Goal: Task Accomplishment & Management: Complete application form

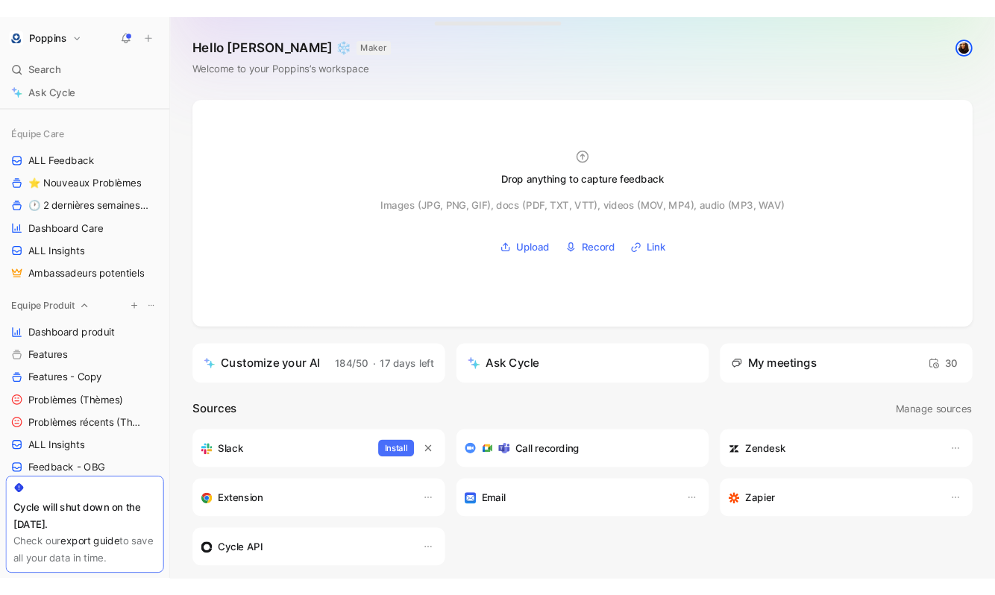
scroll to position [151, 0]
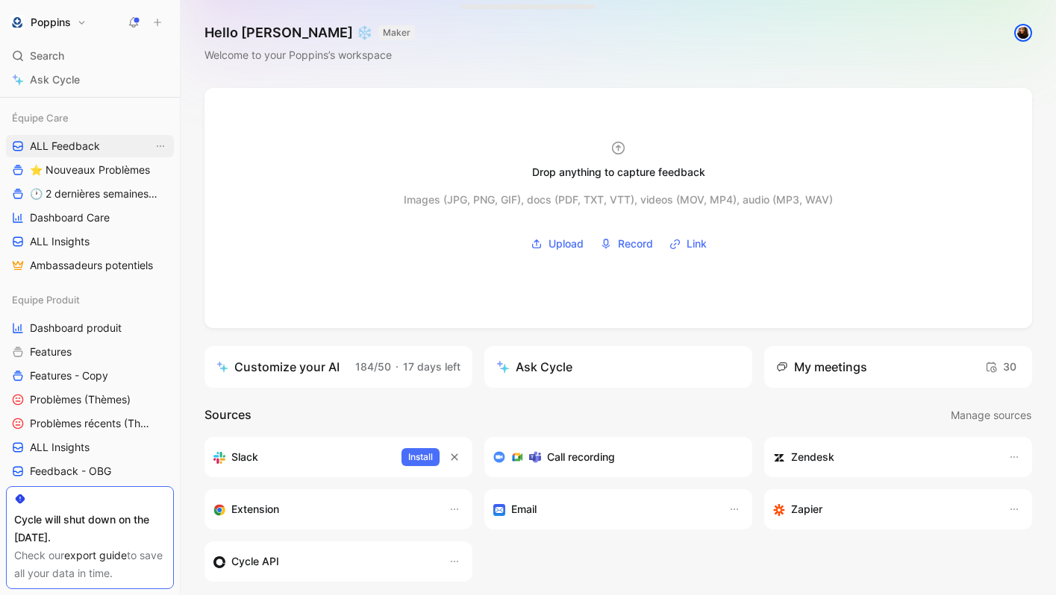
click at [107, 154] on link "ALL Feedback" at bounding box center [90, 146] width 168 height 22
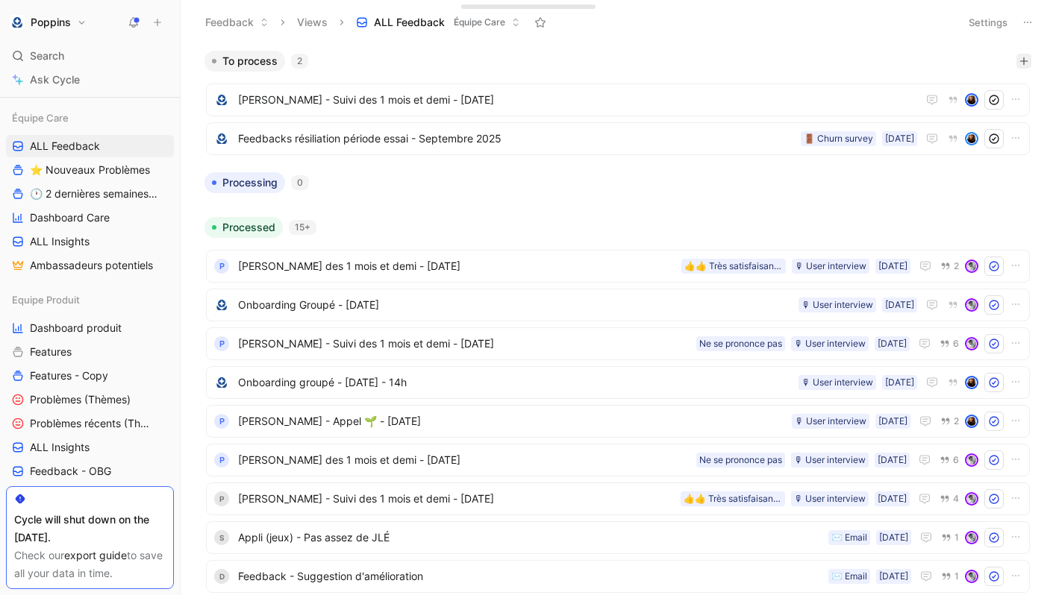
click at [1027, 58] on icon "button" at bounding box center [1023, 61] width 9 height 9
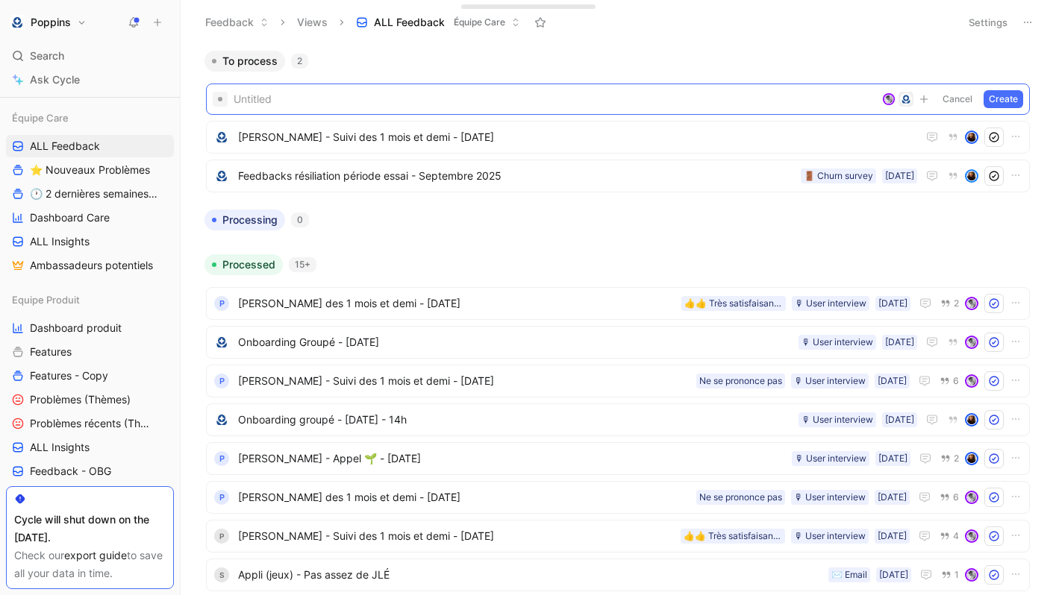
paste span
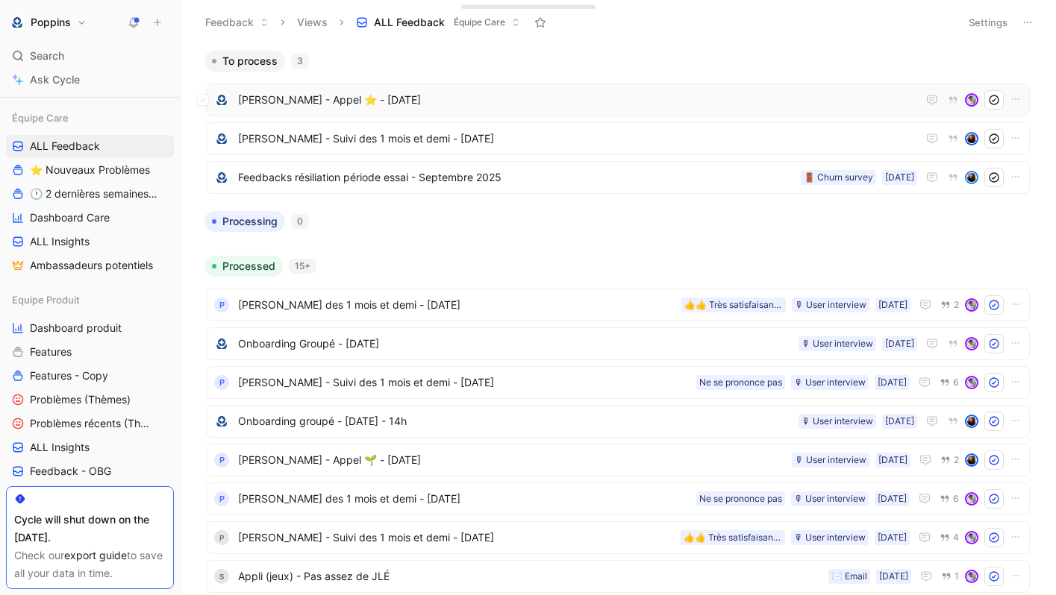
click at [477, 89] on div "[PERSON_NAME] - Appel ⭐️ - [DATE]" at bounding box center [618, 100] width 824 height 33
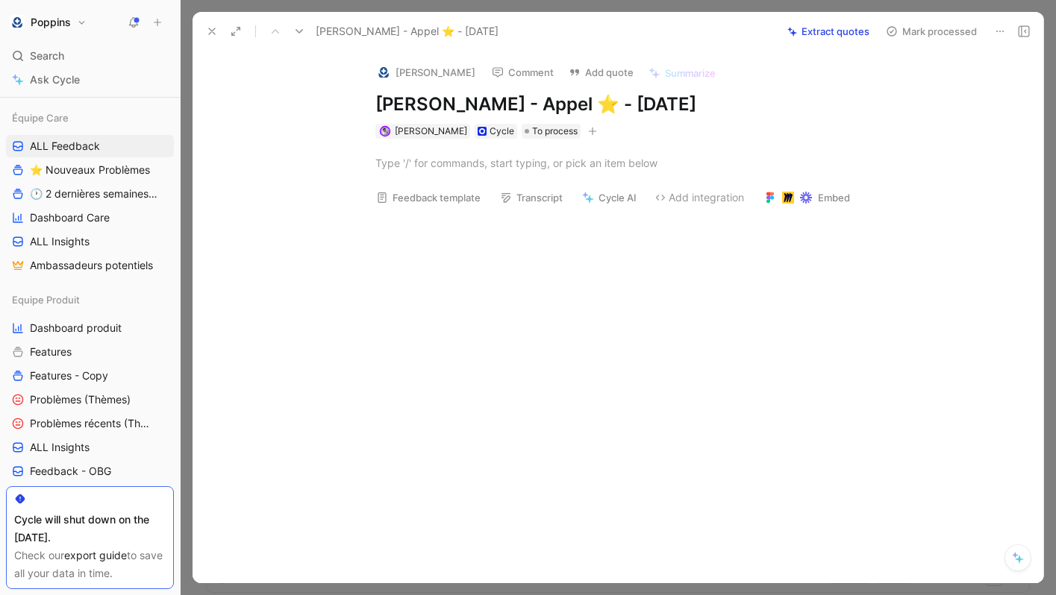
click at [450, 175] on div at bounding box center [633, 163] width 819 height 48
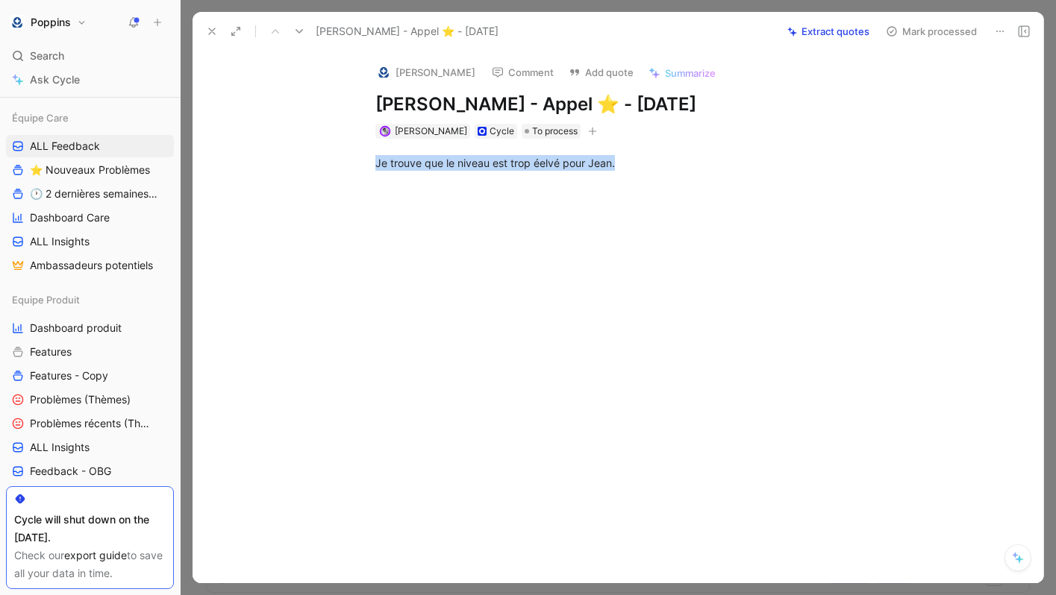
drag, startPoint x: 627, startPoint y: 169, endPoint x: 316, endPoint y: 168, distance: 311.1
click at [316, 168] on div "Je trouve que le niveau est trop éelvé pour Jean." at bounding box center [633, 163] width 819 height 48
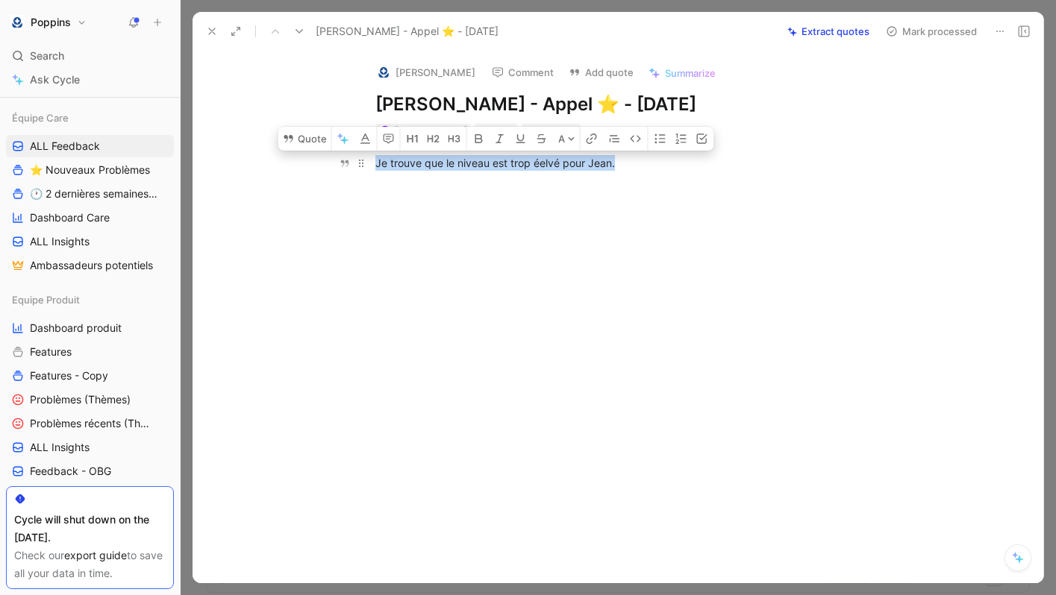
click at [422, 166] on div "Je trouve que le niveau est trop éelvé pour Jean." at bounding box center [633, 163] width 516 height 16
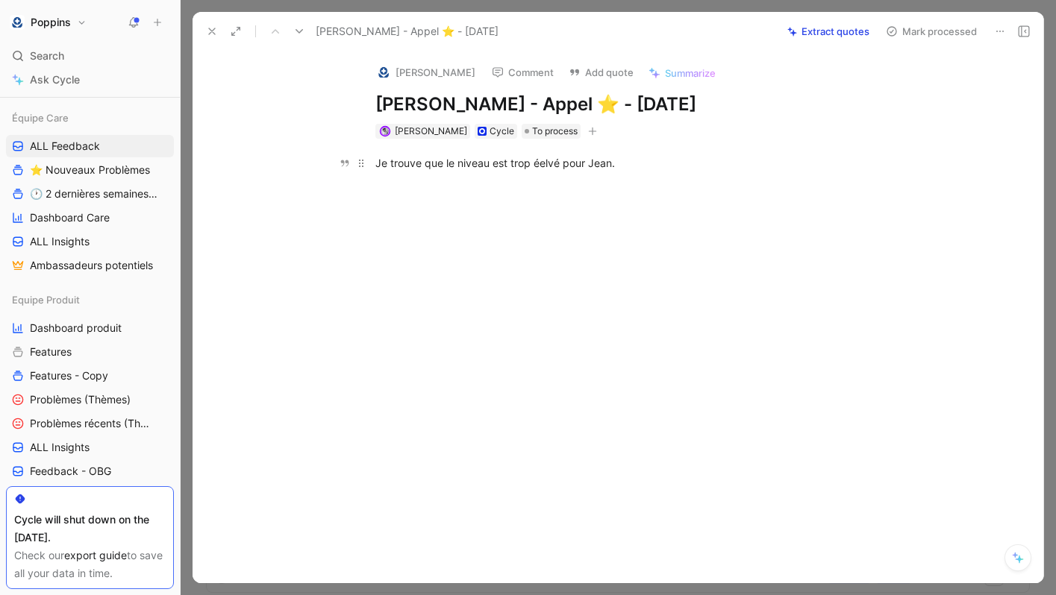
click at [376, 159] on div "Je trouve que le niveau est trop éelvé pour Jean." at bounding box center [633, 163] width 516 height 16
click at [588, 128] on icon "button" at bounding box center [592, 131] width 9 height 9
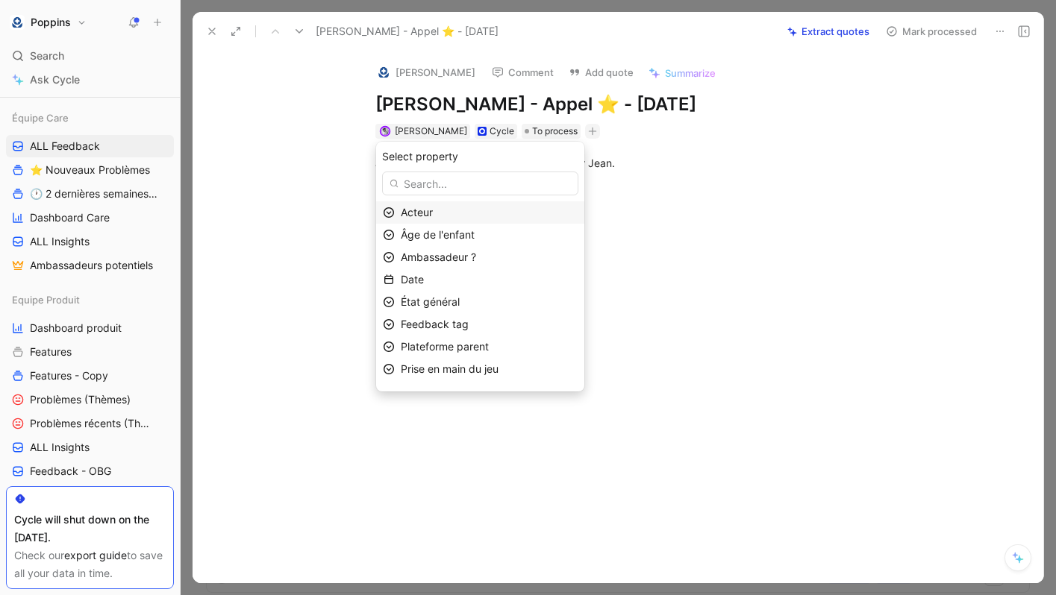
click at [543, 222] on div "Acteur" at bounding box center [480, 212] width 208 height 22
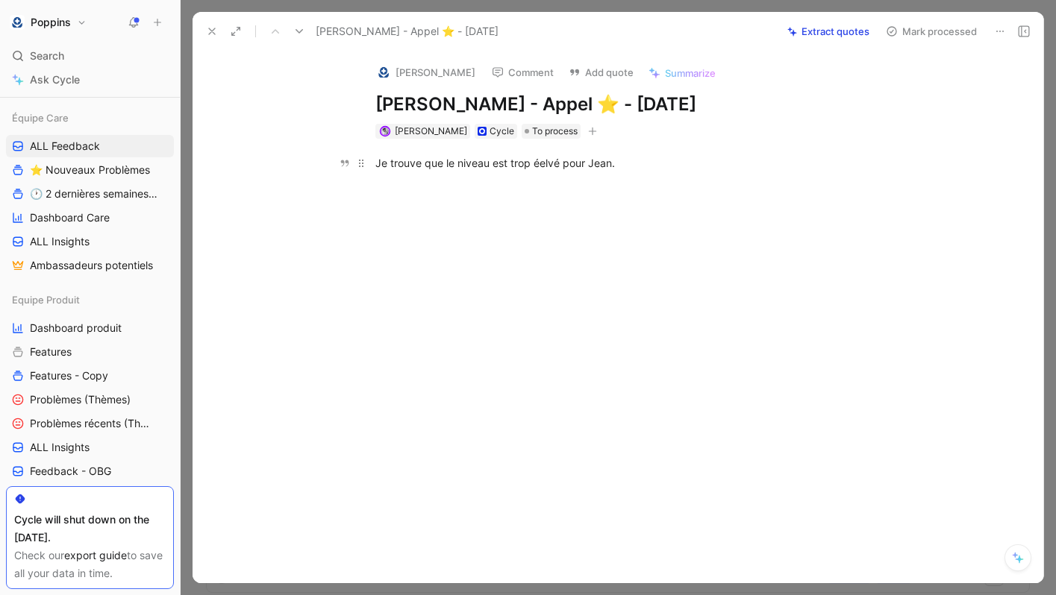
click at [640, 164] on div "Je trouve que le niveau est trop éelvé pour Jean." at bounding box center [633, 163] width 516 height 16
click at [548, 161] on div "Je trouve que le niveau est trop éelvé pour Jean." at bounding box center [633, 163] width 516 height 16
click at [645, 160] on div "Je trouve que le niveau est trop élevé pour [PERSON_NAME]." at bounding box center [633, 163] width 516 height 16
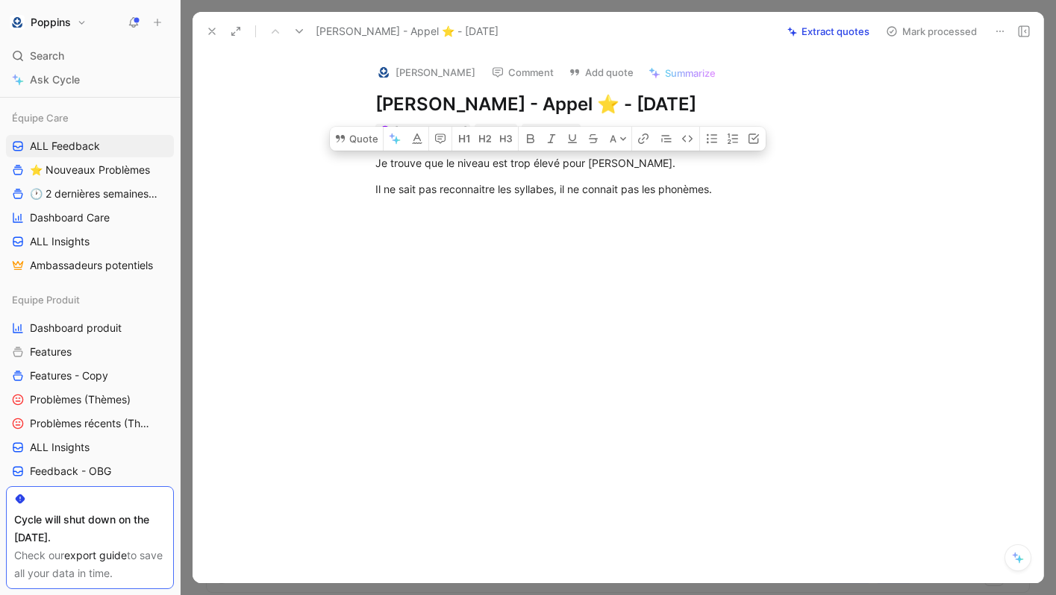
drag, startPoint x: 375, startPoint y: 159, endPoint x: 718, endPoint y: 199, distance: 344.8
click at [718, 199] on div "Je trouve que le niveau est trop élevé pour [PERSON_NAME]. Il ne sait pas recon…" at bounding box center [633, 176] width 819 height 75
click at [709, 144] on icon "button" at bounding box center [712, 139] width 12 height 12
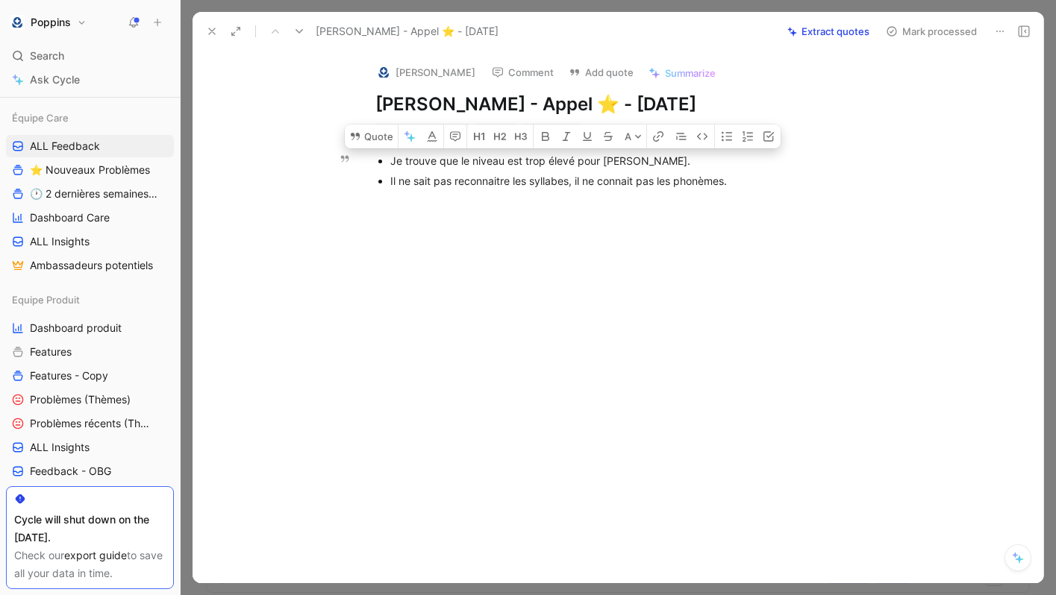
click at [743, 176] on div "Il ne sait pas reconnaitre les syllabes, il ne connait pas les phonèmes." at bounding box center [640, 181] width 501 height 16
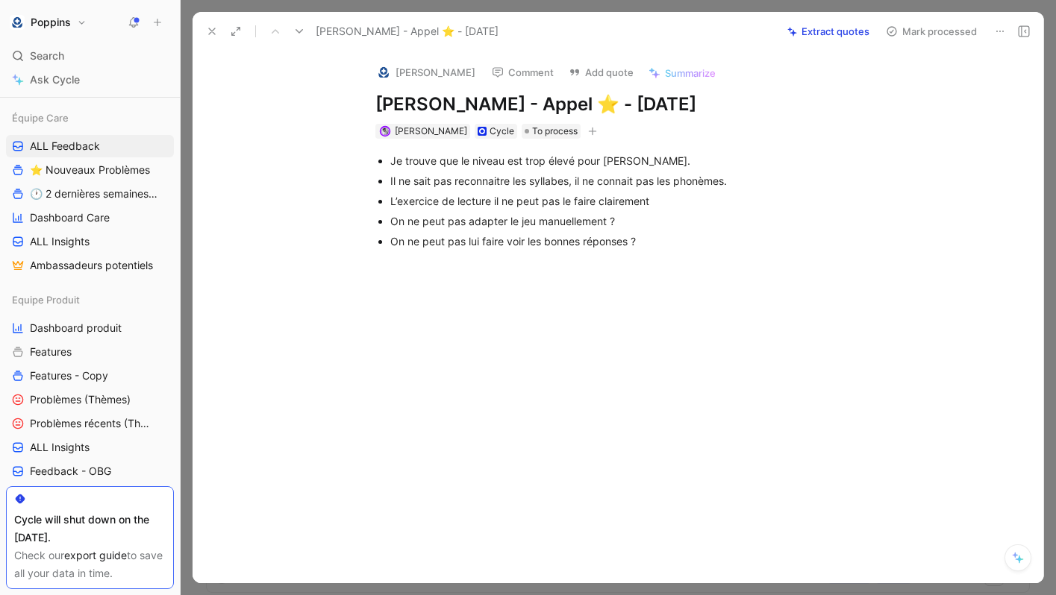
click at [574, 139] on div "Je trouve que le niveau est trop élevé pour [PERSON_NAME]. Il ne sait pas recon…" at bounding box center [633, 201] width 819 height 125
click at [588, 134] on icon "button" at bounding box center [592, 131] width 9 height 9
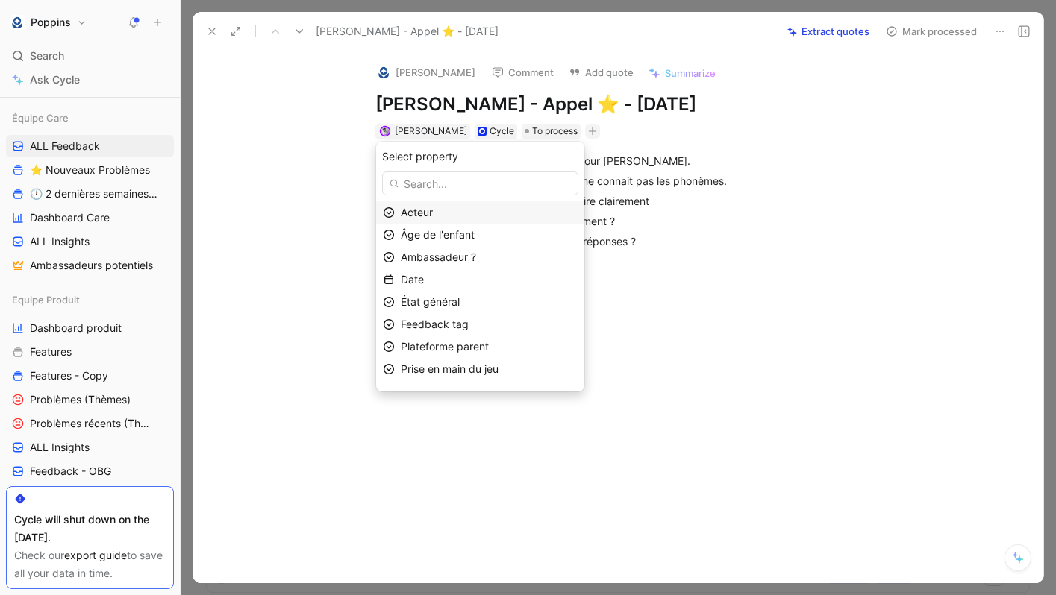
click at [520, 213] on div "Acteur" at bounding box center [489, 213] width 177 height 18
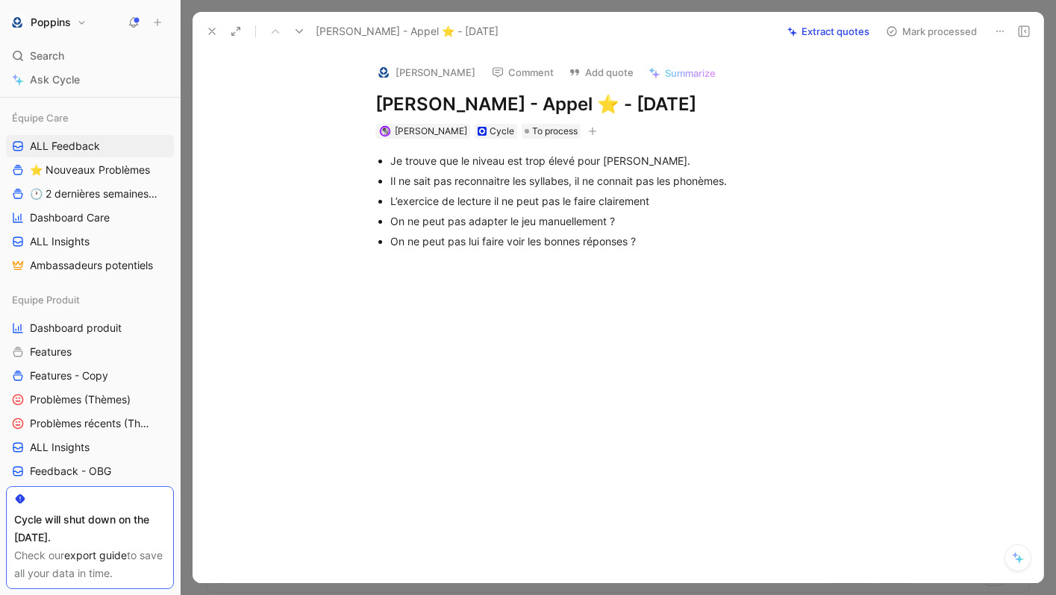
click at [588, 134] on icon "button" at bounding box center [592, 131] width 9 height 9
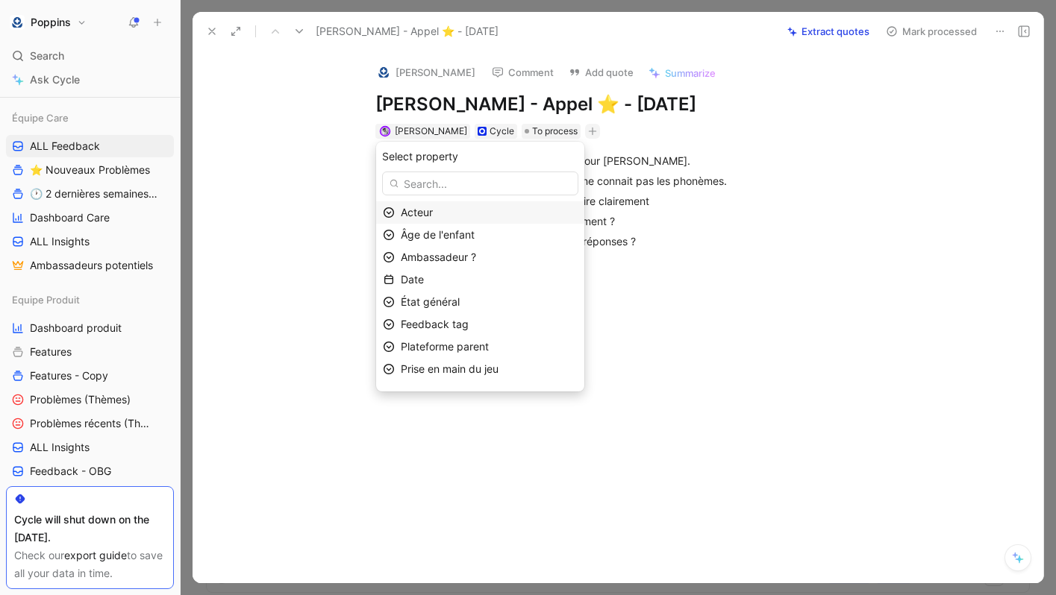
click at [505, 213] on div "Acteur" at bounding box center [489, 213] width 177 height 18
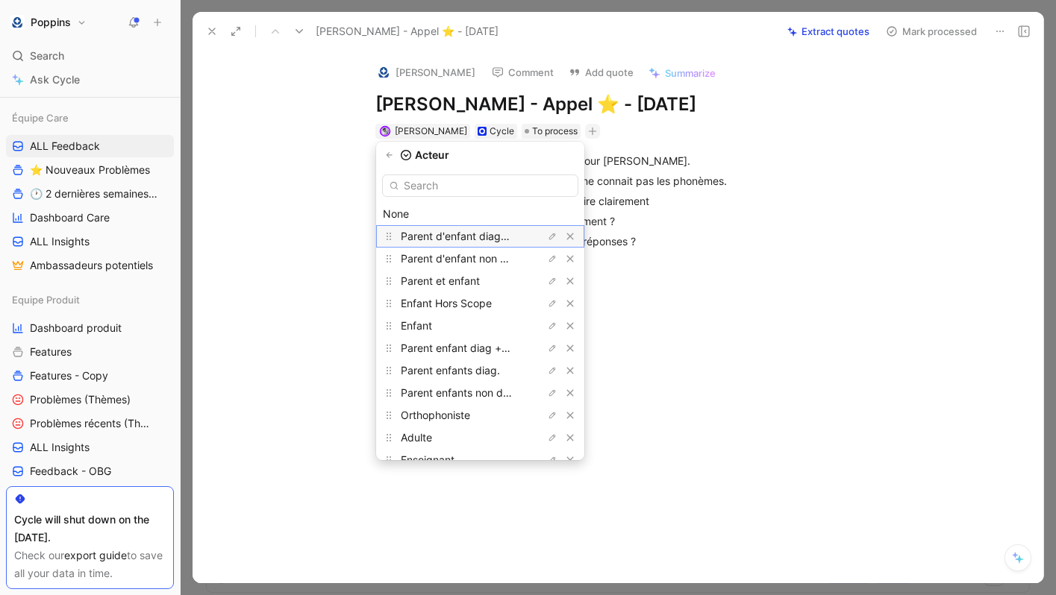
click at [510, 237] on span "Parent d'enfant diagnostiqué" at bounding box center [472, 236] width 142 height 13
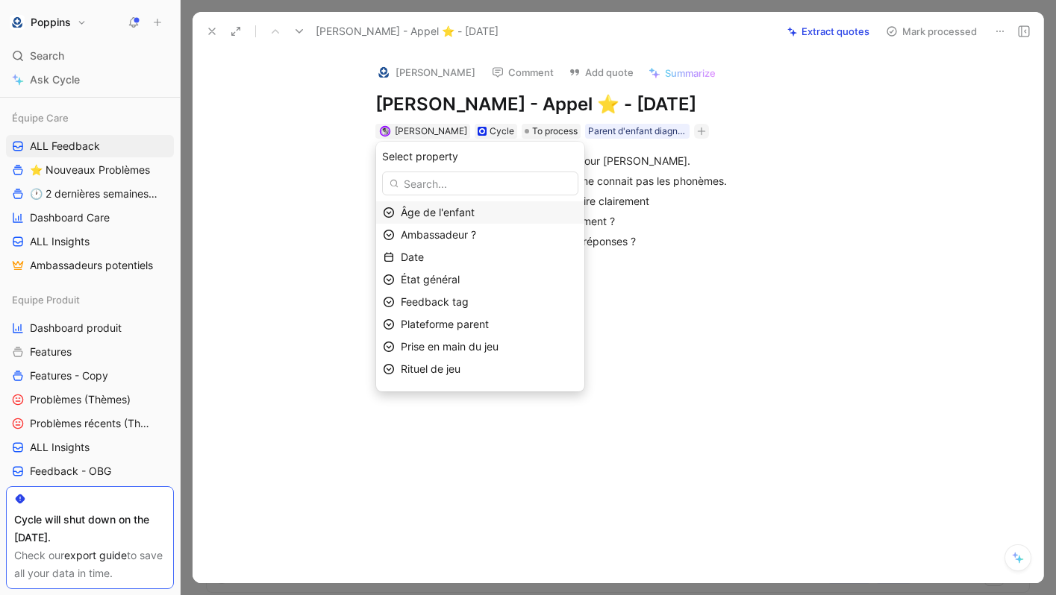
click at [474, 216] on span "Âge de l'enfant" at bounding box center [438, 212] width 74 height 13
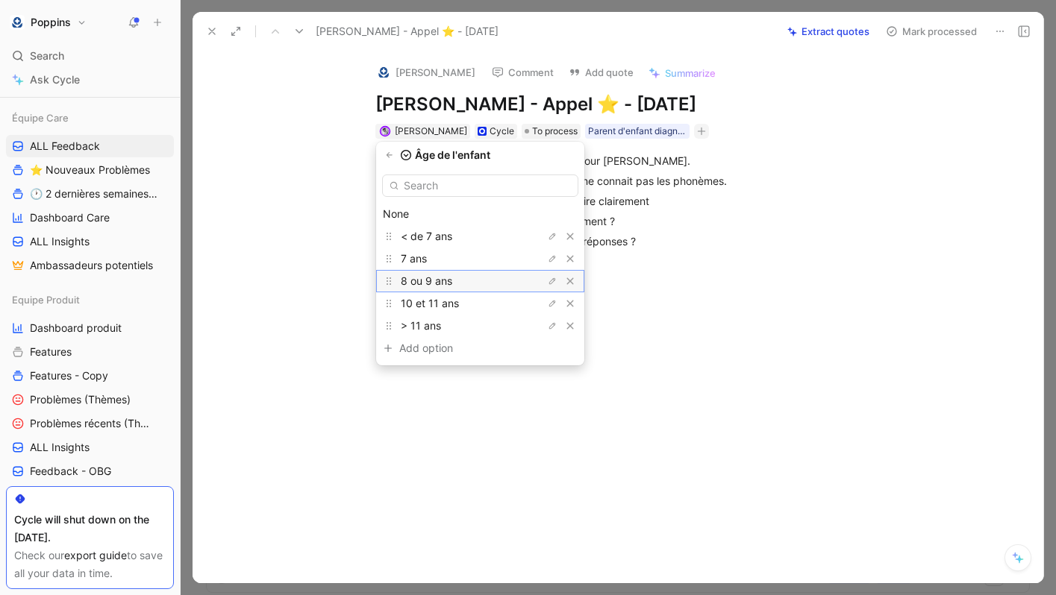
click at [471, 279] on div "8 ou 9 ans" at bounding box center [457, 281] width 112 height 18
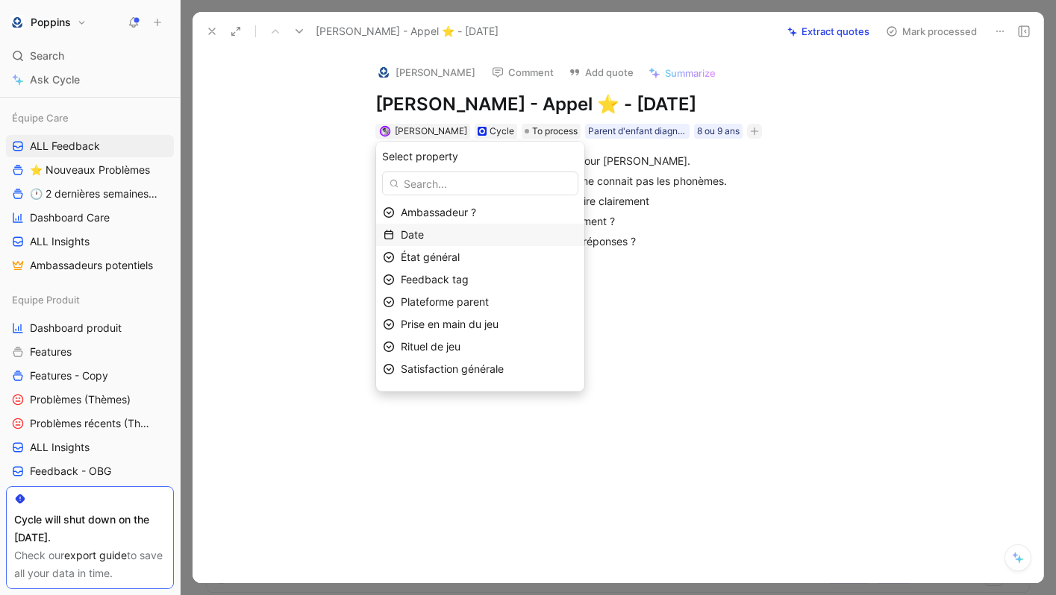
click at [465, 231] on div "Date" at bounding box center [489, 235] width 177 height 18
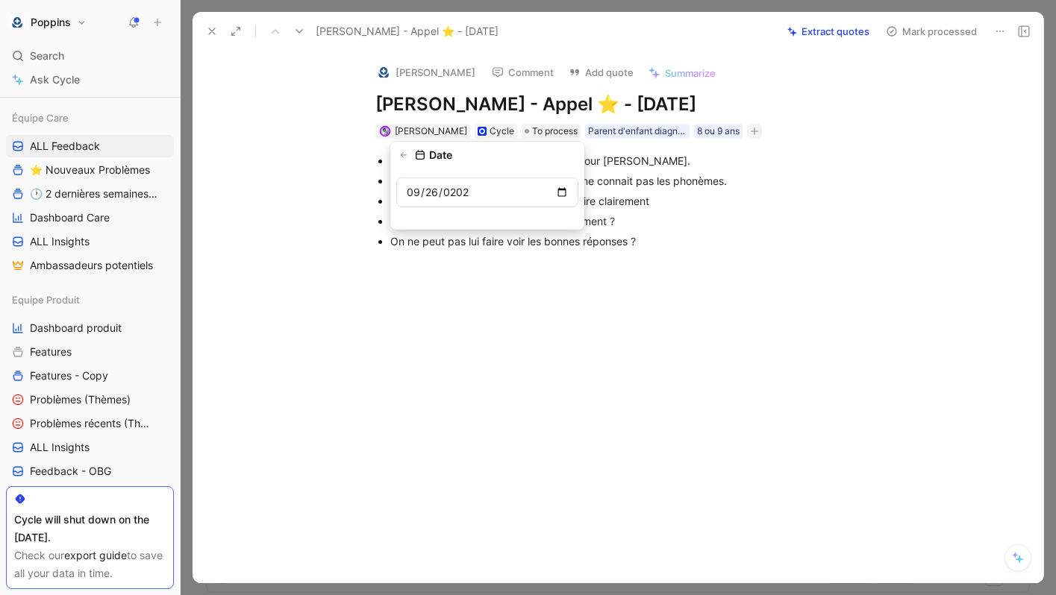
type input "[DATE]"
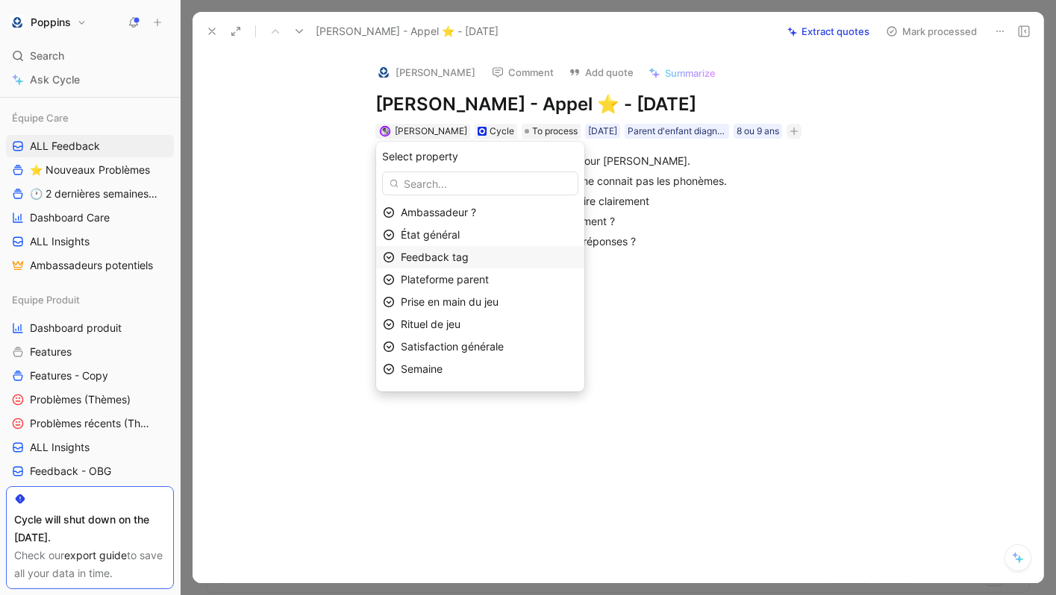
click at [505, 253] on div "Feedback tag" at bounding box center [489, 257] width 177 height 18
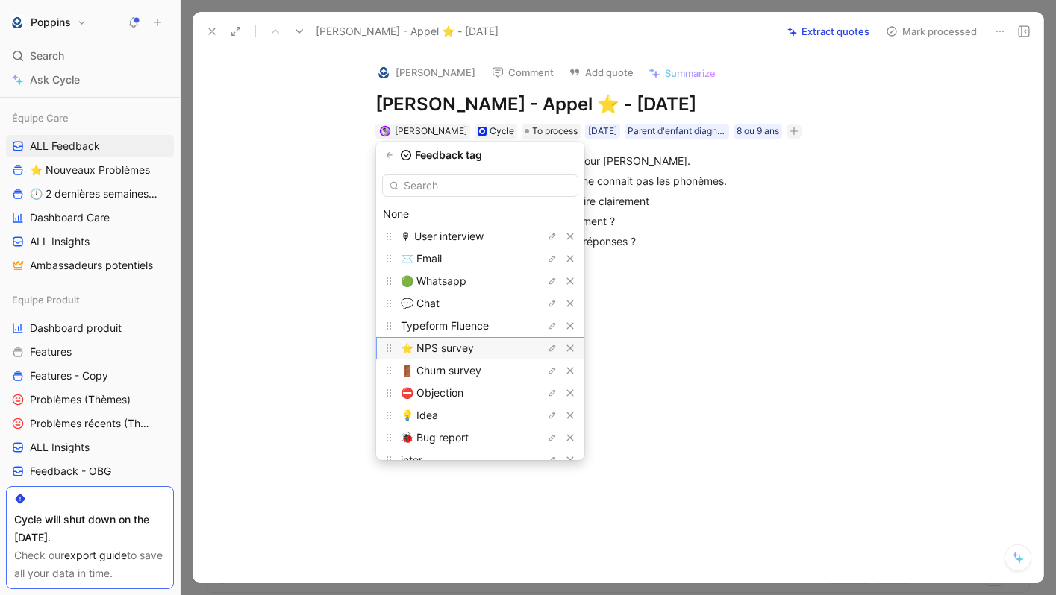
click at [480, 354] on div "⭐️ NPS survey" at bounding box center [457, 348] width 112 height 18
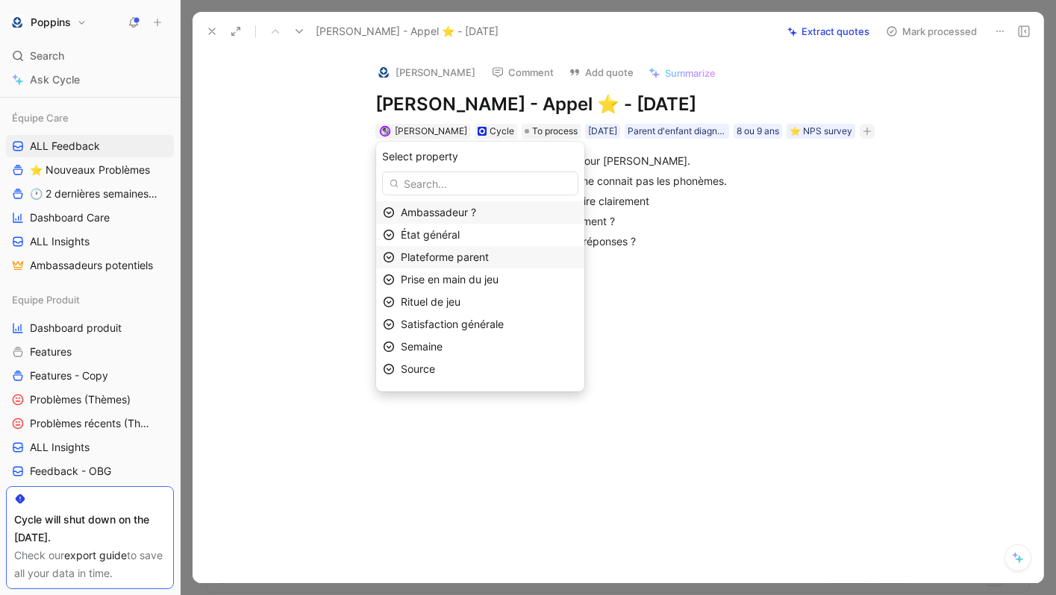
click at [489, 254] on span "Plateforme parent" at bounding box center [445, 257] width 88 height 13
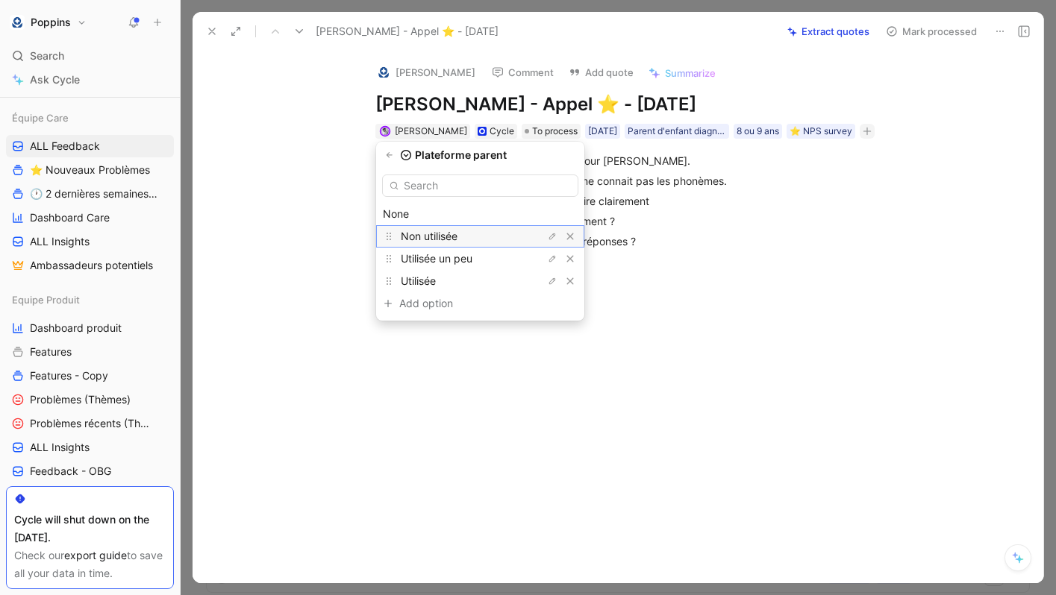
click at [479, 245] on div "Non utilisée" at bounding box center [480, 236] width 208 height 22
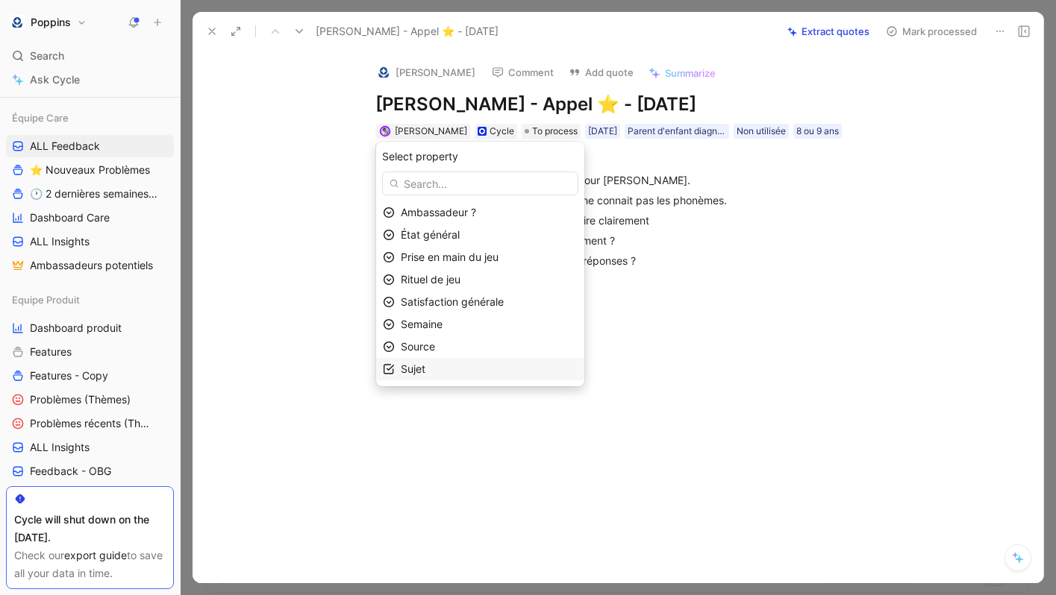
click at [476, 378] on div "Sujet" at bounding box center [480, 369] width 208 height 22
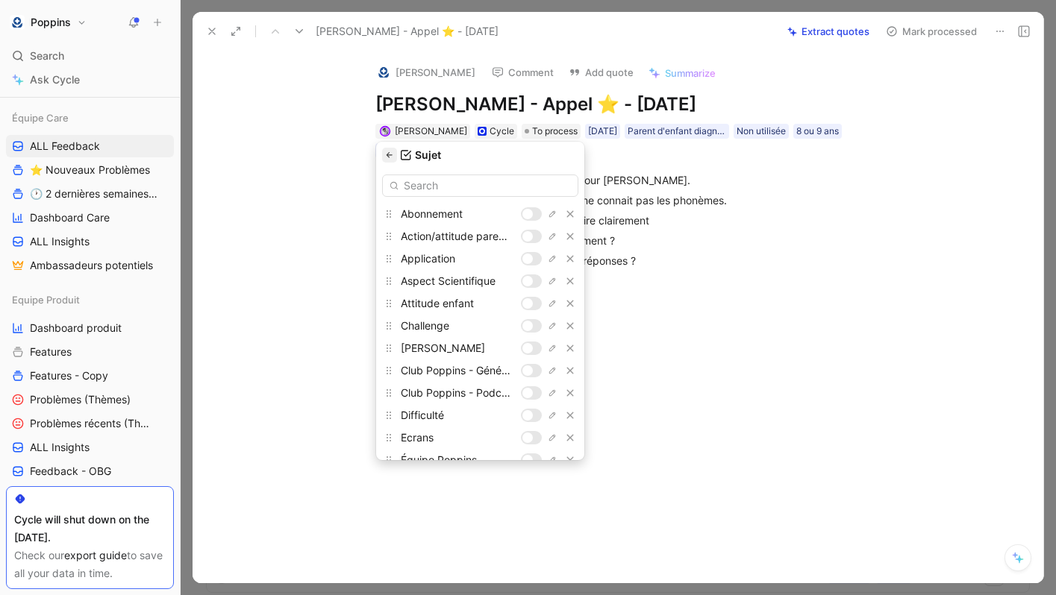
click at [389, 153] on icon "button" at bounding box center [389, 155] width 9 height 9
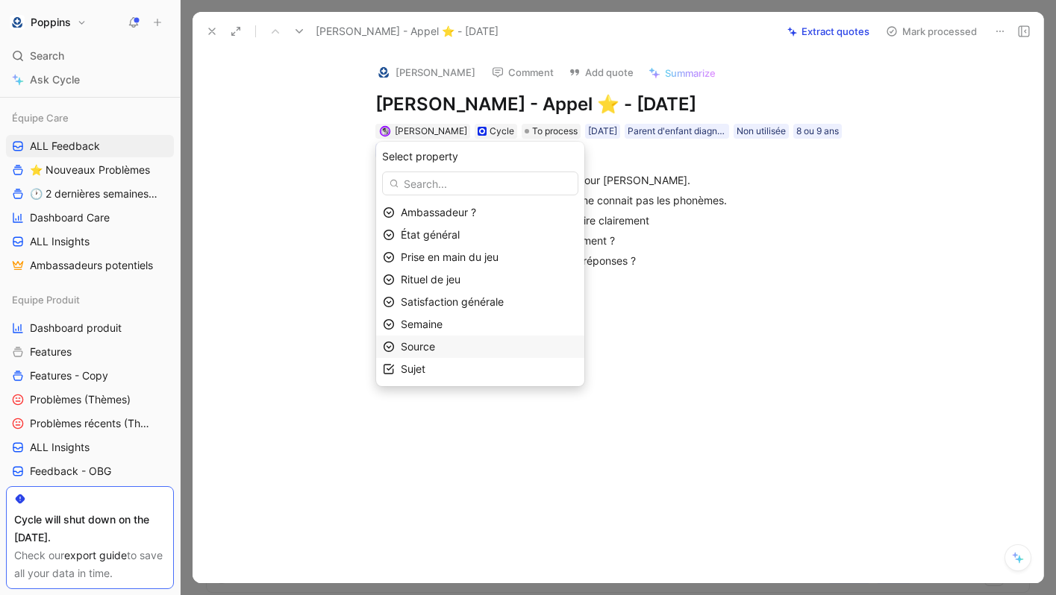
click at [476, 351] on div "Source" at bounding box center [489, 347] width 177 height 18
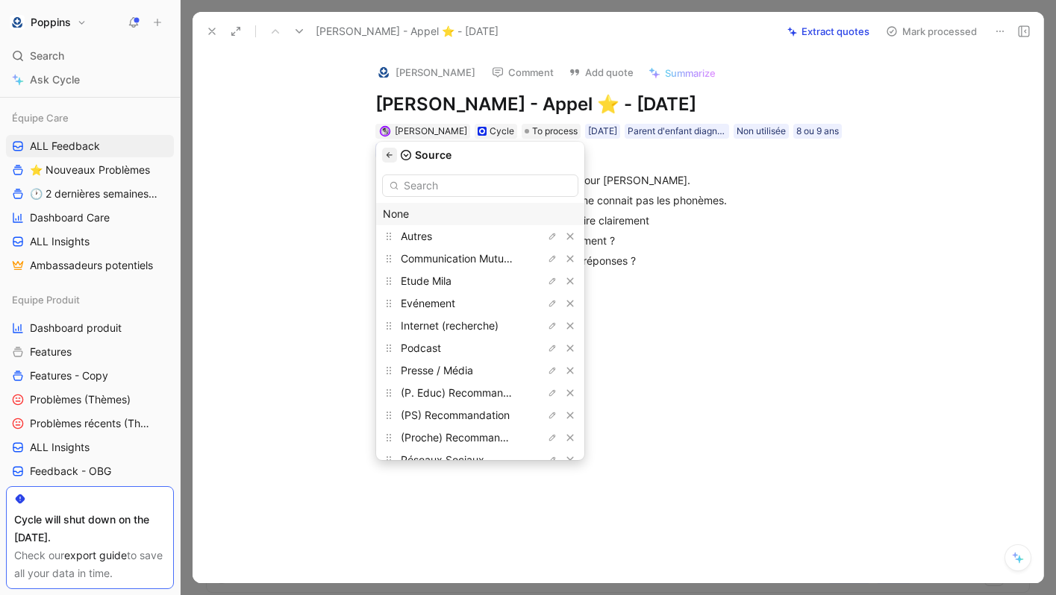
click at [397, 160] on button "button" at bounding box center [389, 155] width 15 height 15
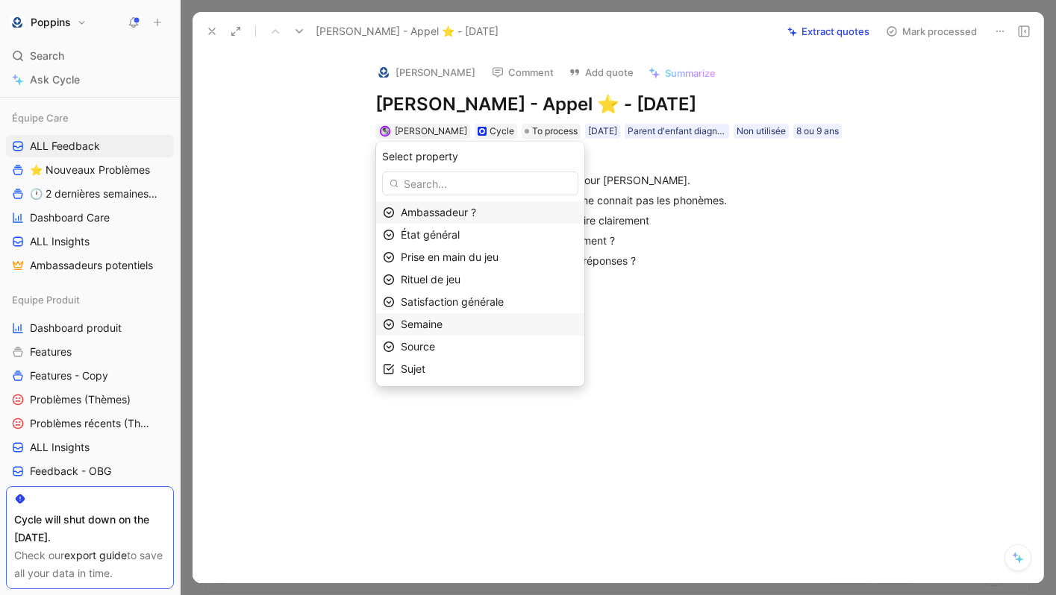
click at [474, 328] on div "Semaine" at bounding box center [489, 325] width 177 height 18
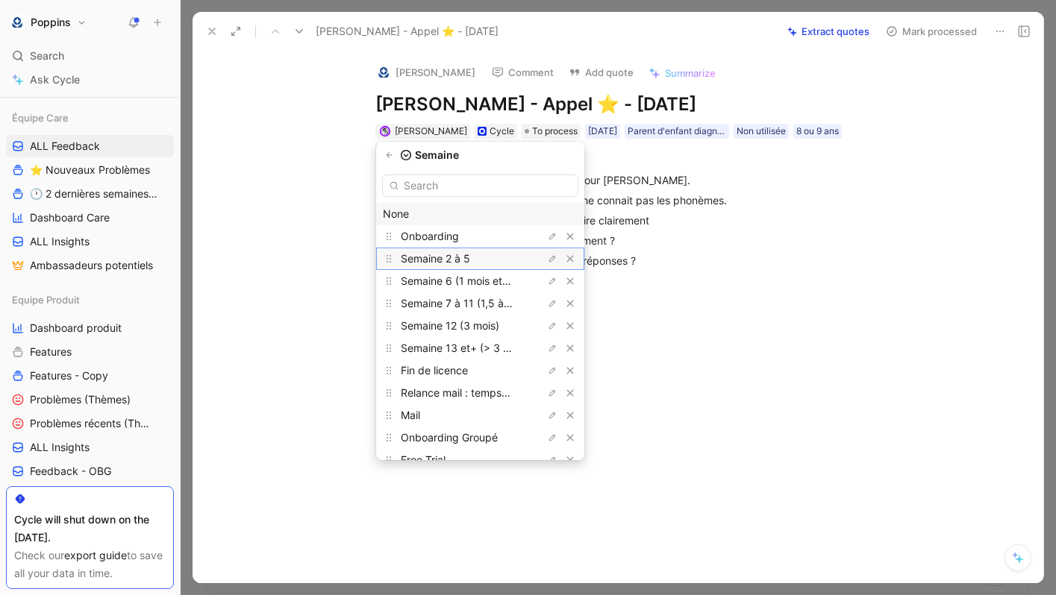
click at [470, 263] on span "Semaine 2 à 5" at bounding box center [435, 258] width 69 height 13
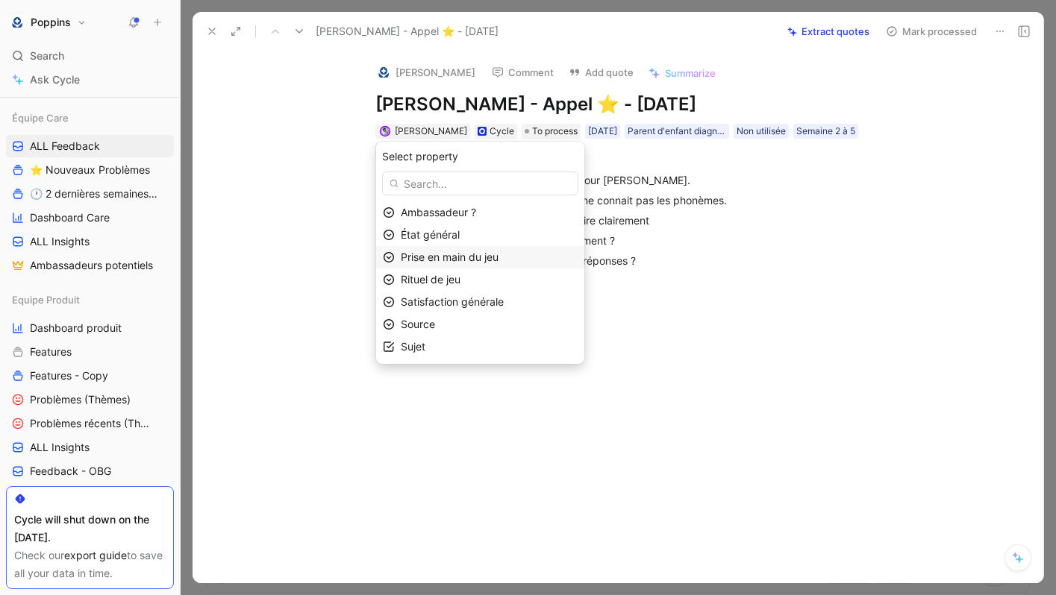
click at [486, 260] on span "Prise en main du jeu" at bounding box center [450, 257] width 98 height 13
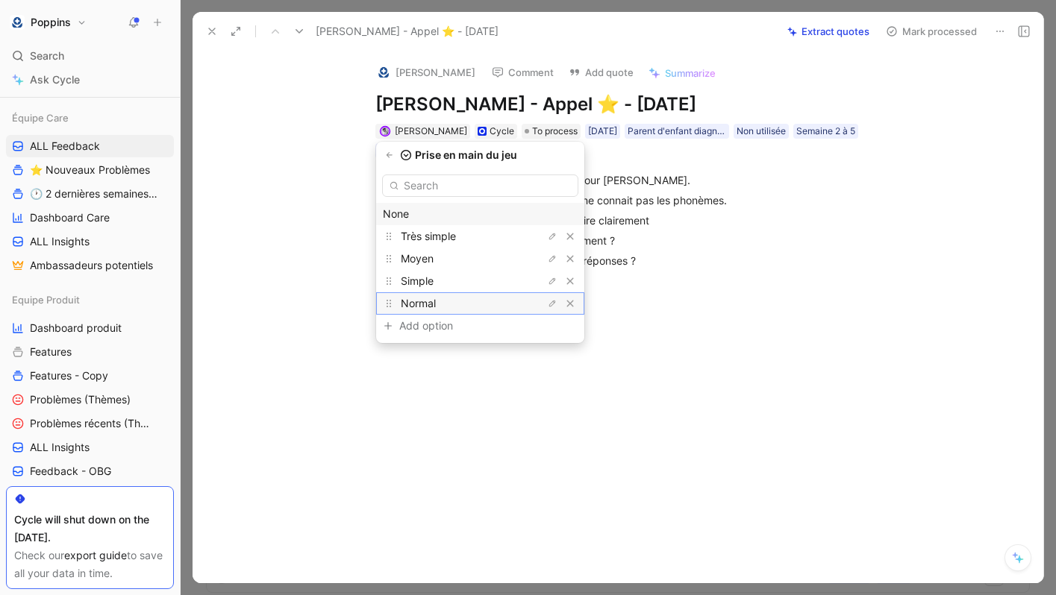
click at [469, 304] on div "Normal" at bounding box center [457, 304] width 112 height 18
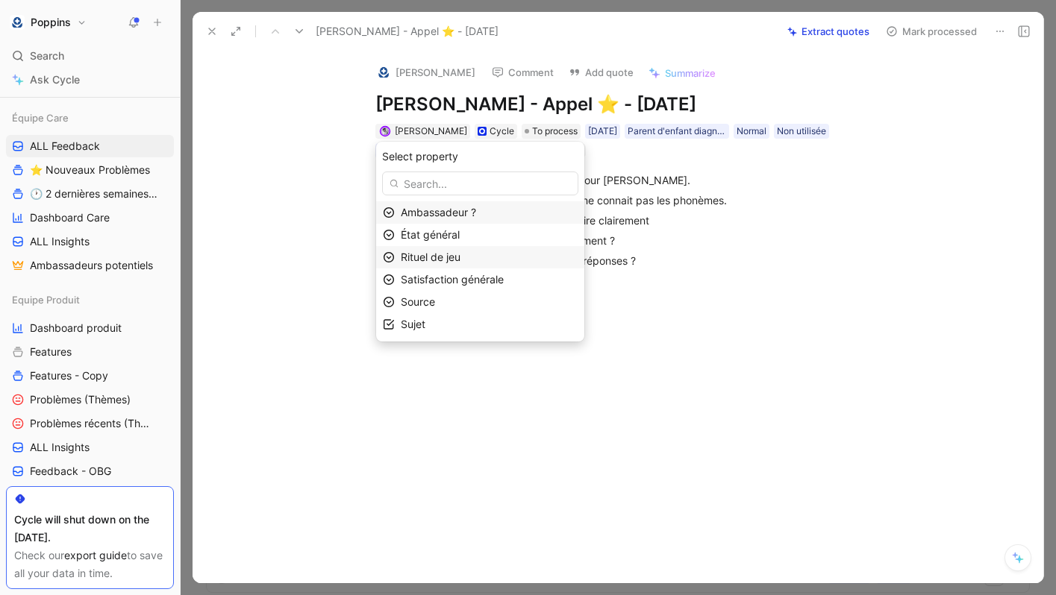
click at [482, 260] on div "Rituel de jeu" at bounding box center [489, 257] width 177 height 18
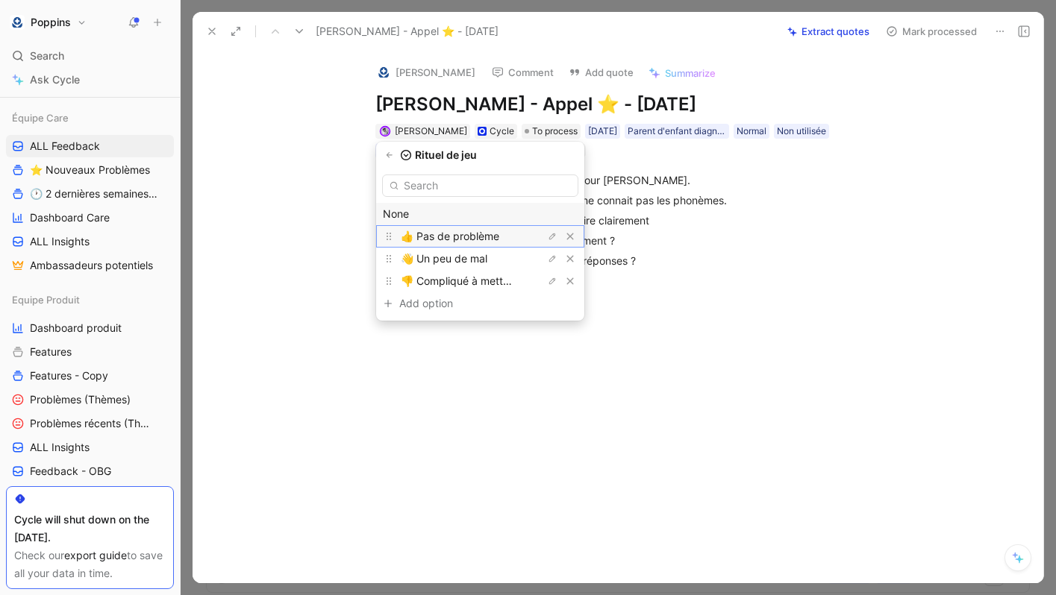
click at [488, 242] on div "👍 Pas de problème" at bounding box center [457, 237] width 112 height 18
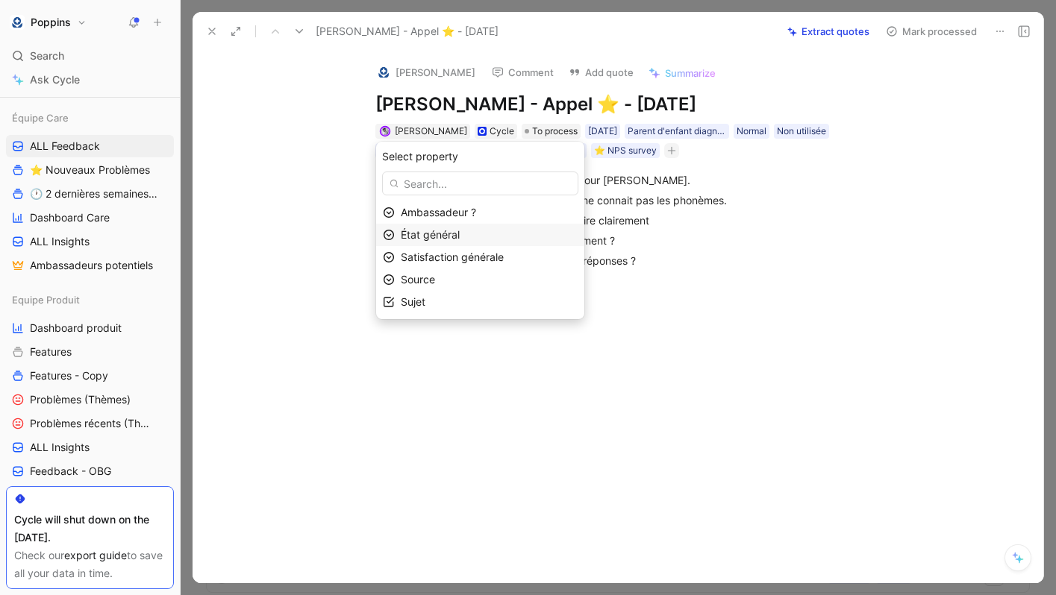
click at [474, 240] on div "État général" at bounding box center [489, 235] width 177 height 18
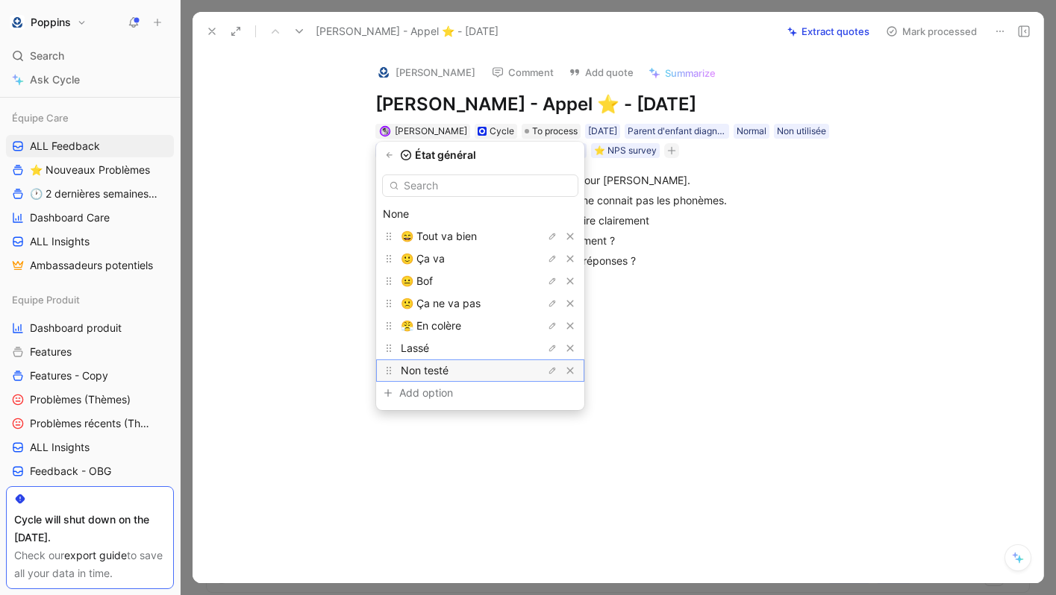
click at [482, 369] on div "Non testé" at bounding box center [457, 371] width 112 height 18
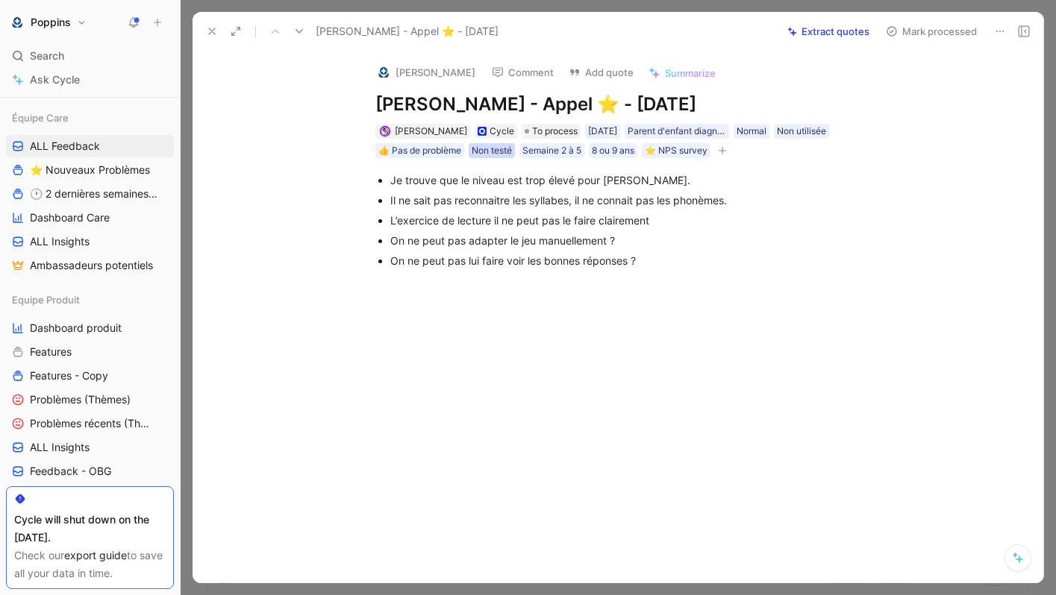
click at [493, 152] on div "Non testé" at bounding box center [491, 150] width 40 height 15
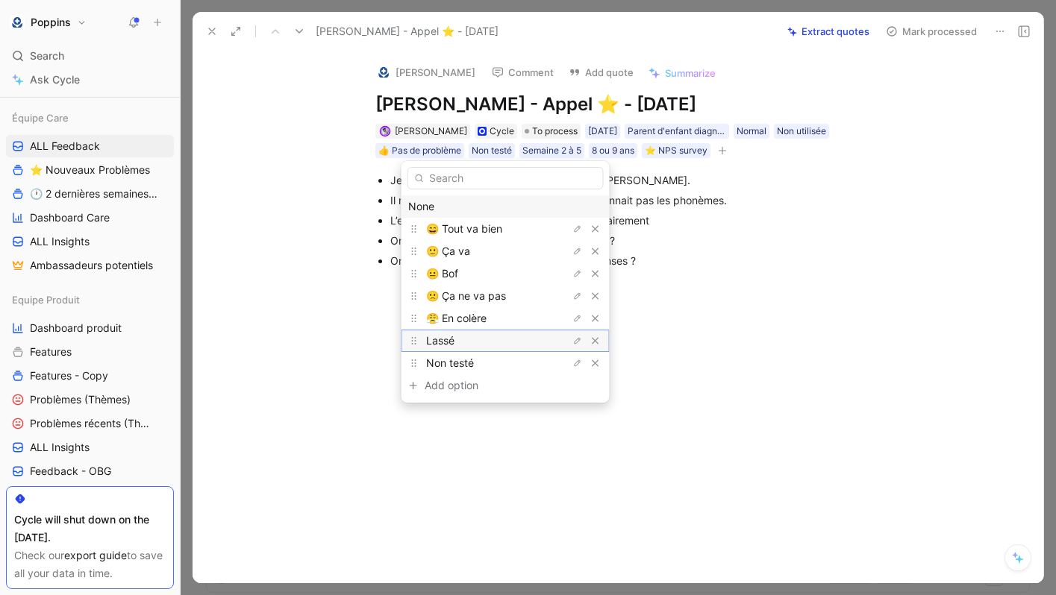
click at [466, 345] on div "Lassé" at bounding box center [482, 341] width 112 height 18
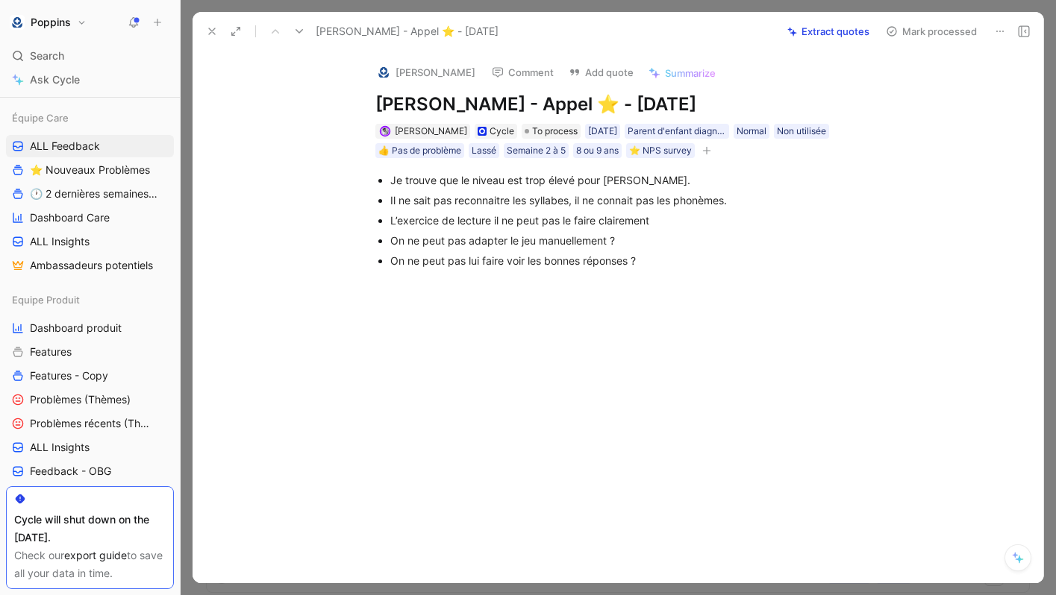
click at [501, 152] on div "[PERSON_NAME] Cycle To process [DATE] Parent d'enfant diagnostiqué Normal Non u…" at bounding box center [633, 140] width 519 height 37
click at [494, 152] on div "Lassé" at bounding box center [483, 150] width 25 height 15
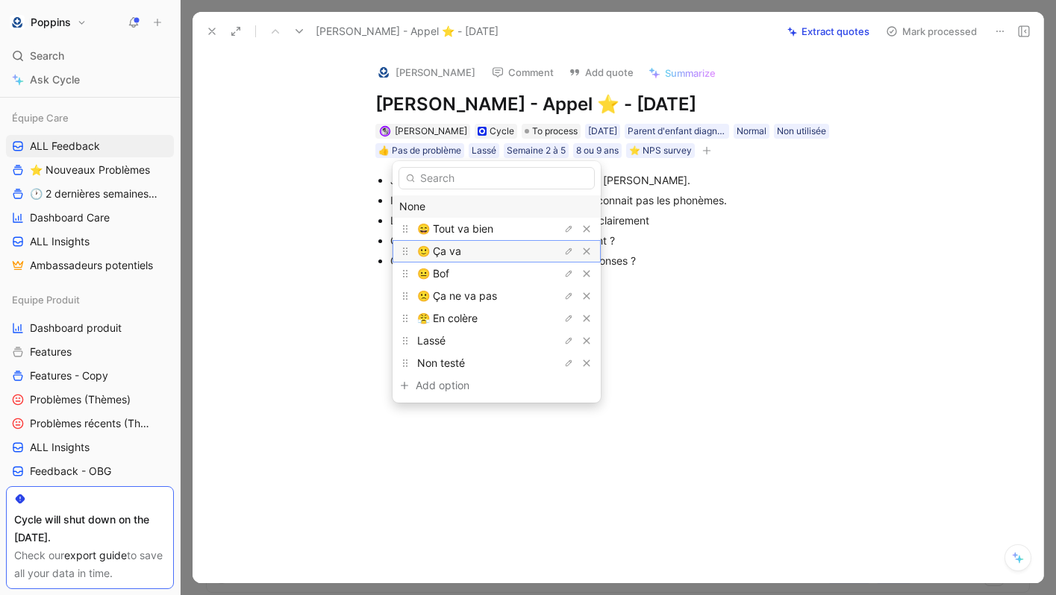
click at [471, 248] on div "🙂 Ça va" at bounding box center [473, 251] width 112 height 18
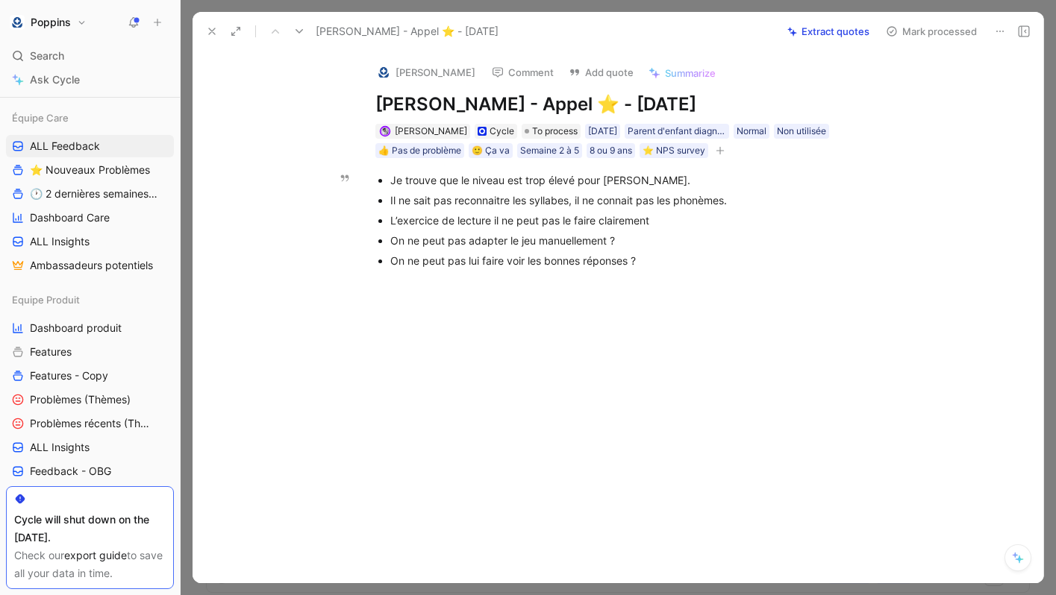
click at [677, 254] on div "On ne peut pas lui faire voir les bonnes réponses ?" at bounding box center [640, 261] width 501 height 16
click at [513, 260] on div "On ne peut pas lui faire voir les bonnes réponses ?" at bounding box center [640, 261] width 501 height 16
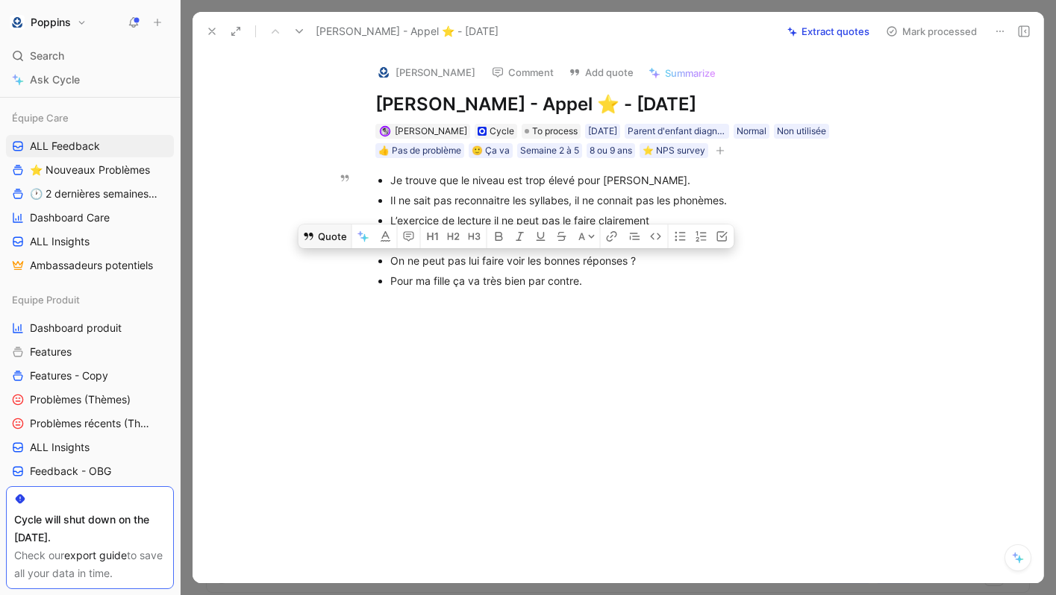
click at [318, 236] on button "Quote" at bounding box center [324, 237] width 53 height 24
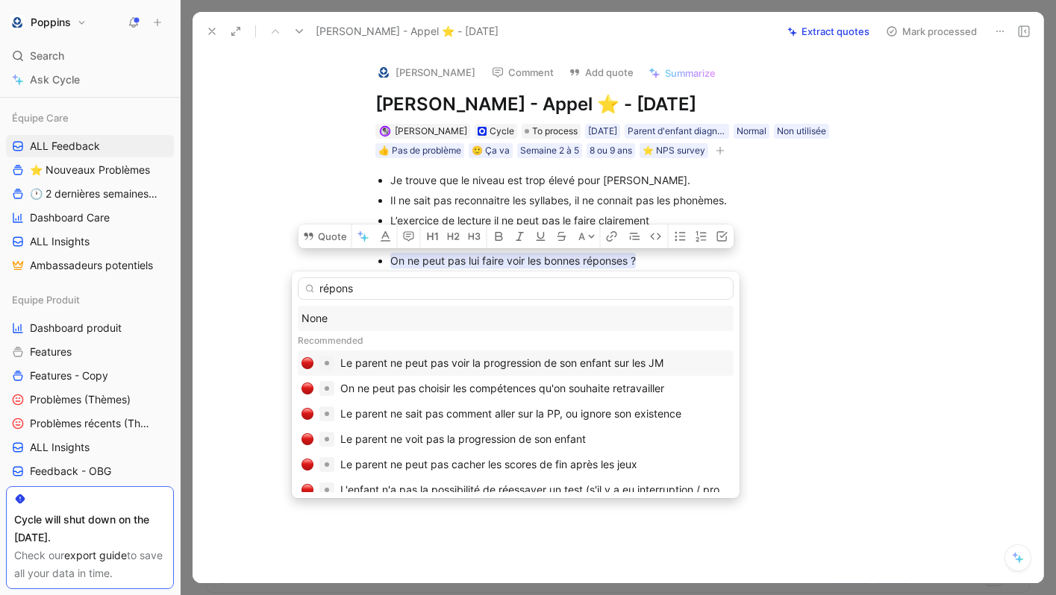
type input "réponse"
click at [401, 316] on div "None" at bounding box center [515, 319] width 428 height 18
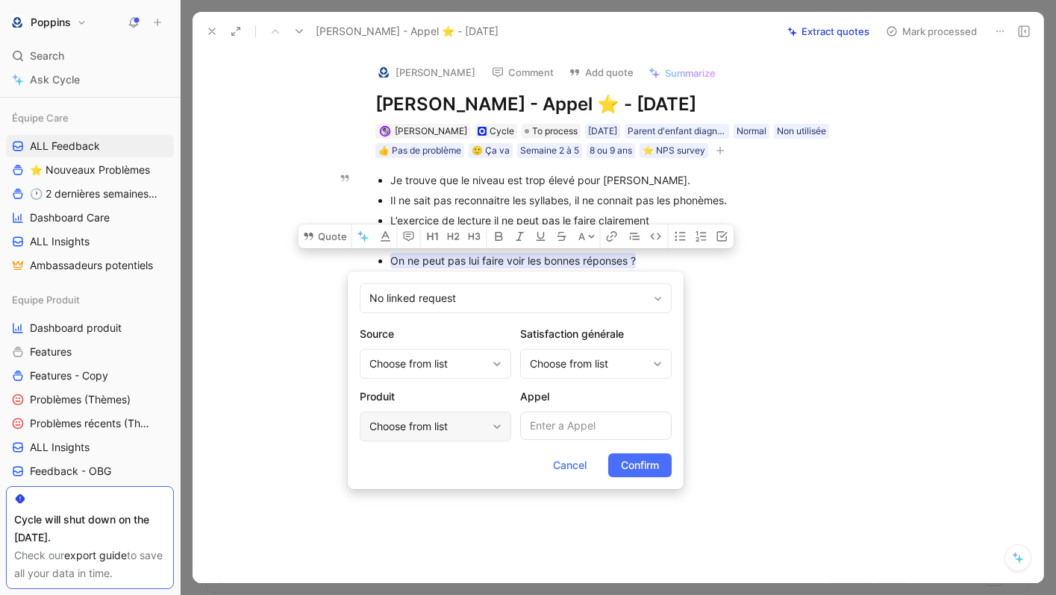
click at [434, 414] on div "Choose from list" at bounding box center [435, 427] width 151 height 30
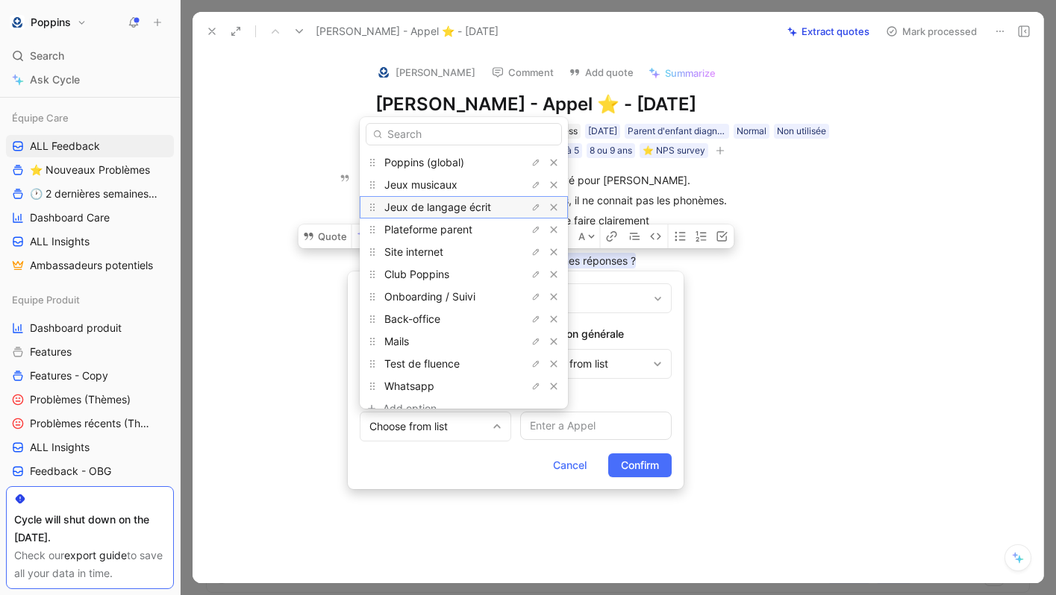
click at [449, 211] on span "Jeux de langage écrit" at bounding box center [437, 207] width 107 height 13
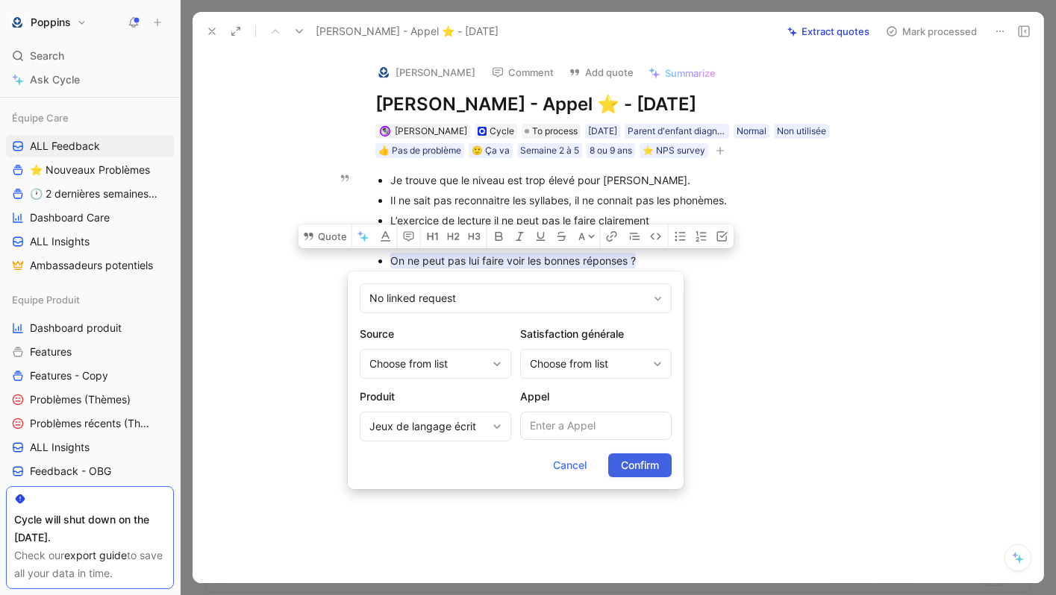
click at [638, 465] on span "Confirm" at bounding box center [640, 466] width 38 height 18
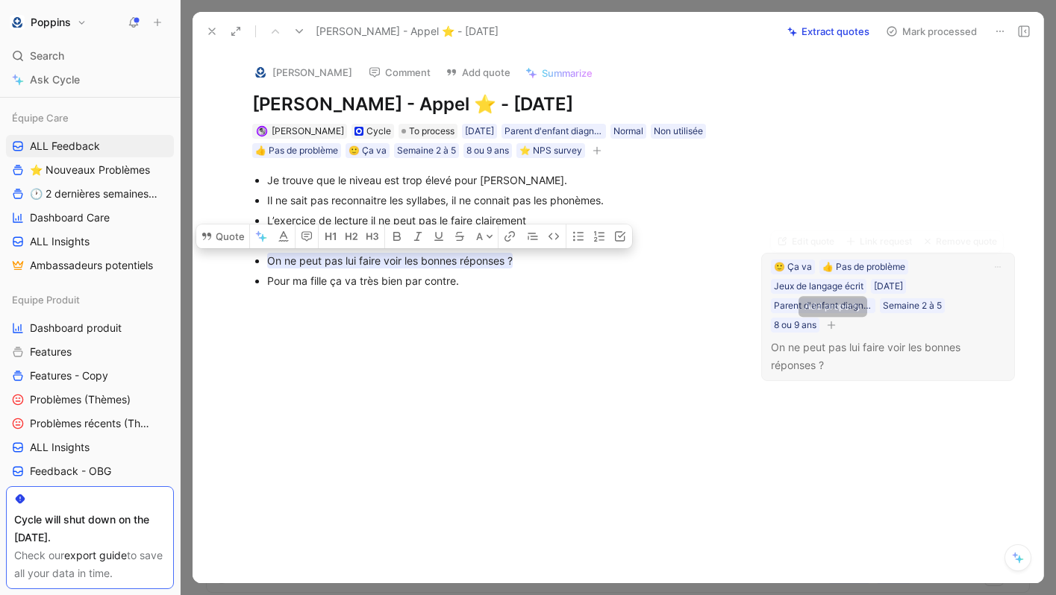
click at [836, 328] on icon "button" at bounding box center [831, 325] width 9 height 9
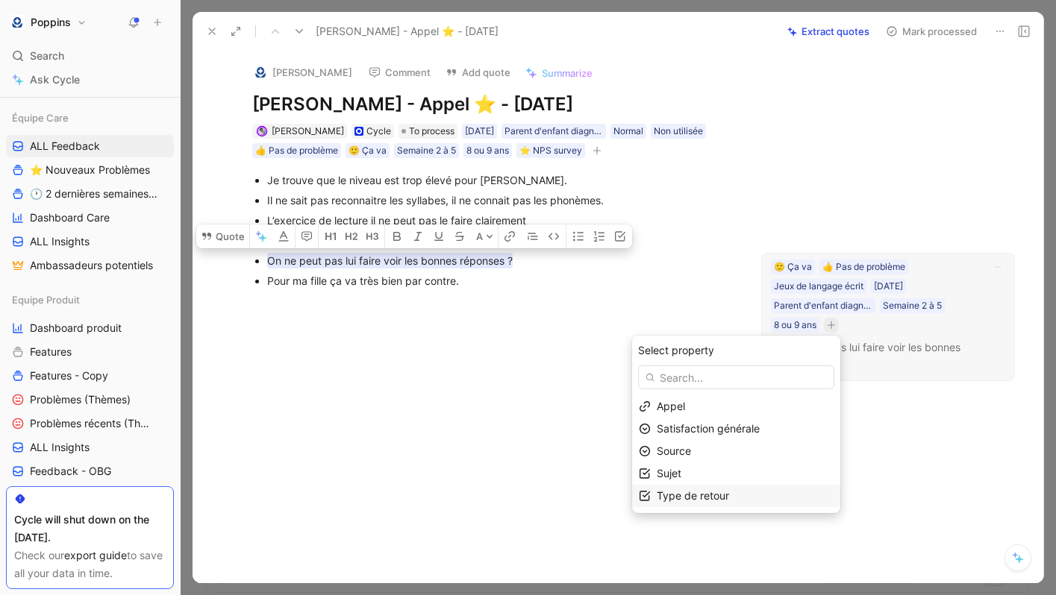
click at [700, 498] on span "Type de retour" at bounding box center [693, 495] width 72 height 13
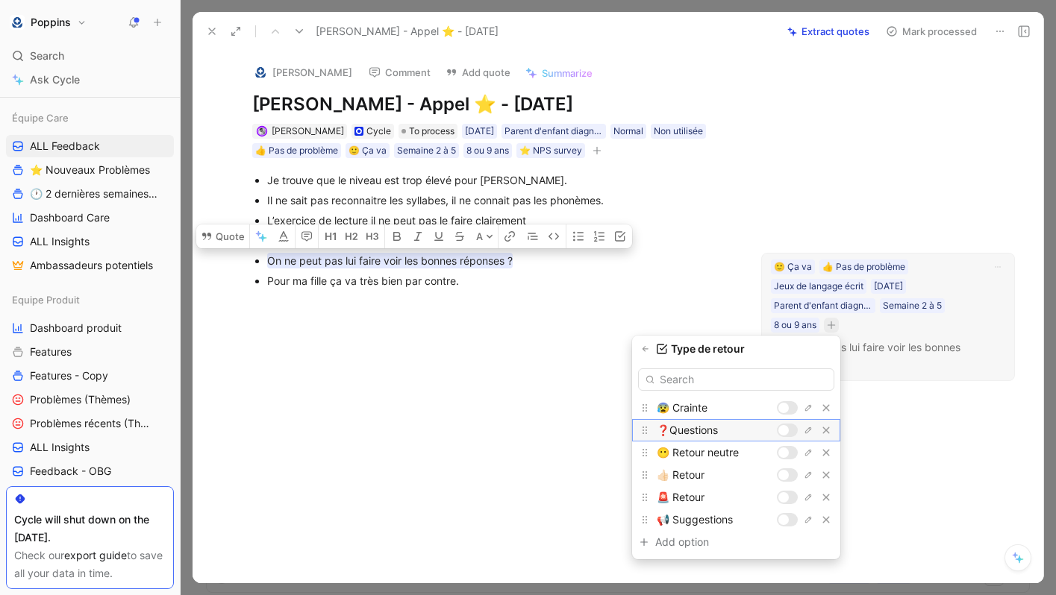
click at [783, 430] on div at bounding box center [783, 430] width 10 height 10
click at [645, 350] on icon "button" at bounding box center [645, 349] width 9 height 9
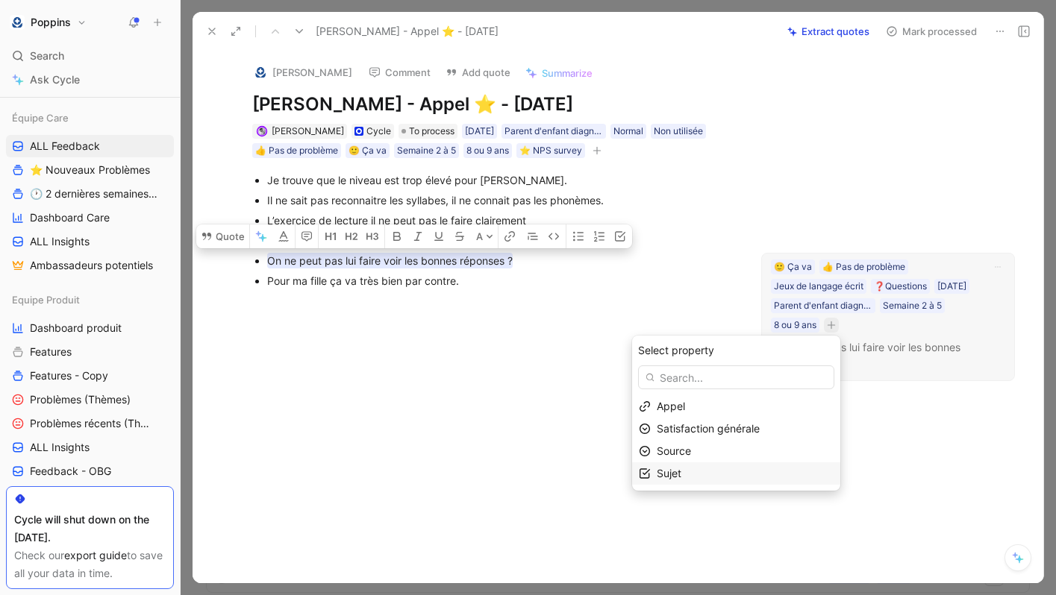
click at [702, 478] on div "Sujet" at bounding box center [745, 474] width 177 height 18
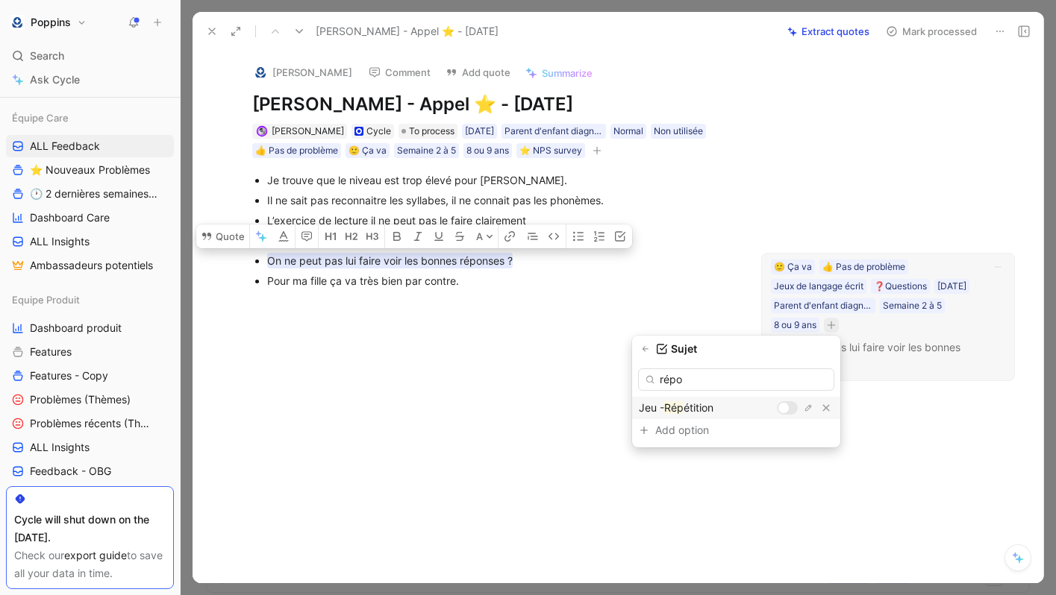
type input "répon"
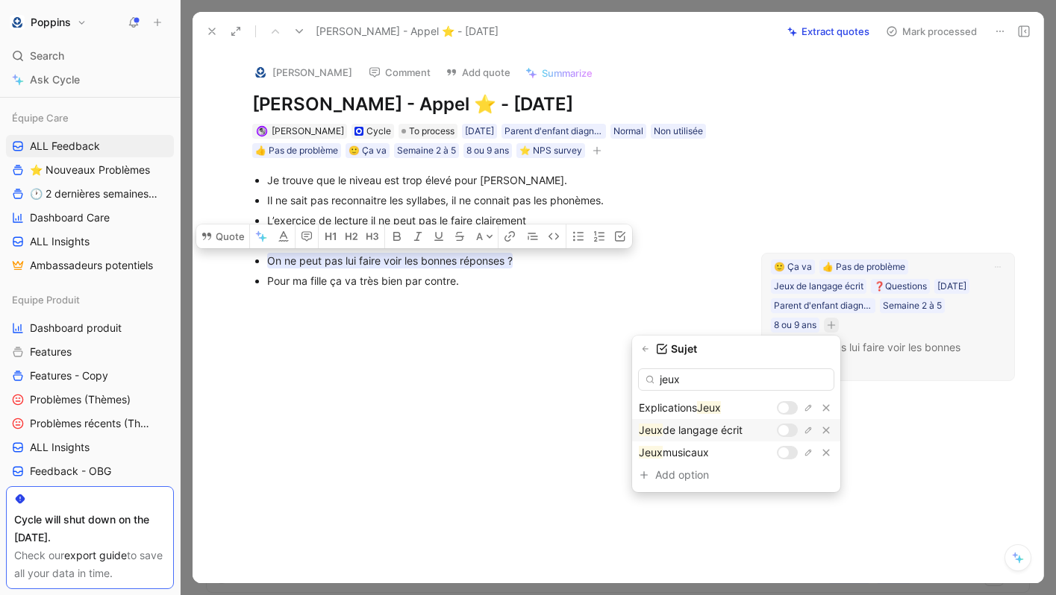
type input "jeux"
click at [787, 429] on div at bounding box center [783, 430] width 10 height 10
click at [743, 383] on input "jeux" at bounding box center [736, 380] width 196 height 22
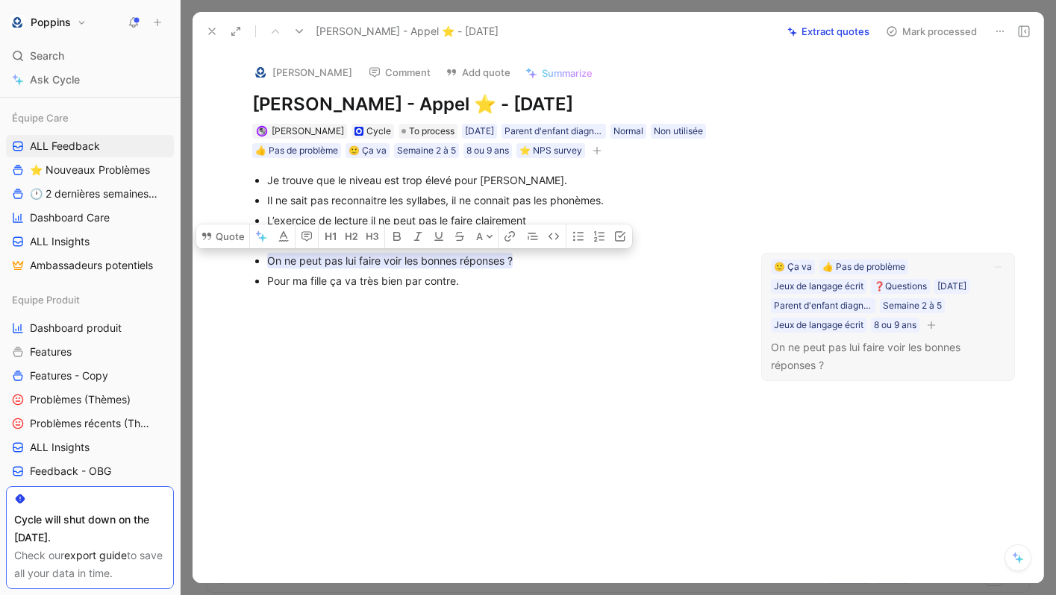
click at [497, 344] on div at bounding box center [492, 392] width 537 height 178
click at [416, 242] on button "Remove quote" at bounding box center [456, 238] width 85 height 21
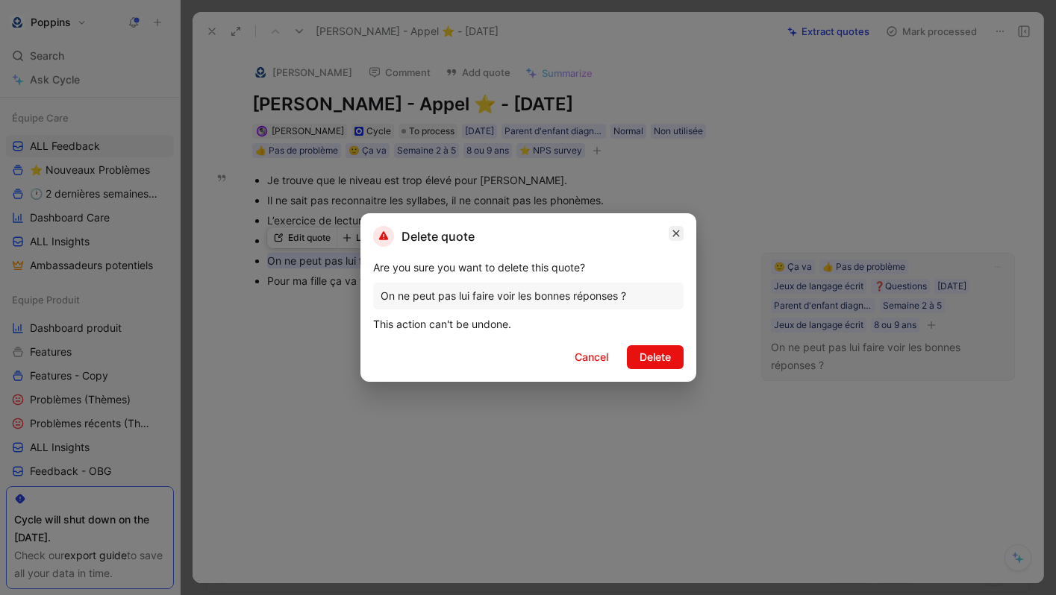
click at [674, 230] on icon "button" at bounding box center [675, 234] width 9 height 12
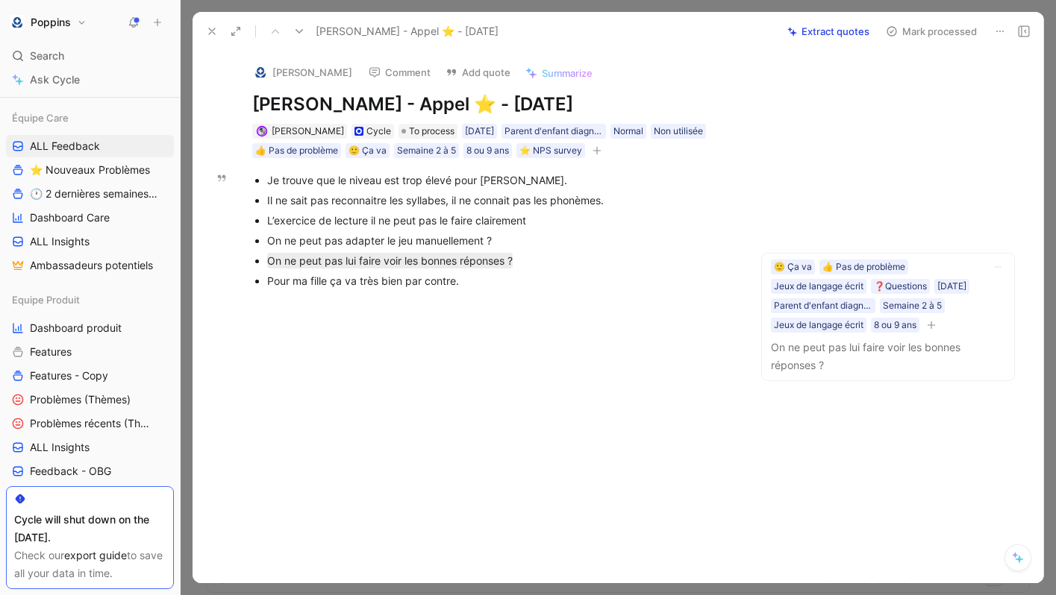
click at [651, 228] on p "L’exercice de lecture il ne peut pas le faire clairement" at bounding box center [500, 220] width 466 height 20
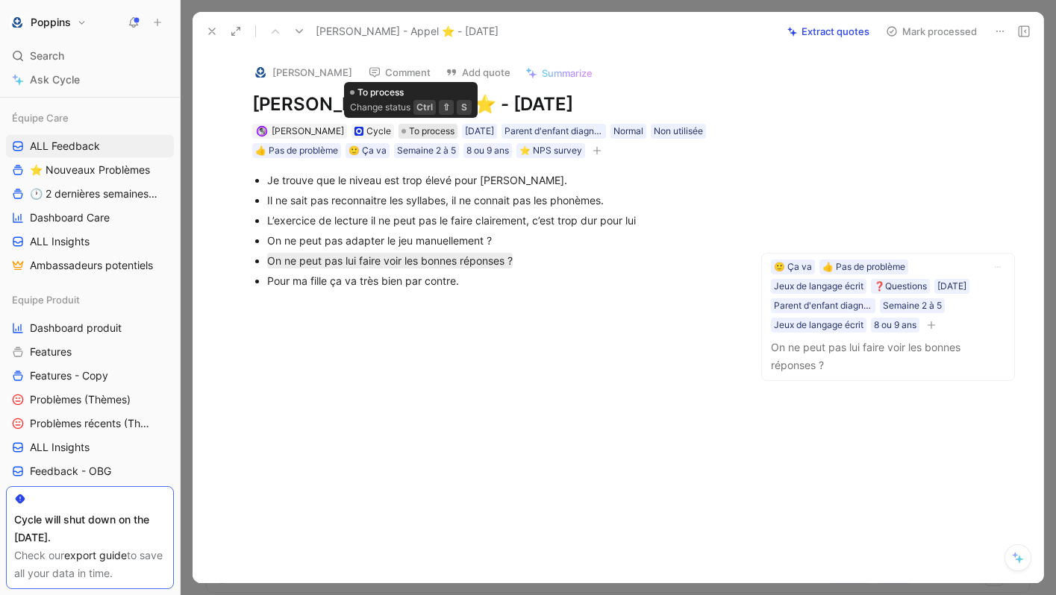
click at [414, 124] on span "To process" at bounding box center [432, 131] width 46 height 15
click at [283, 70] on button "[PERSON_NAME]" at bounding box center [302, 72] width 113 height 22
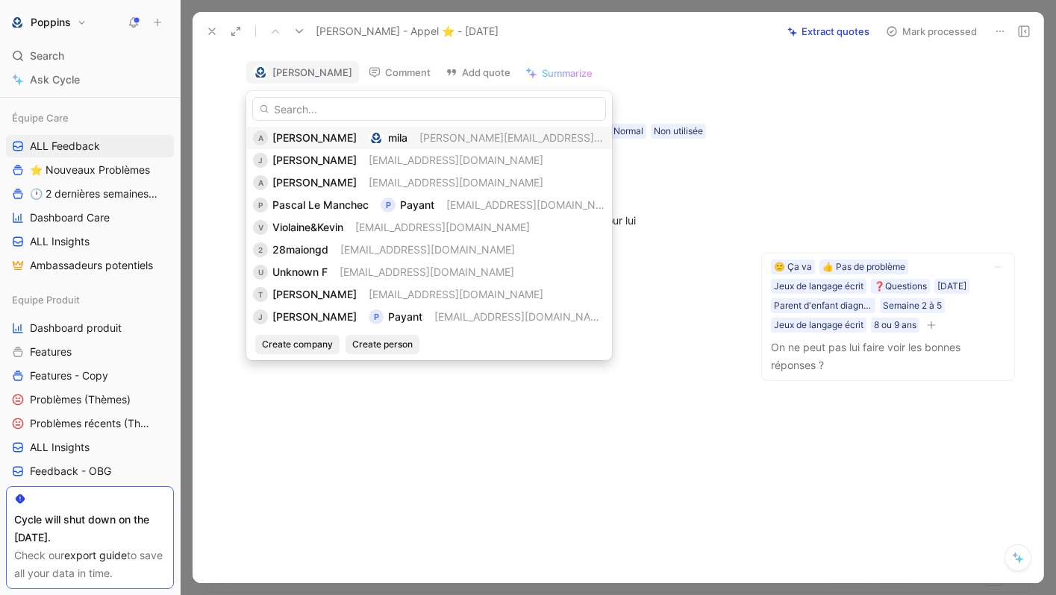
click at [356, 109] on input "text" at bounding box center [429, 109] width 354 height 24
paste input "[EMAIL_ADDRESS][DOMAIN_NAME]"
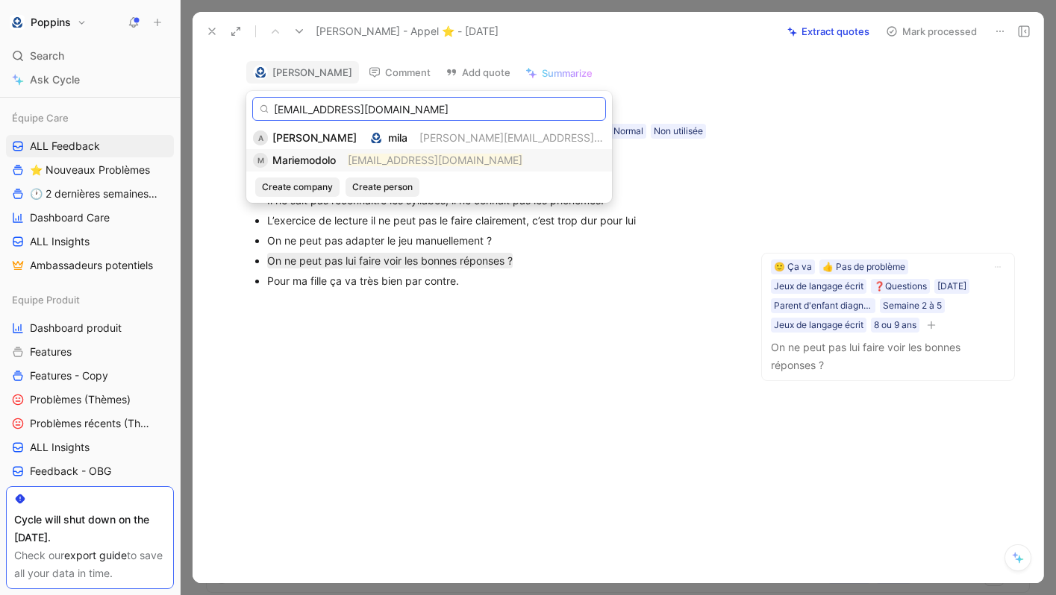
type input "[EMAIL_ADDRESS][DOMAIN_NAME]"
click at [361, 160] on mark "[EMAIL_ADDRESS][DOMAIN_NAME]" at bounding box center [435, 160] width 175 height 13
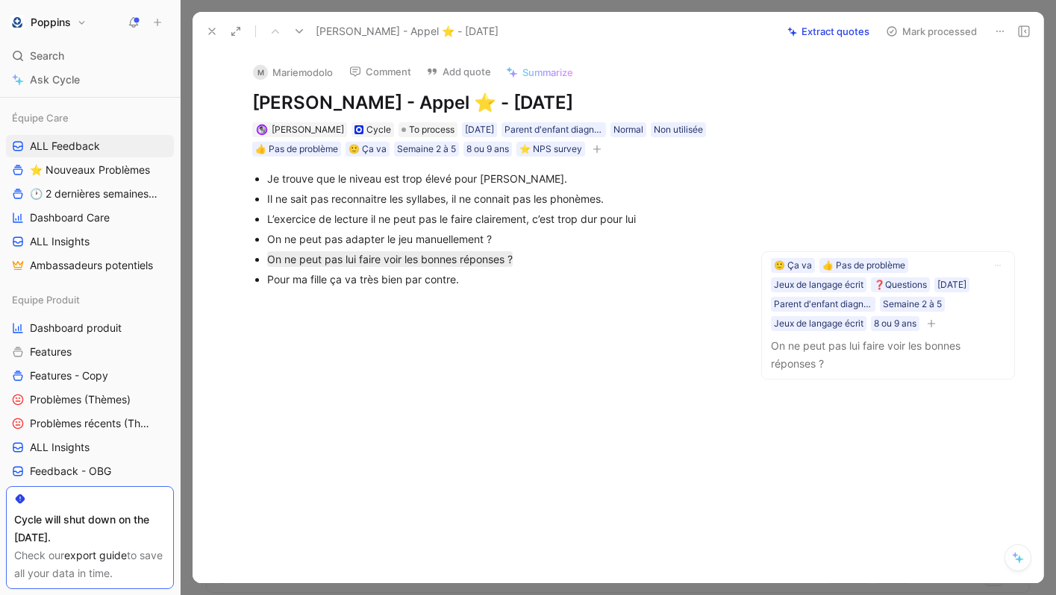
click at [413, 359] on div at bounding box center [492, 390] width 537 height 178
click at [413, 128] on span "To process" at bounding box center [432, 129] width 46 height 15
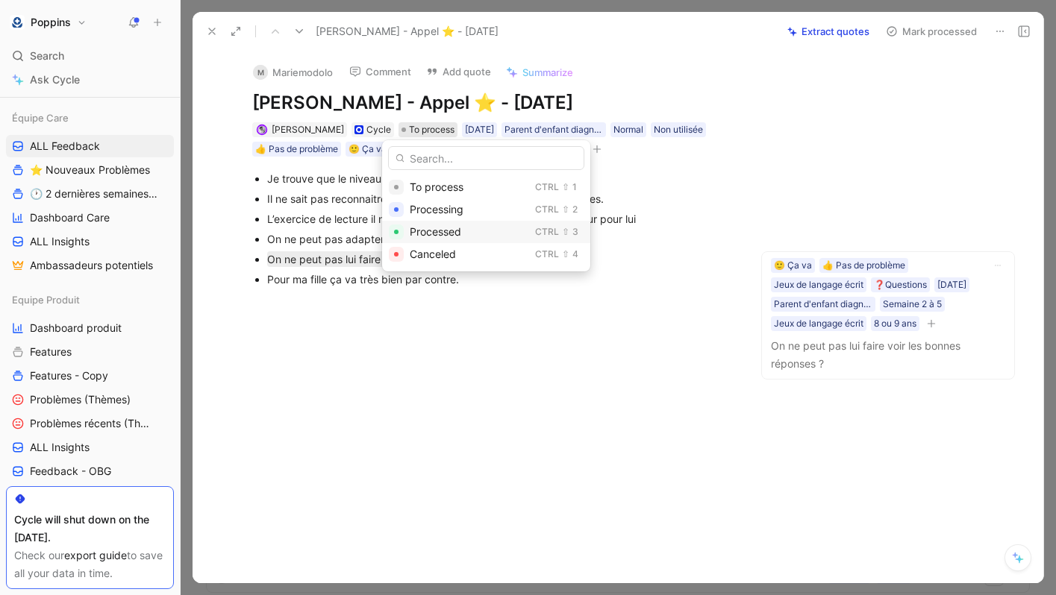
click at [469, 236] on div "Processed" at bounding box center [469, 232] width 119 height 18
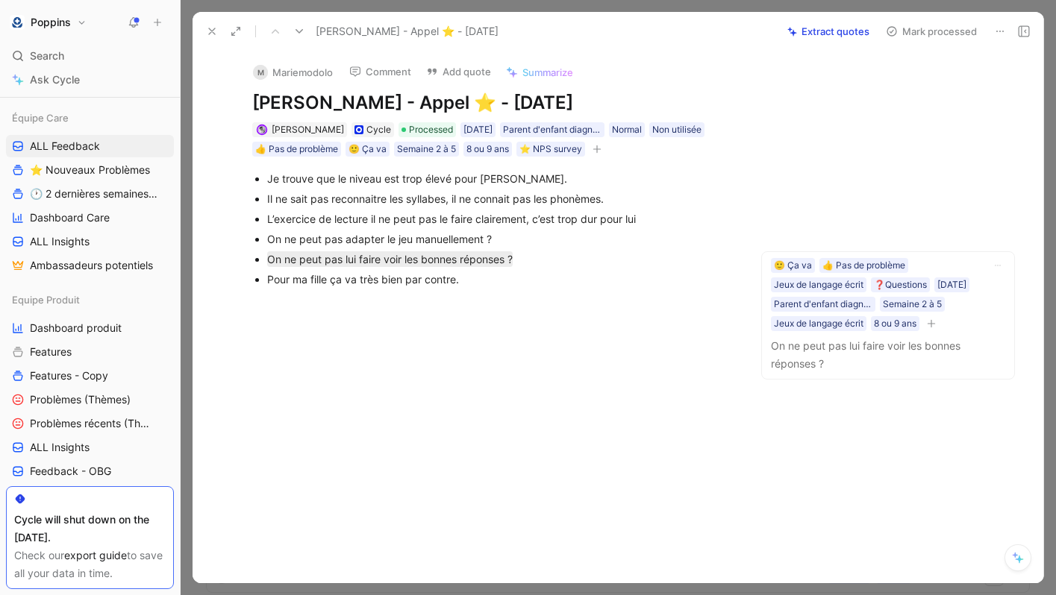
click at [463, 298] on div "Je trouve que le niveau est trop élevé pour [PERSON_NAME]. Il ne sait pas recon…" at bounding box center [492, 229] width 537 height 145
click at [210, 22] on button at bounding box center [211, 31] width 21 height 21
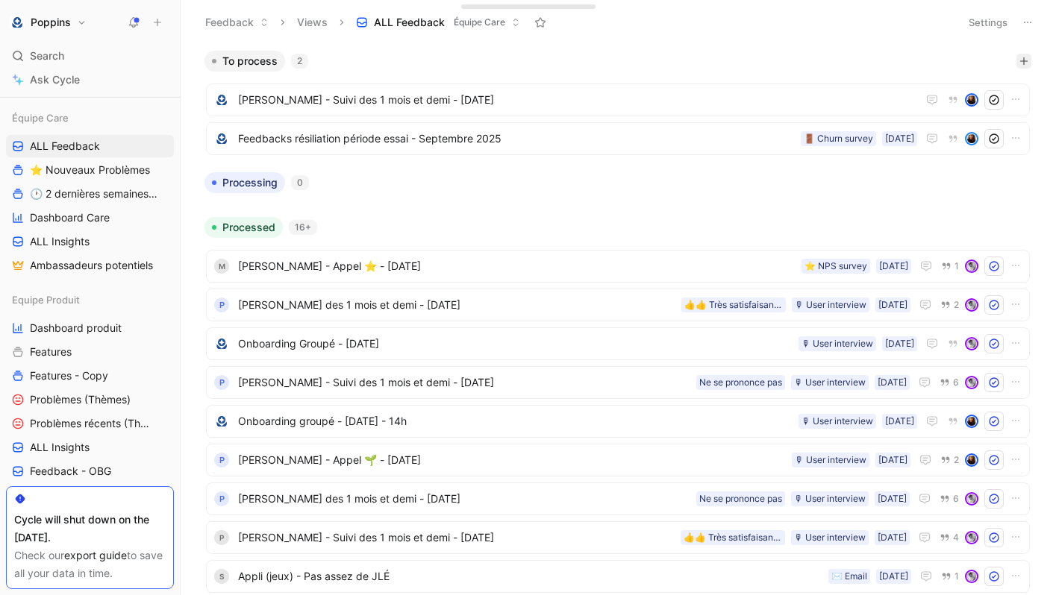
click at [1024, 65] on icon "button" at bounding box center [1023, 61] width 9 height 9
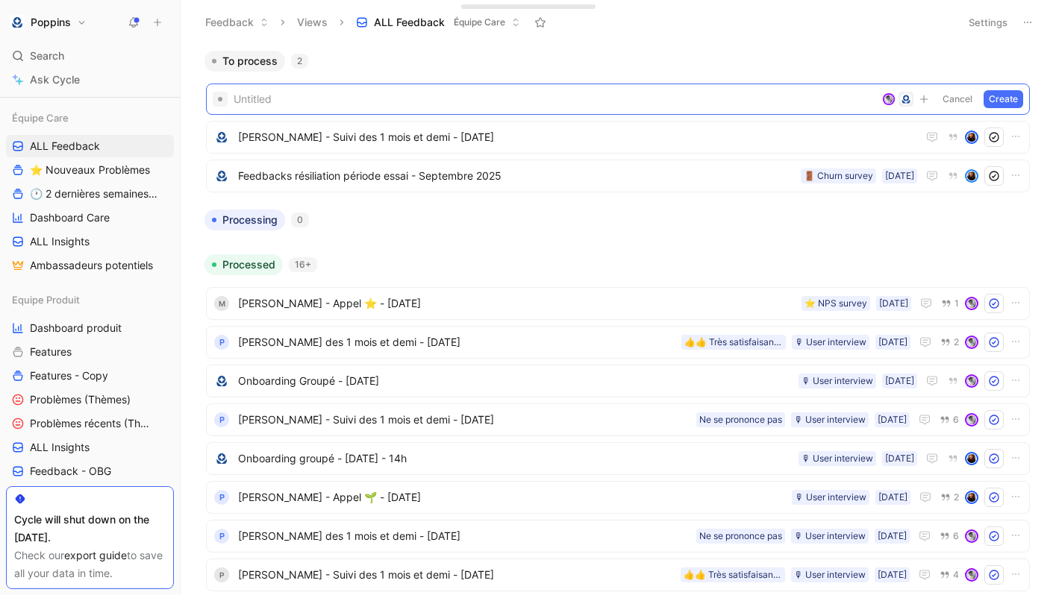
paste span
click at [384, 110] on div "[PERSON_NAME] - Appel ⭐️ Untitled Cancel Create" at bounding box center [618, 99] width 824 height 31
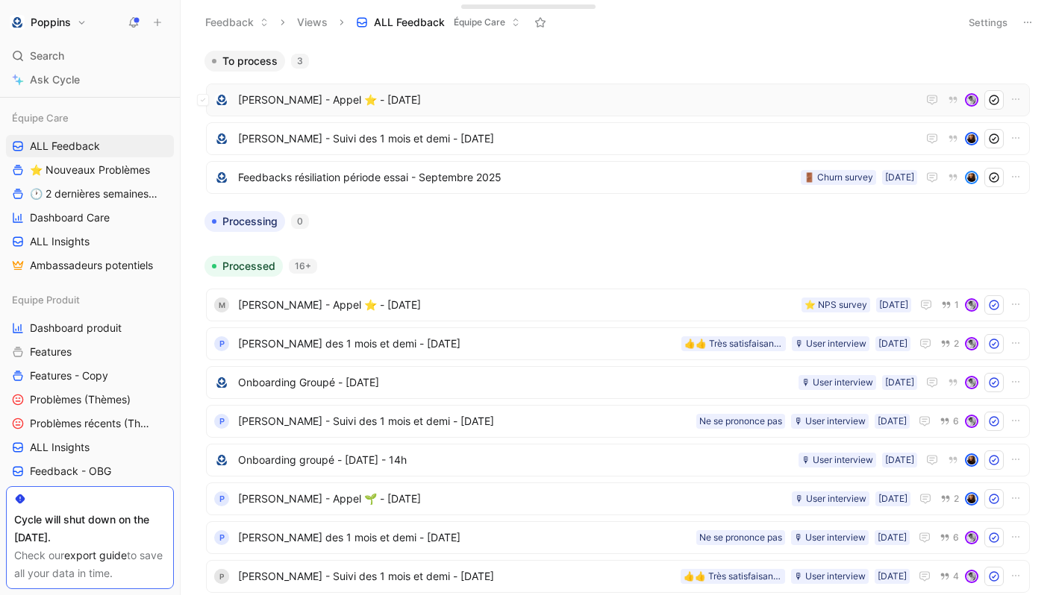
click at [421, 95] on span "[PERSON_NAME] - Appel ⭐️ - [DATE]" at bounding box center [577, 100] width 679 height 18
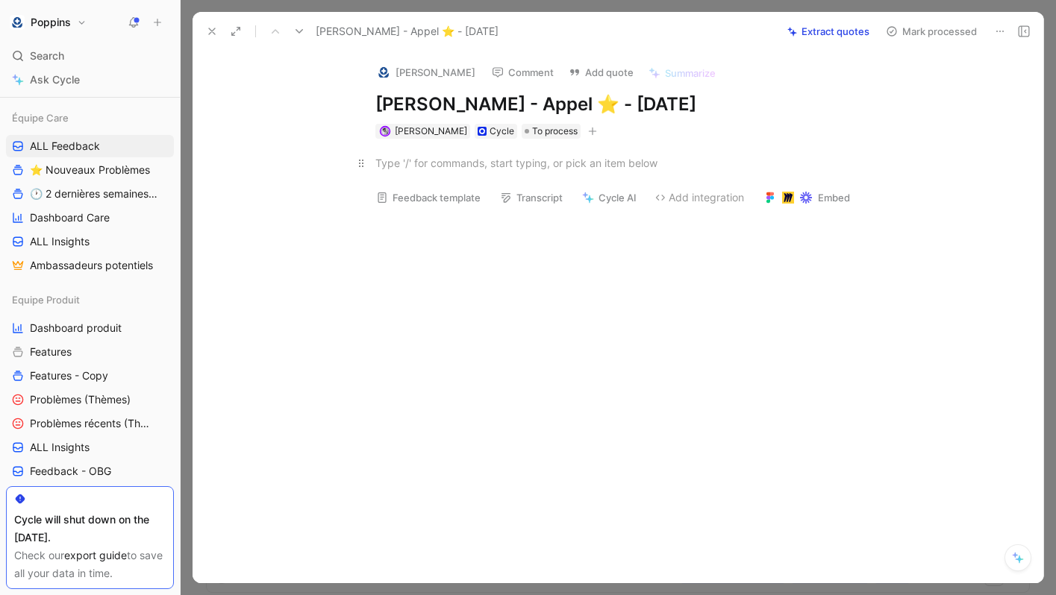
click at [455, 173] on p at bounding box center [633, 163] width 573 height 25
paste div
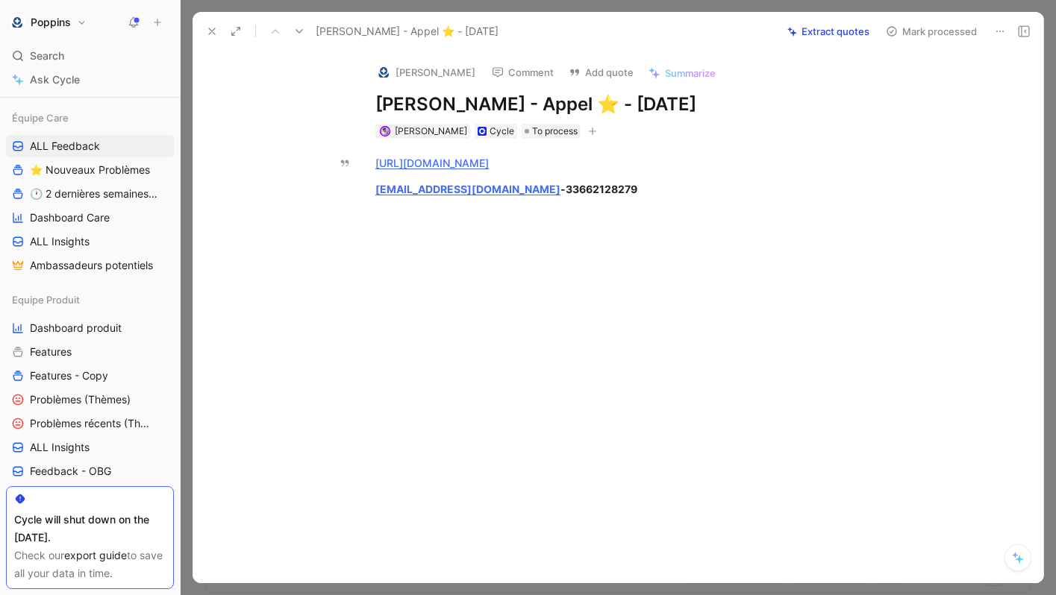
drag, startPoint x: 609, startPoint y: 191, endPoint x: 333, endPoint y: 158, distance: 278.0
click at [333, 158] on div "[URL][DOMAIN_NAME] [EMAIL_ADDRESS][DOMAIN_NAME] - 33662128279" at bounding box center [633, 189] width 819 height 101
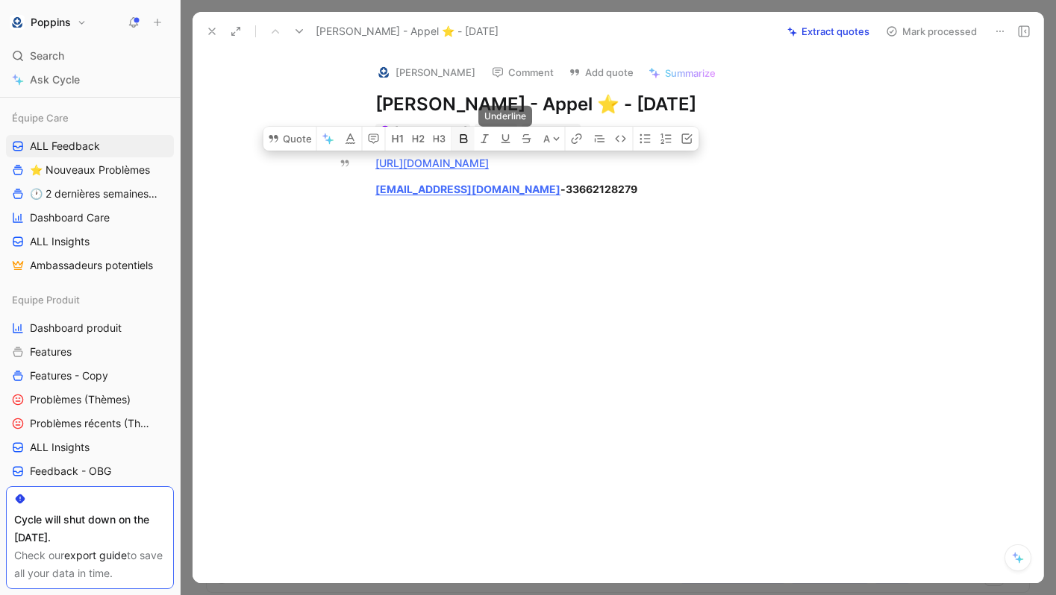
click at [471, 142] on button "button" at bounding box center [463, 139] width 22 height 24
click at [649, 183] on div "[EMAIL_ADDRESS][DOMAIN_NAME] - 33662128279" at bounding box center [633, 189] width 516 height 16
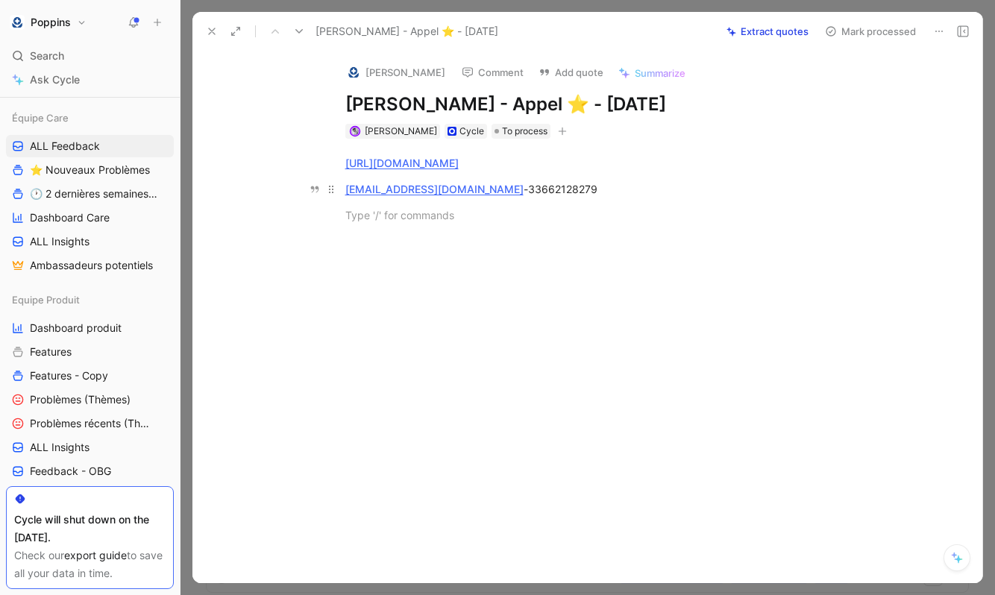
click at [528, 195] on span "33662128279" at bounding box center [562, 189] width 69 height 13
copy span "33662128279"
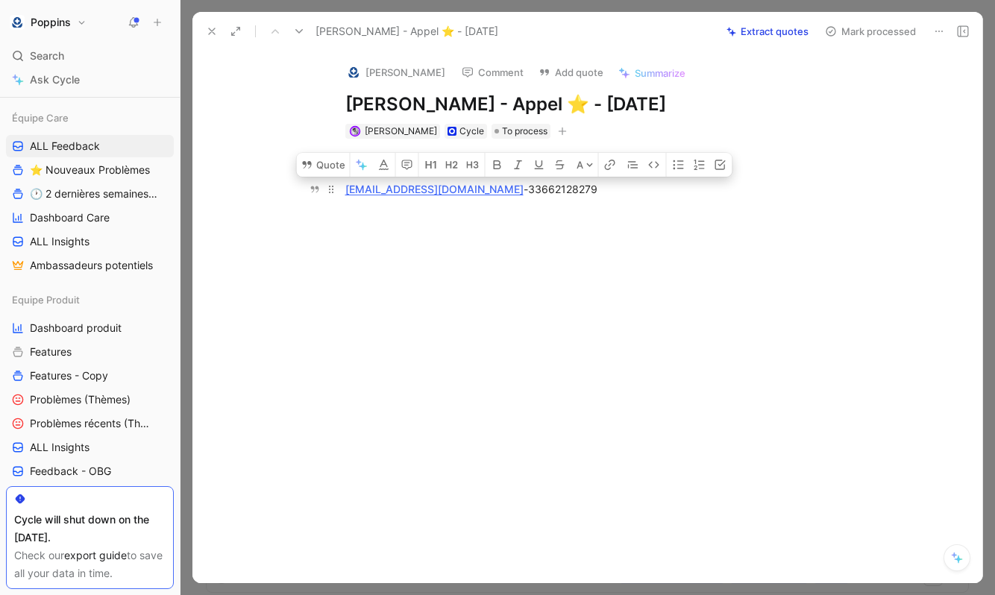
click at [563, 190] on div "[EMAIL_ADDRESS][DOMAIN_NAME] - 33662128279" at bounding box center [603, 189] width 516 height 16
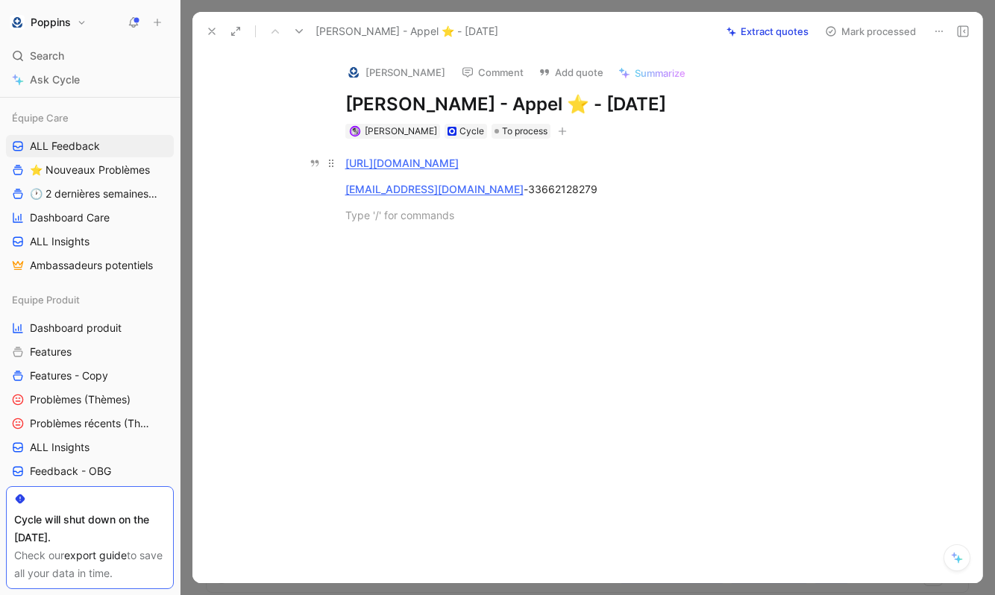
click at [459, 162] on link "[URL][DOMAIN_NAME]" at bounding box center [401, 163] width 113 height 13
click at [351, 214] on div "Je n’arrive pas àvoir les éovlutions de ma fille" at bounding box center [603, 215] width 516 height 16
click at [436, 216] on div "J’ai un gros probl!me en fait e n’arrive pas àvoir les éovlutions de ma fille" at bounding box center [603, 215] width 516 height 16
click at [487, 216] on div "J’ai un gros problème en fait e n’arrive pas àvoir les éovlutions de ma fille" at bounding box center [603, 215] width 516 height 16
click at [563, 213] on div "J’ai un gros problème en fait je n’arrive pas àvoir les éovlutions de ma fille" at bounding box center [603, 215] width 516 height 16
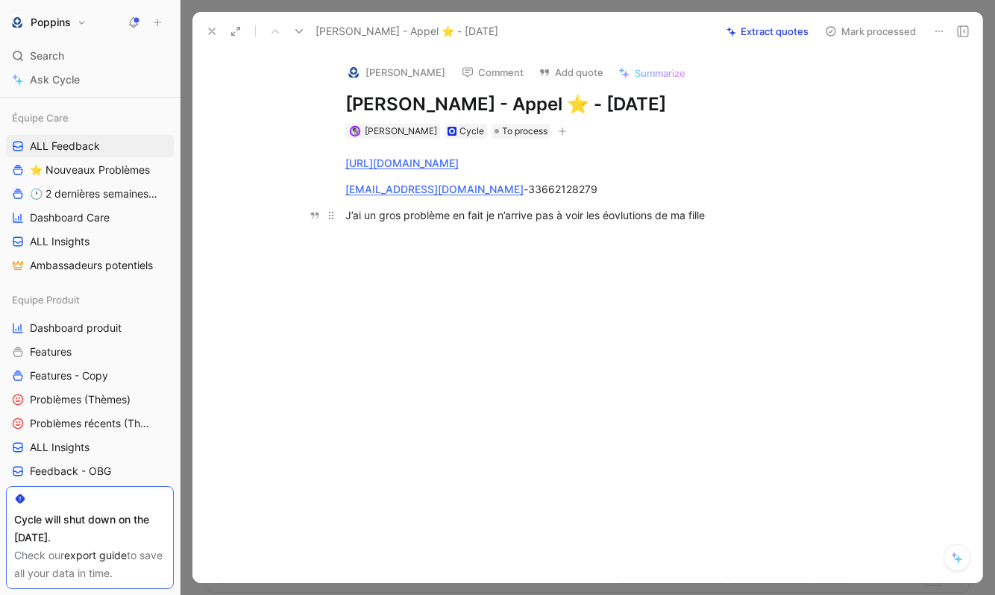
click at [627, 215] on div "J’ai un gros problème en fait je n’arrive pas à voir les éovlutions de ma fille" at bounding box center [603, 215] width 516 height 16
click at [724, 221] on div "J’ai un gros problème en fait je n’arrive pas à voir les évolutions de ma fille" at bounding box center [603, 215] width 516 height 16
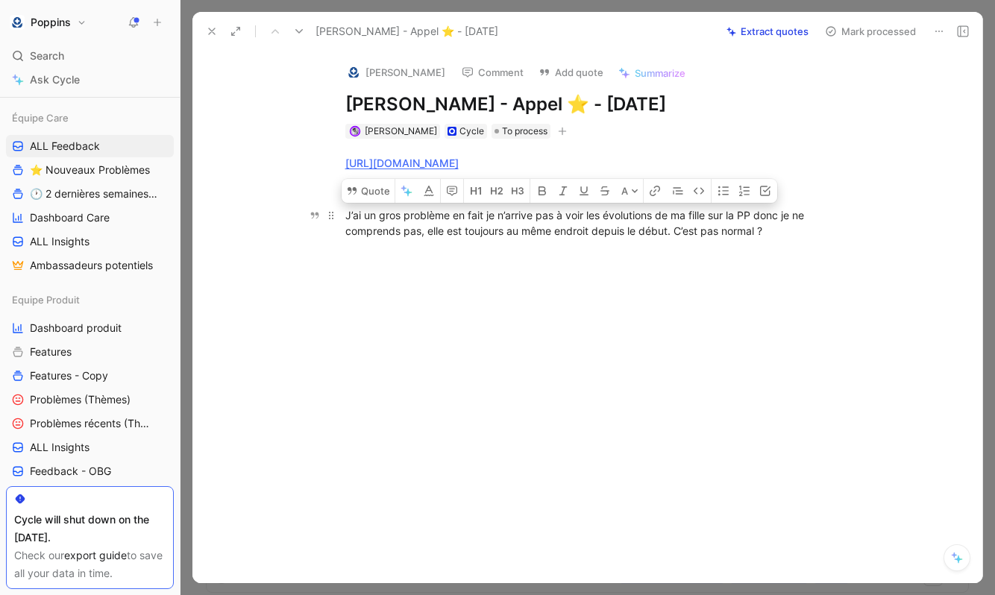
drag, startPoint x: 777, startPoint y: 230, endPoint x: 351, endPoint y: 215, distance: 425.5
click at [351, 215] on div "J’ai un gros problème en fait je n’arrive pas à voir les évolutions de ma fille…" at bounding box center [603, 222] width 516 height 31
click at [798, 228] on div "J’ai un gros problème en fait je n’arrive pas à voir les évolutions de ma fille…" at bounding box center [603, 222] width 516 height 31
drag, startPoint x: 798, startPoint y: 228, endPoint x: 343, endPoint y: 213, distance: 454.6
click at [343, 213] on p "J’ai un gros problème en fait je n’arrive pas à voir les évolutions de ma fille…" at bounding box center [603, 223] width 573 height 40
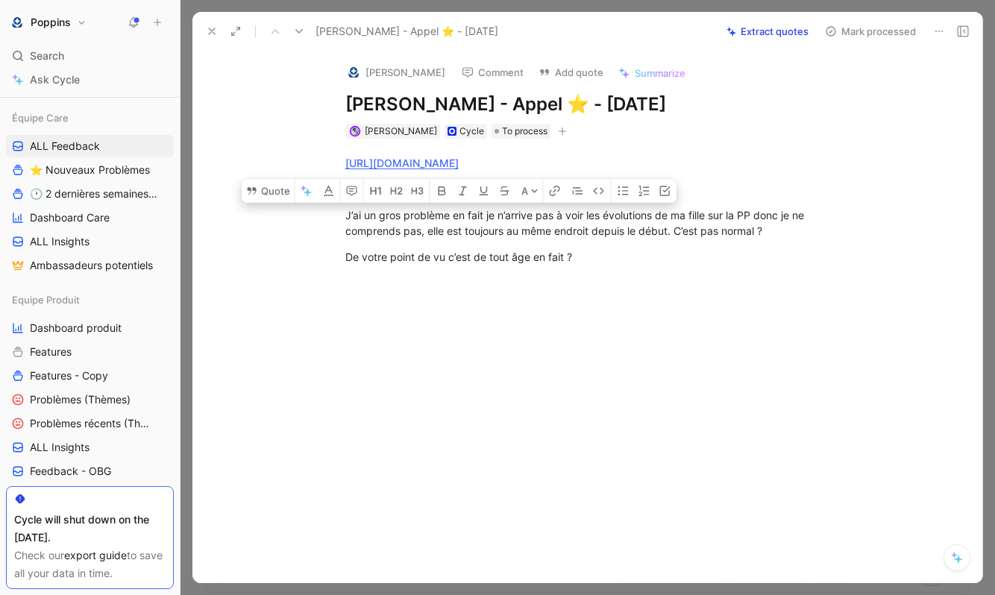
drag, startPoint x: 583, startPoint y: 260, endPoint x: 308, endPoint y: 213, distance: 279.1
click at [308, 213] on div "[URL][DOMAIN_NAME] [EMAIL_ADDRESS][DOMAIN_NAME] - 33662128279 J’ai un gros prob…" at bounding box center [603, 210] width 759 height 142
click at [624, 194] on icon "button" at bounding box center [623, 191] width 10 height 9
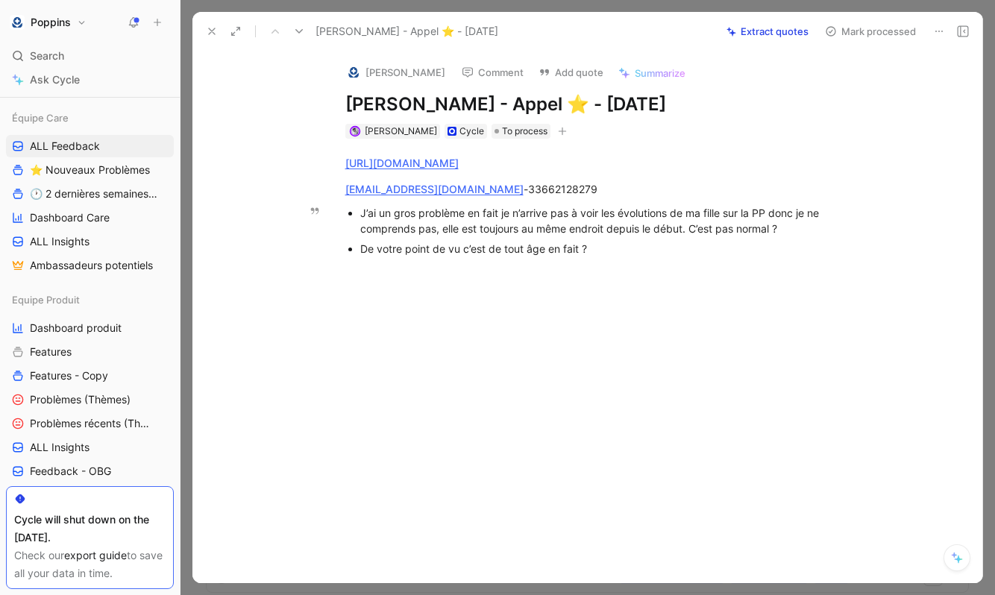
click at [624, 251] on div "De votre point de vu c’est de tout âge en fait ?" at bounding box center [610, 249] width 501 height 16
click at [558, 128] on icon "button" at bounding box center [562, 131] width 9 height 9
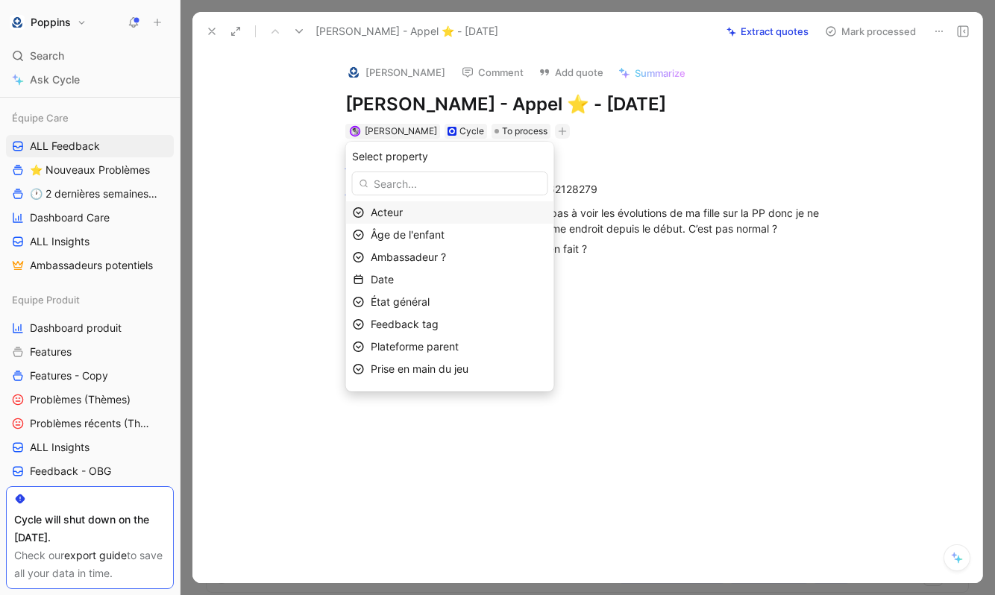
click at [445, 215] on div "Acteur" at bounding box center [459, 213] width 177 height 18
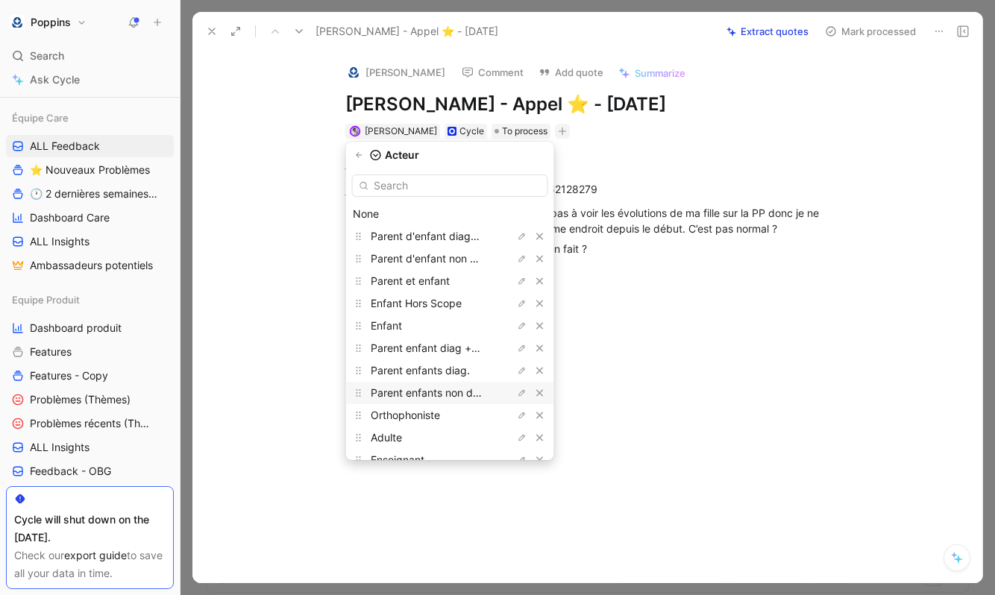
scroll to position [13, 0]
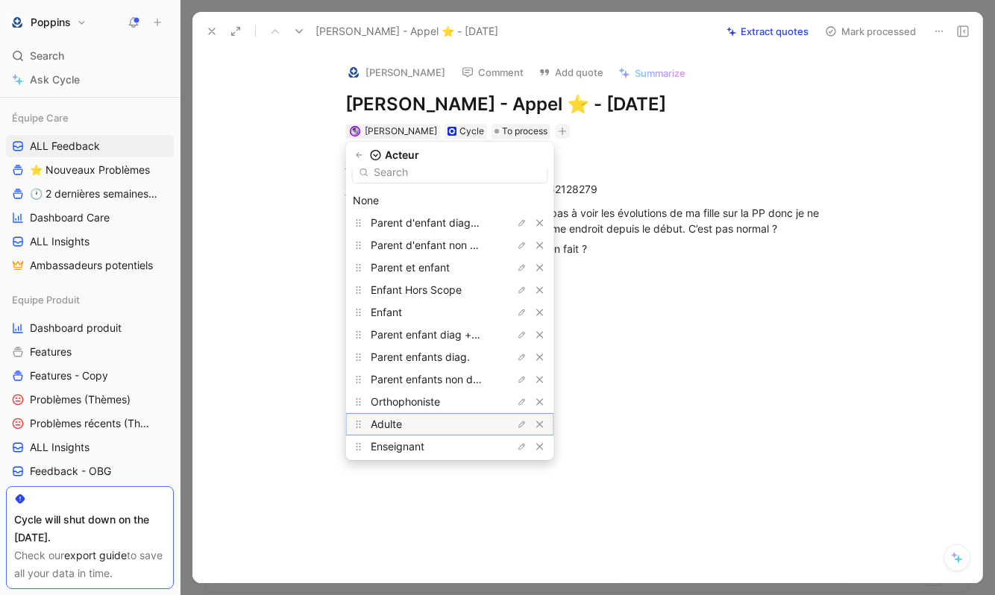
click at [433, 425] on div "Adulte" at bounding box center [427, 425] width 112 height 18
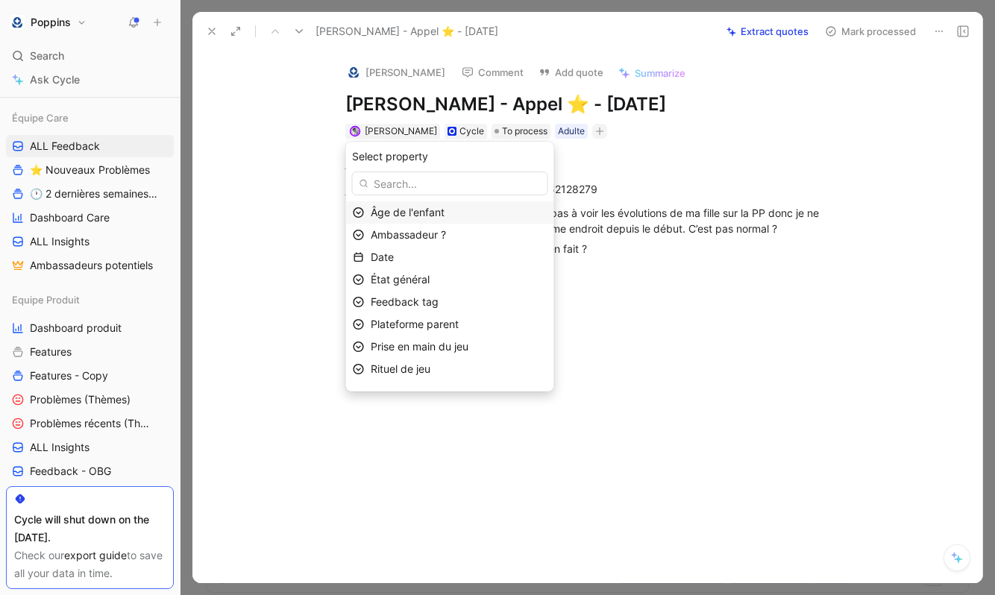
click at [445, 213] on span "Âge de l'enfant" at bounding box center [408, 212] width 74 height 13
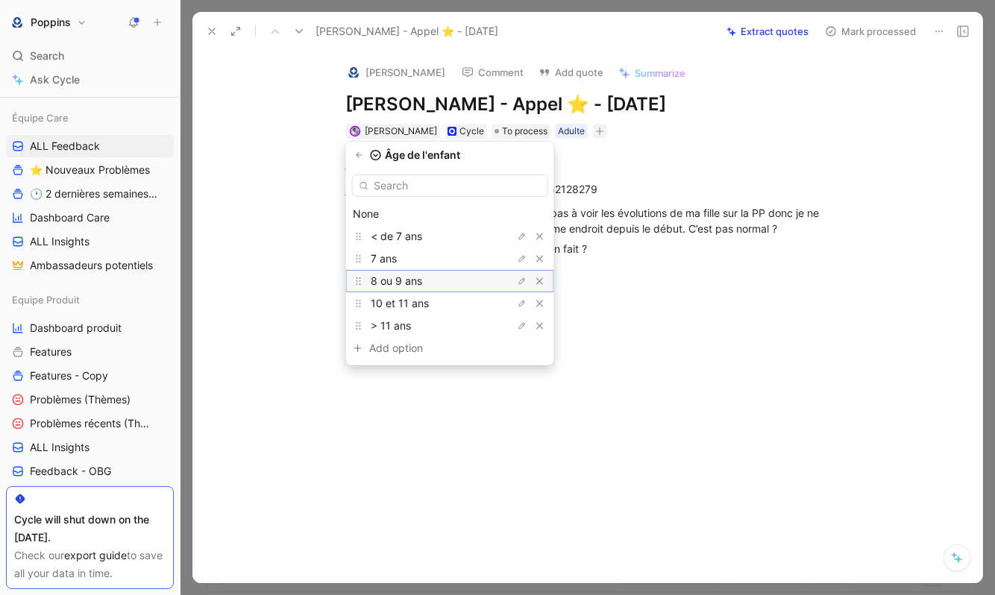
click at [422, 281] on span "8 ou 9 ans" at bounding box center [396, 281] width 51 height 13
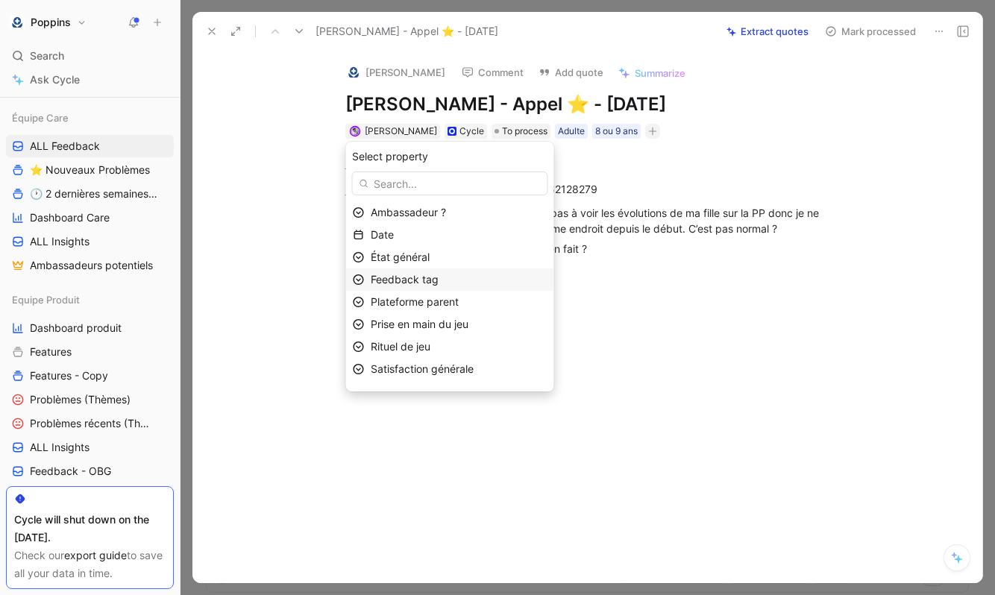
click at [439, 279] on span "Feedback tag" at bounding box center [405, 279] width 68 height 13
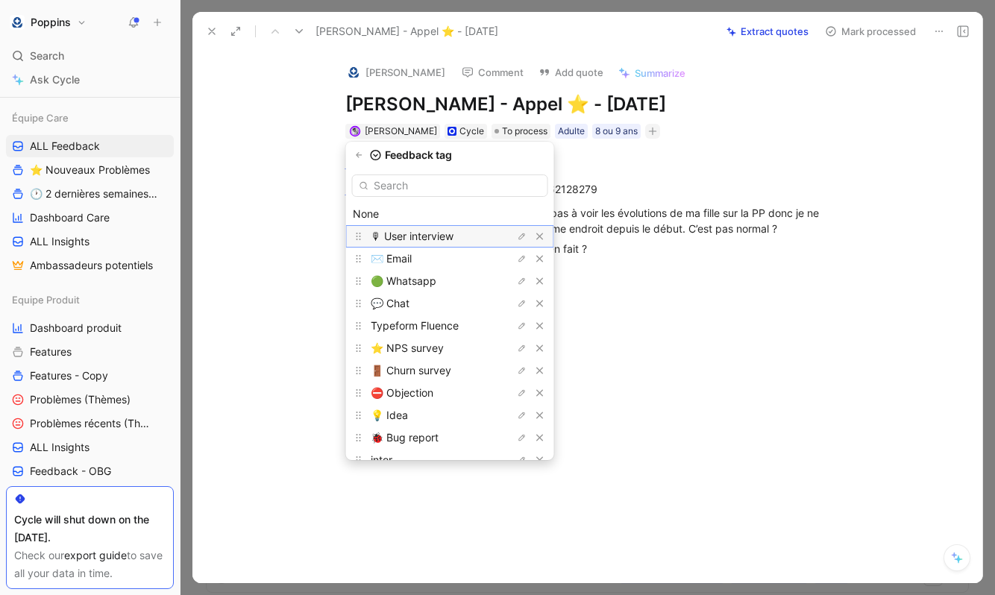
click at [444, 233] on span "🎙 User interview" at bounding box center [412, 236] width 83 height 13
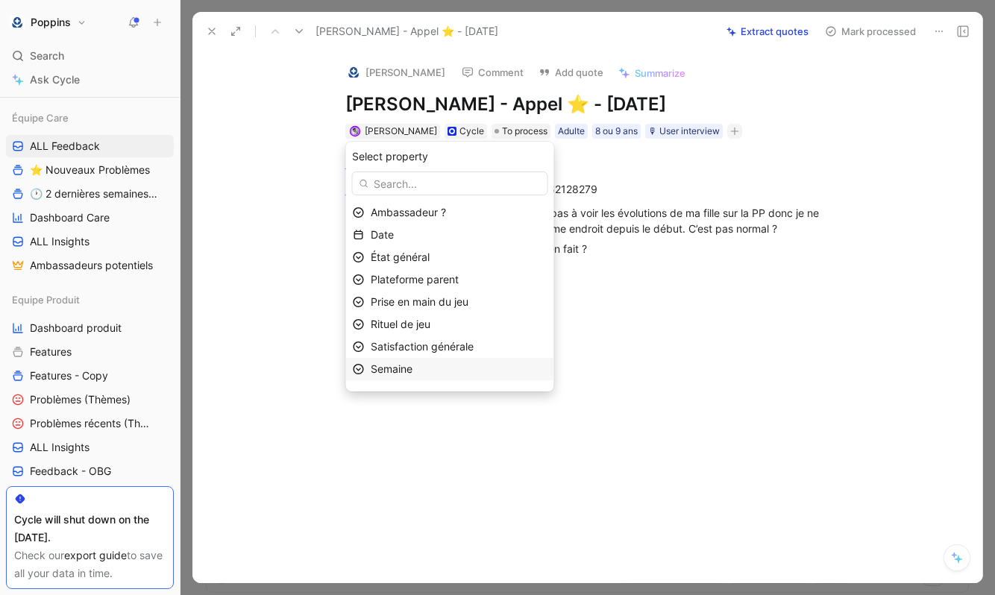
click at [458, 371] on div "Semaine" at bounding box center [459, 369] width 177 height 18
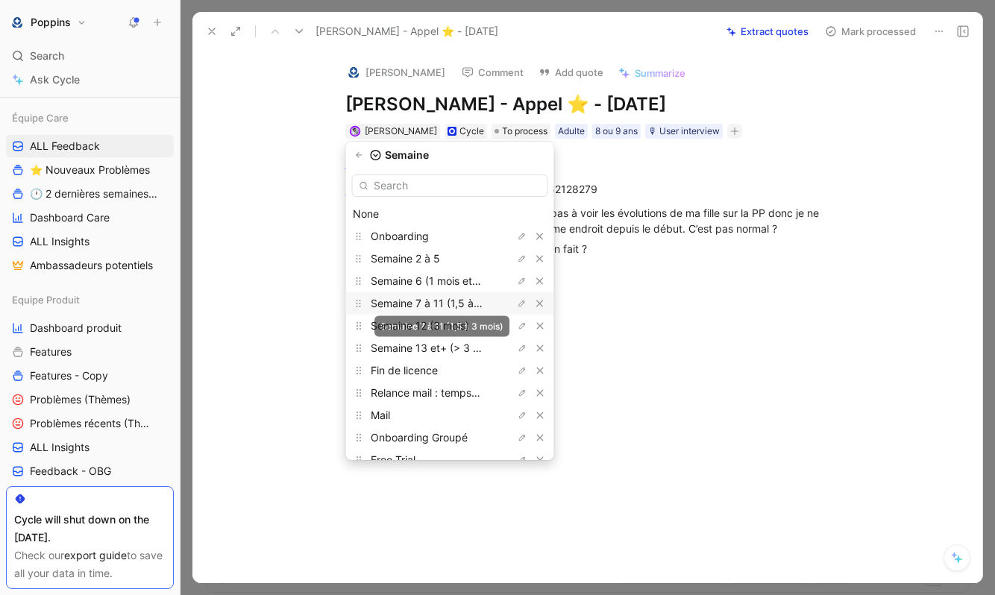
scroll to position [110, 0]
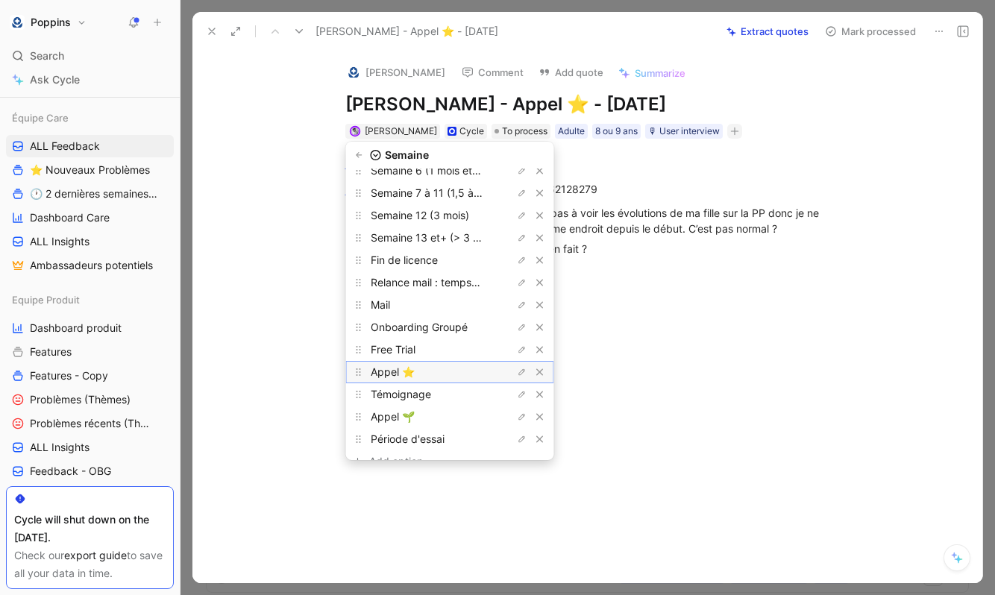
click at [451, 375] on div "Appel ⭐️" at bounding box center [427, 372] width 112 height 18
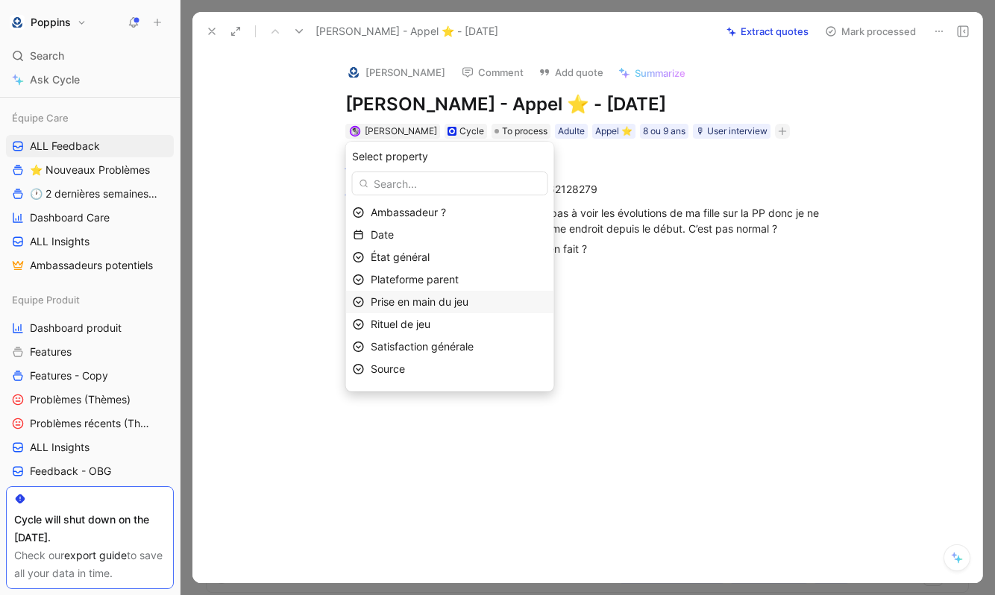
click at [448, 308] on span "Prise en main du jeu" at bounding box center [420, 301] width 98 height 13
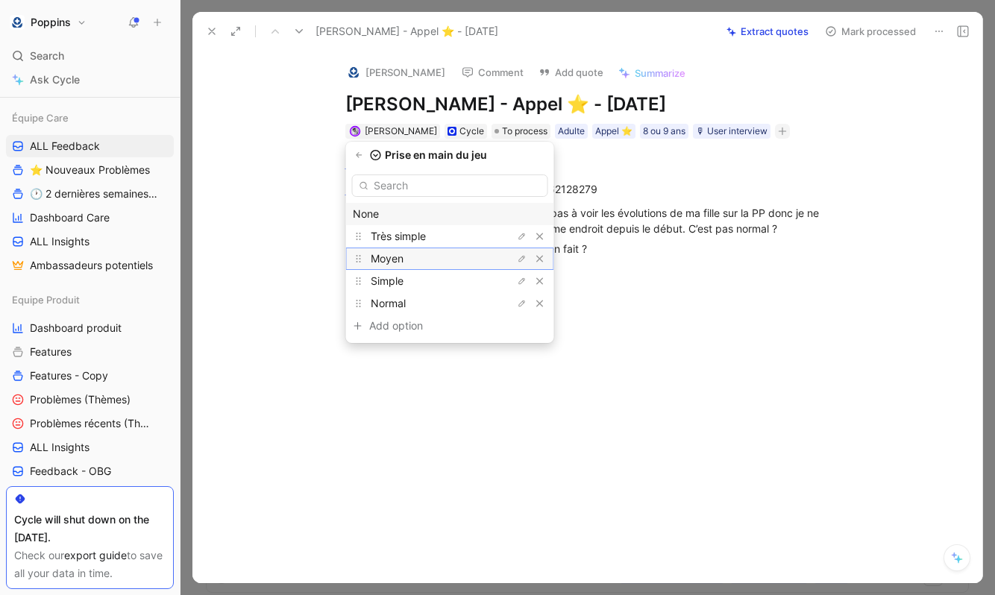
click at [440, 264] on div "Moyen" at bounding box center [427, 259] width 112 height 18
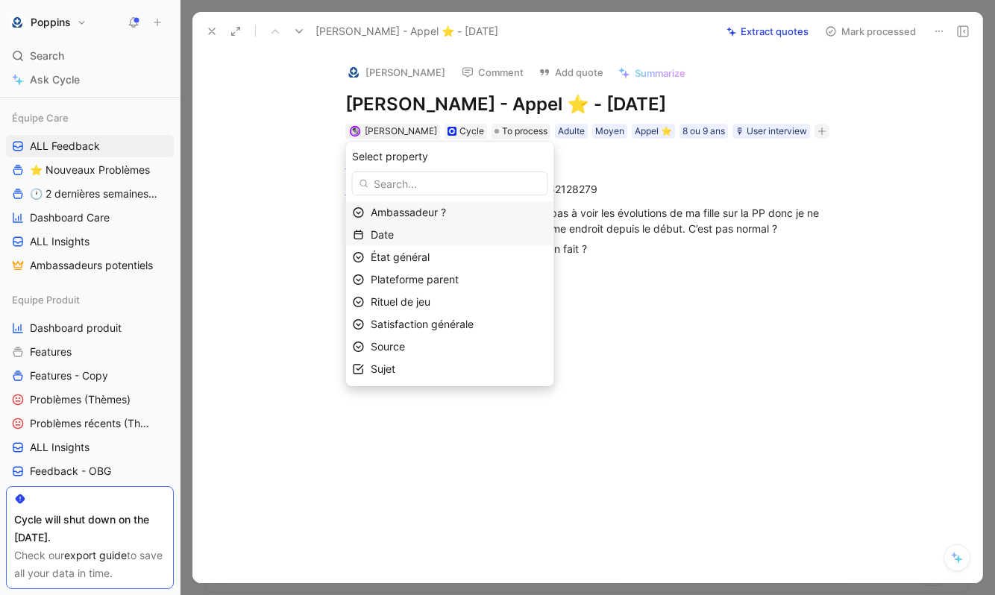
click at [447, 237] on div "Date" at bounding box center [459, 235] width 177 height 18
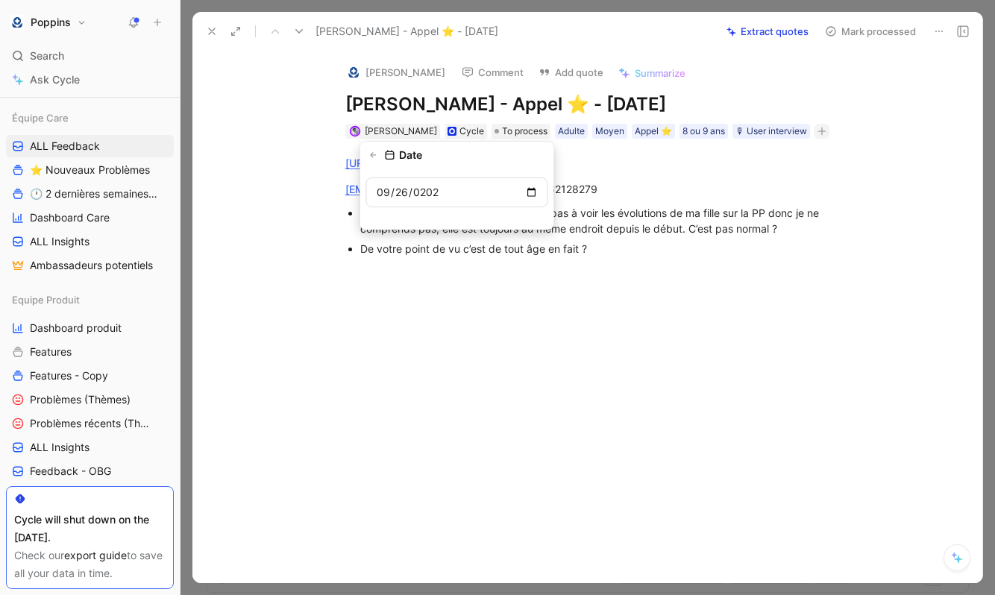
type input "[DATE]"
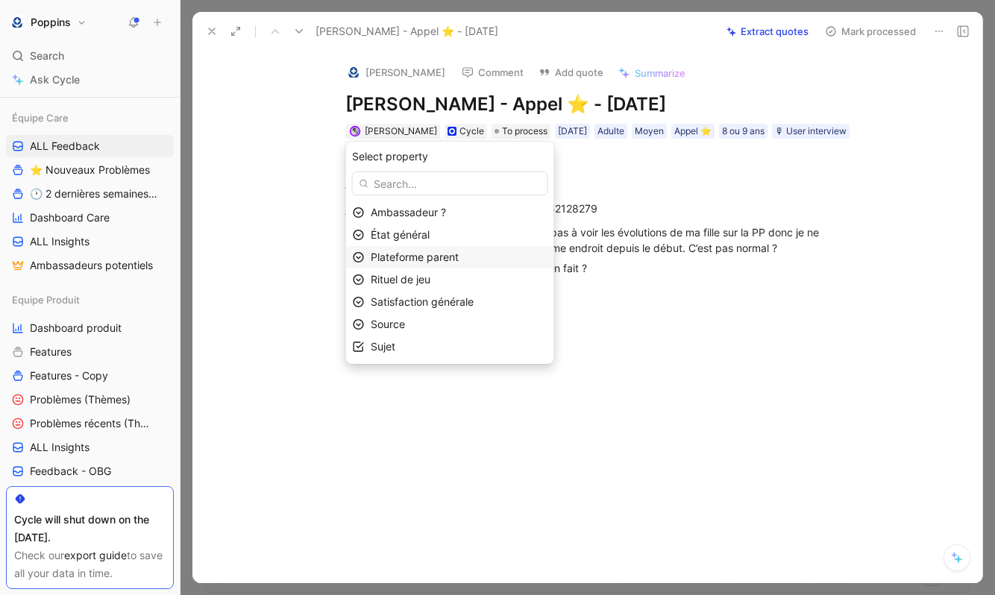
click at [507, 249] on div "Plateforme parent" at bounding box center [459, 257] width 177 height 18
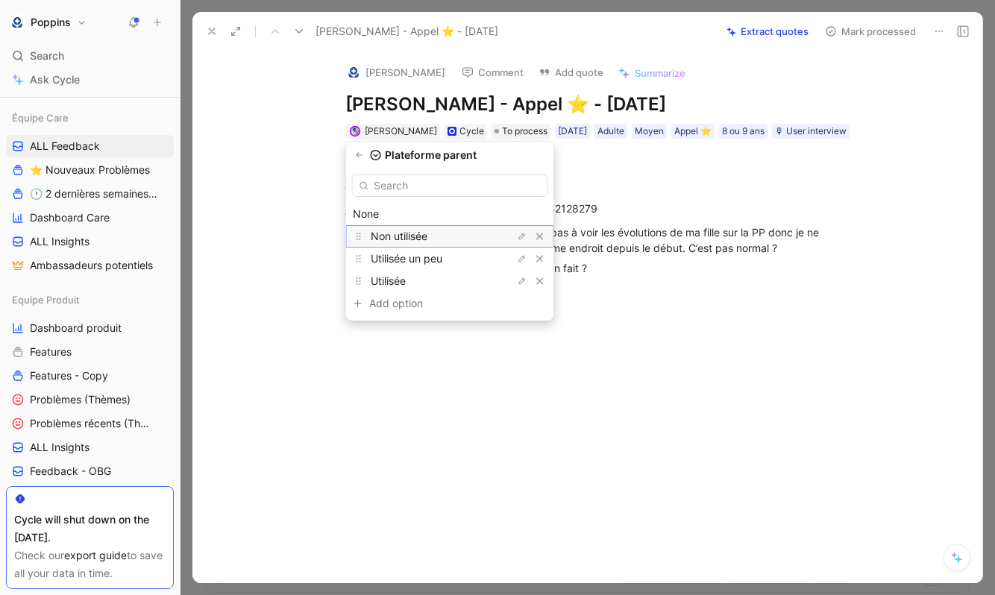
click at [443, 233] on div "Non utilisée" at bounding box center [427, 237] width 112 height 18
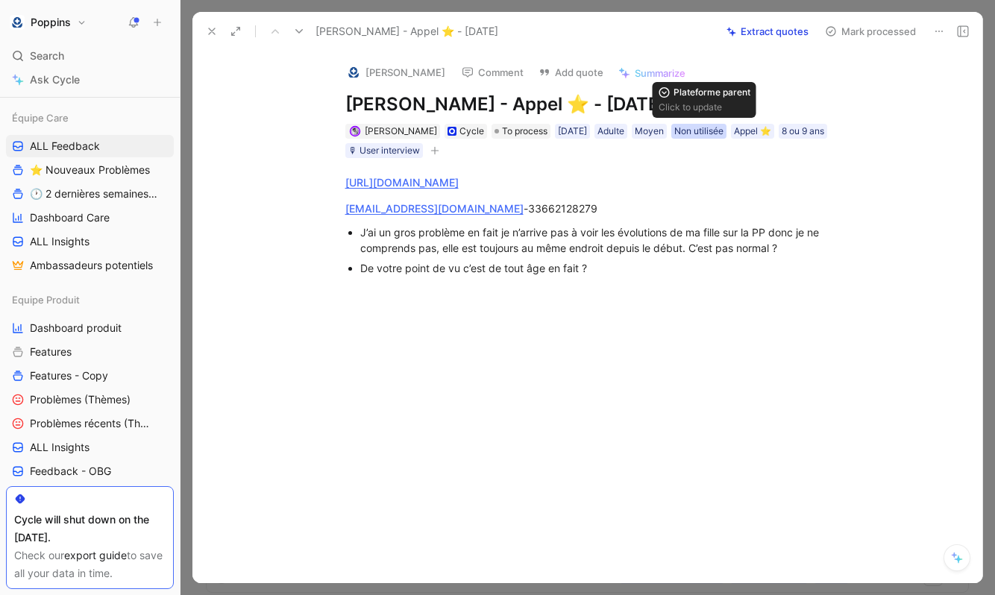
click at [699, 131] on div "Non utilisée" at bounding box center [698, 131] width 49 height 15
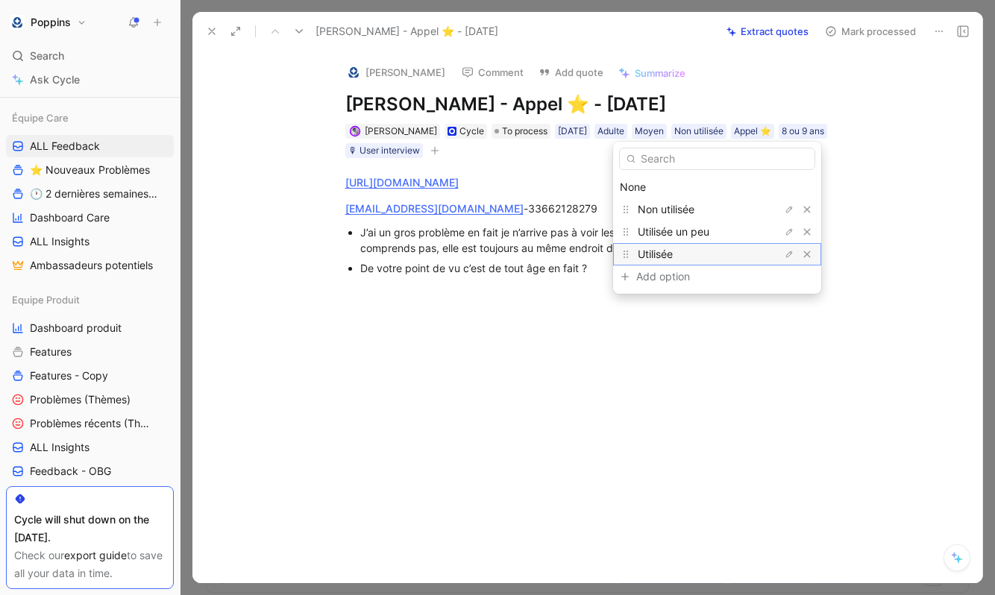
click at [683, 251] on div "Utilisée" at bounding box center [694, 254] width 112 height 18
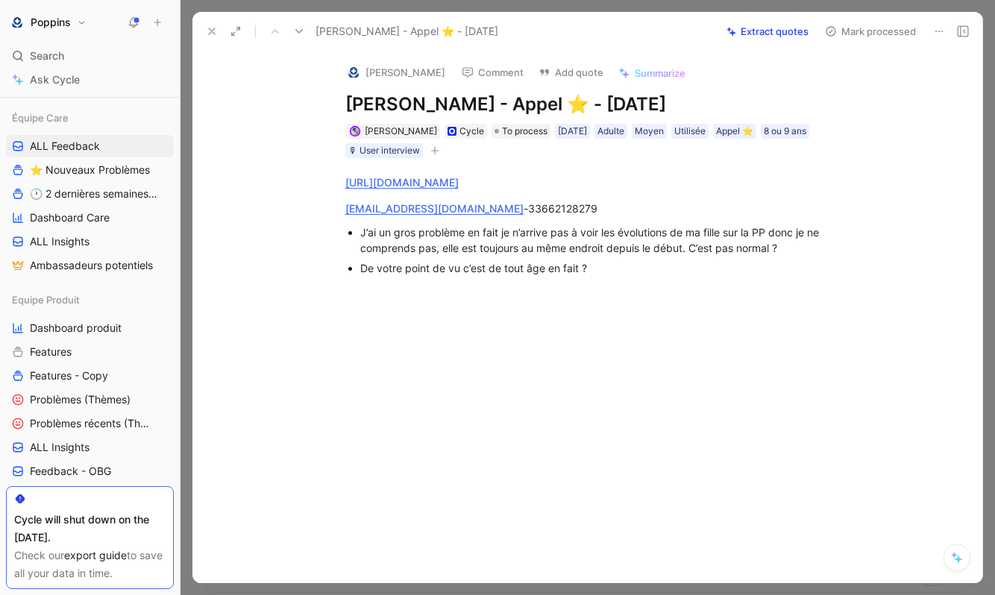
click at [437, 156] on button "button" at bounding box center [434, 150] width 15 height 15
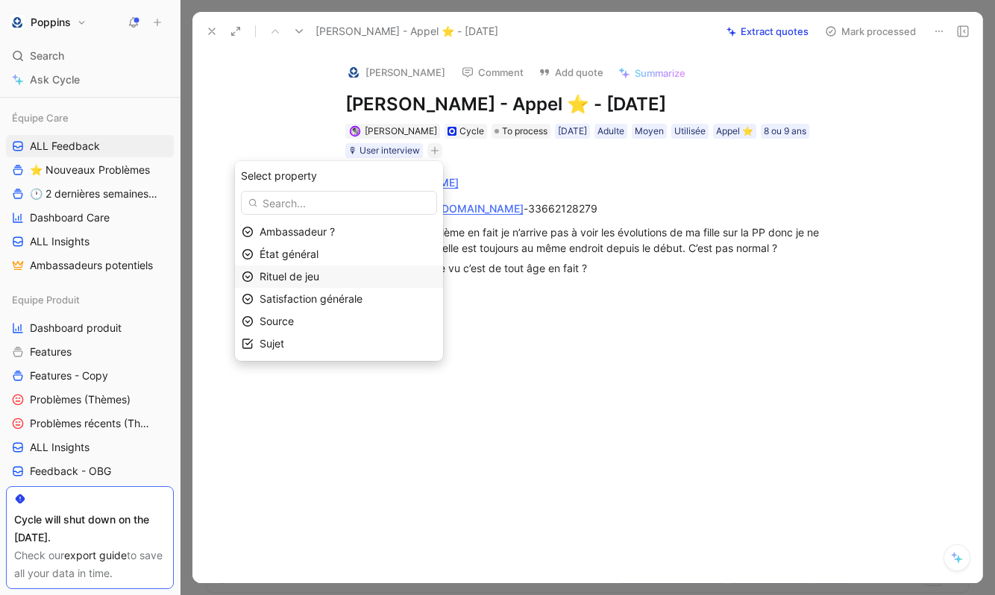
click at [294, 282] on span "Rituel de jeu" at bounding box center [290, 276] width 60 height 13
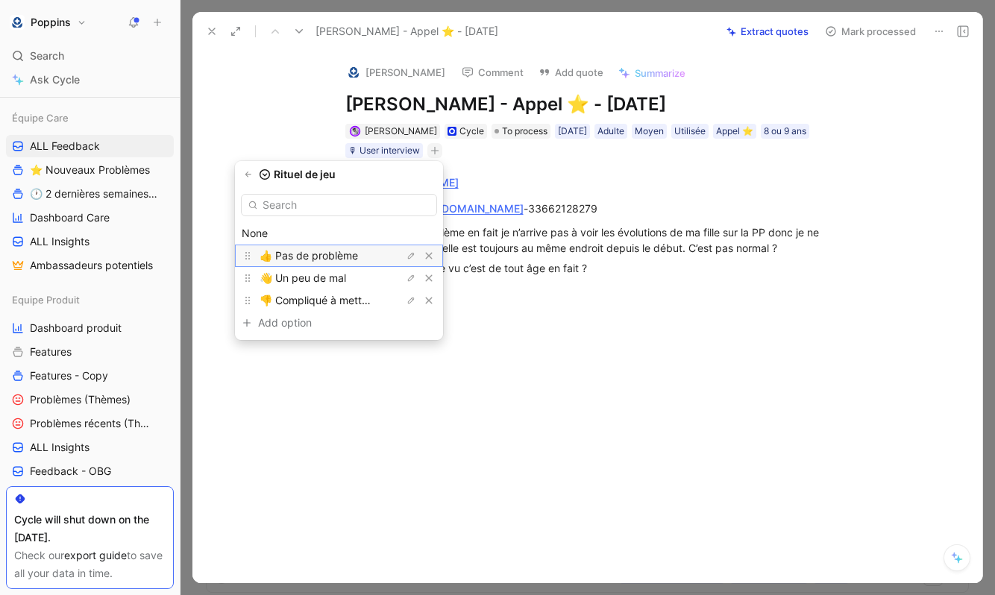
click at [321, 256] on span "👍 Pas de problème" at bounding box center [309, 255] width 98 height 13
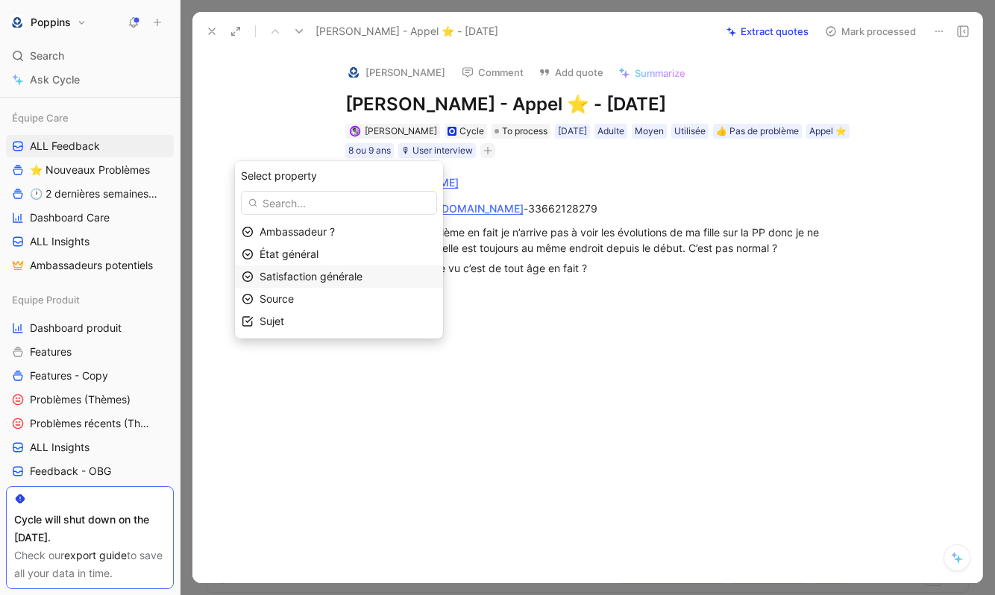
click at [328, 275] on span "Satisfaction générale" at bounding box center [311, 276] width 103 height 13
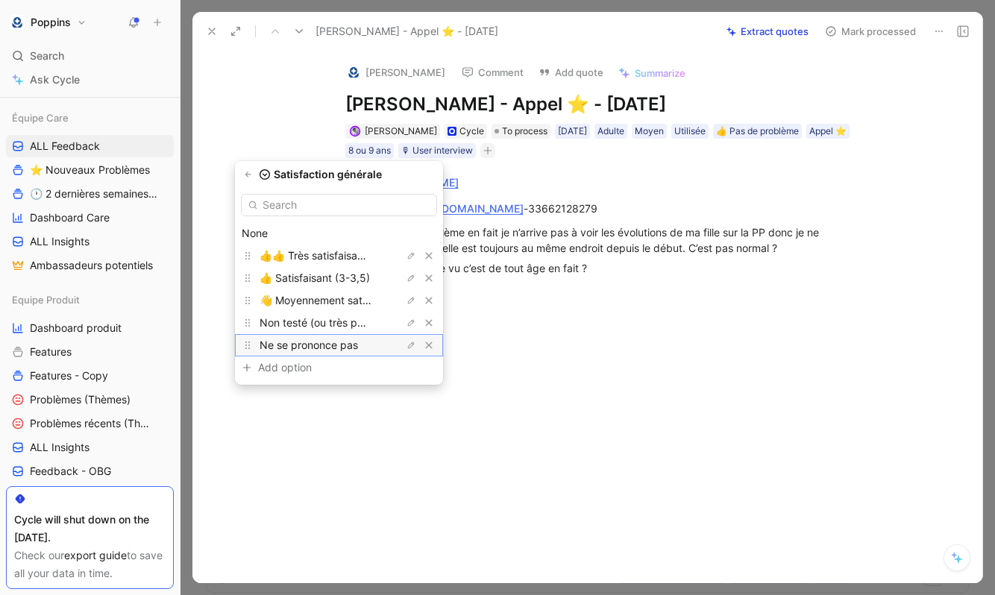
click at [315, 345] on span "Ne se prononce pas" at bounding box center [309, 345] width 98 height 13
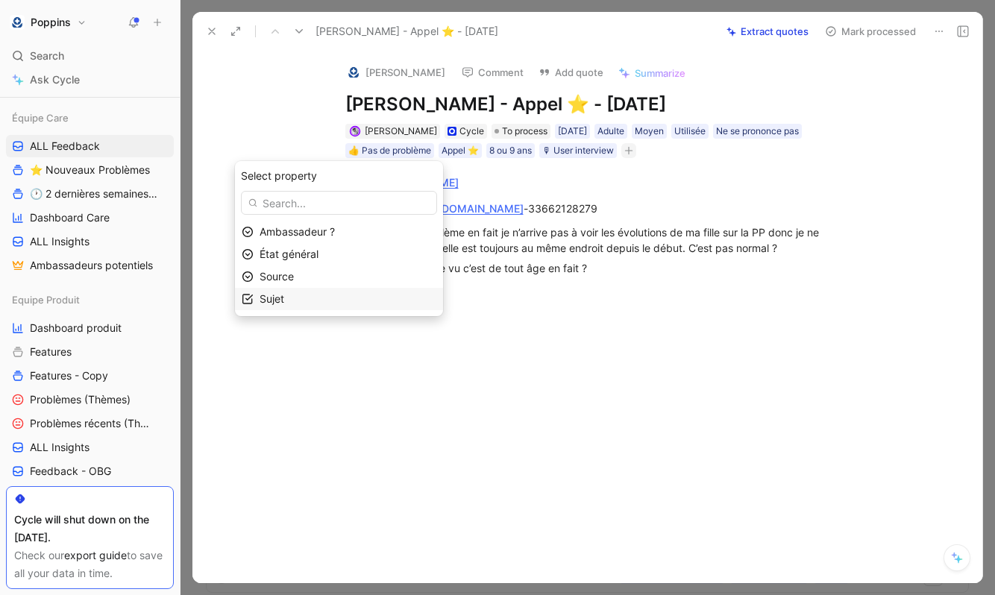
click at [301, 295] on div "Sujet" at bounding box center [348, 299] width 177 height 18
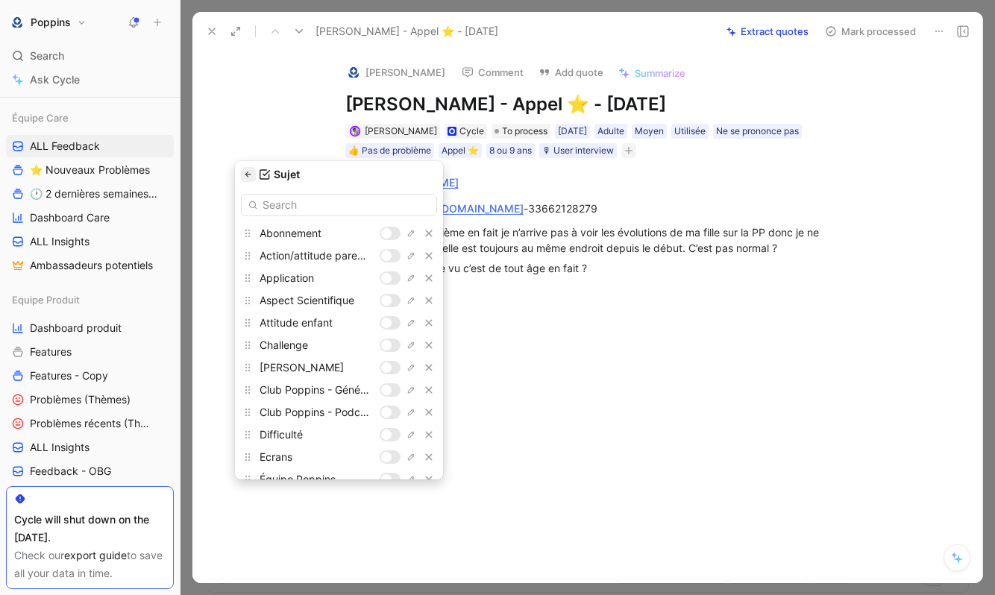
click at [248, 175] on icon "button" at bounding box center [248, 174] width 9 height 9
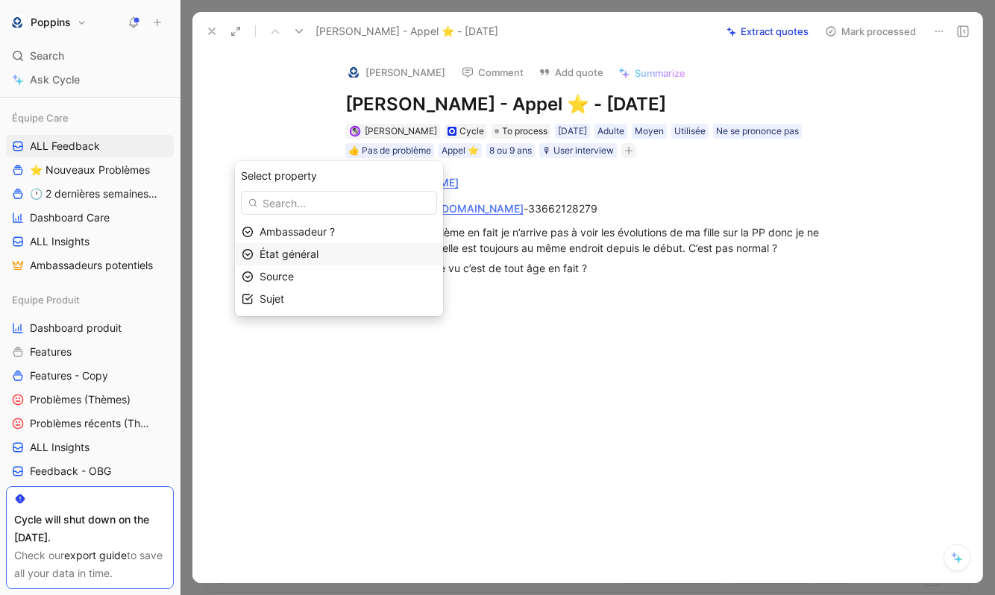
click at [307, 263] on div "État général" at bounding box center [348, 254] width 177 height 18
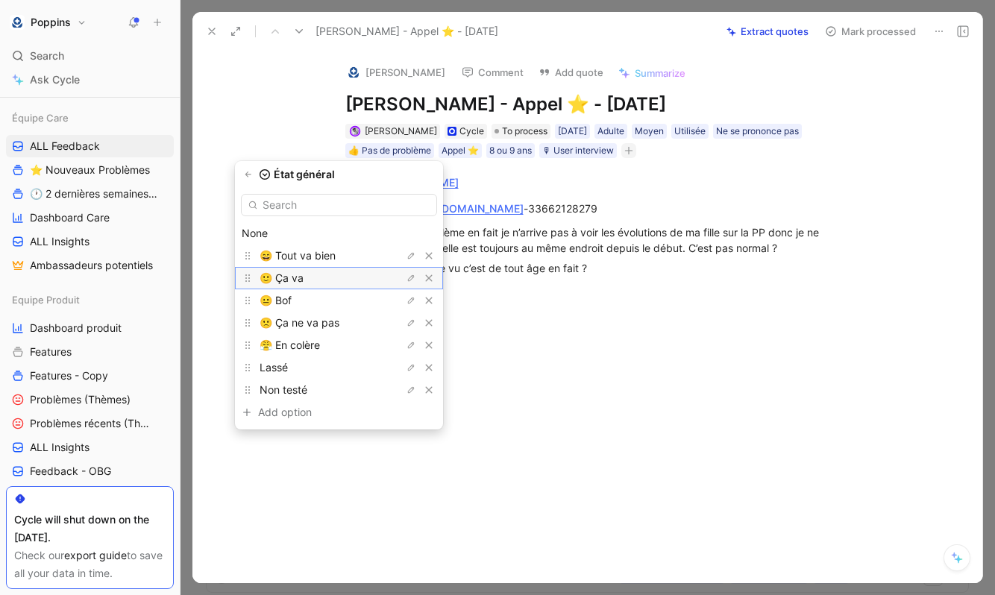
click at [328, 275] on div "🙂 Ça va" at bounding box center [316, 278] width 112 height 18
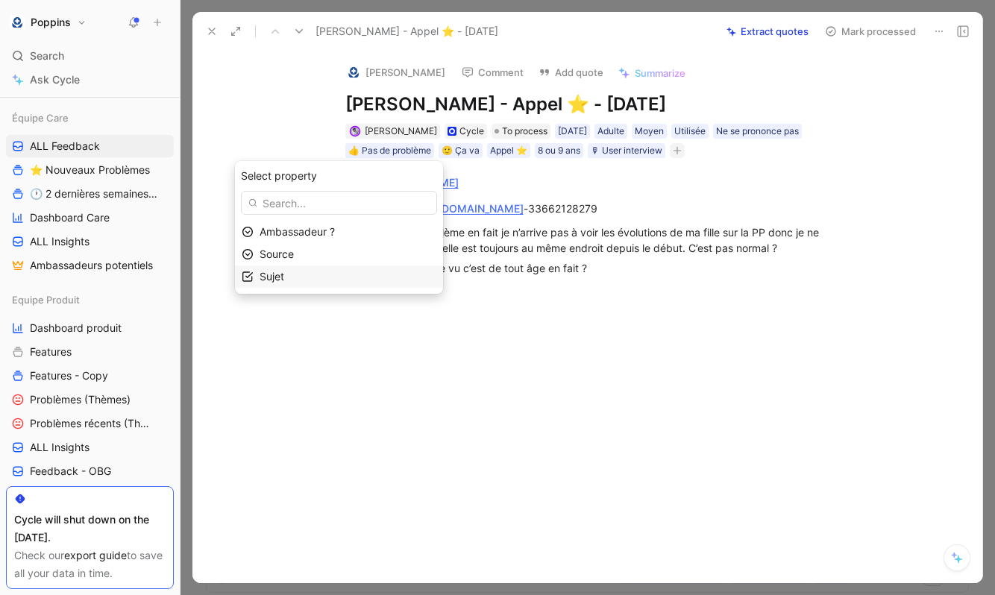
click at [328, 270] on div "Sujet" at bounding box center [348, 277] width 177 height 18
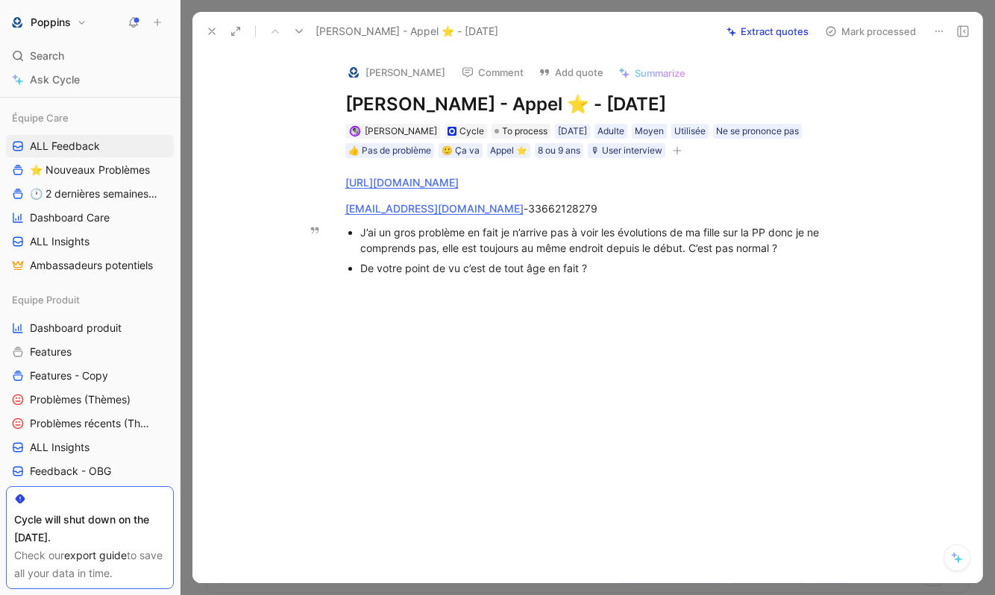
click at [605, 272] on div "De votre point de vu c’est de tout âge en fait ?" at bounding box center [610, 268] width 501 height 16
click at [806, 249] on div "J’ai un gros problème en fait je n’arrive pas à voir les évolutions de ma fille…" at bounding box center [610, 240] width 501 height 31
click at [505, 128] on span "To process" at bounding box center [525, 131] width 46 height 15
click at [360, 69] on img at bounding box center [353, 72] width 15 height 15
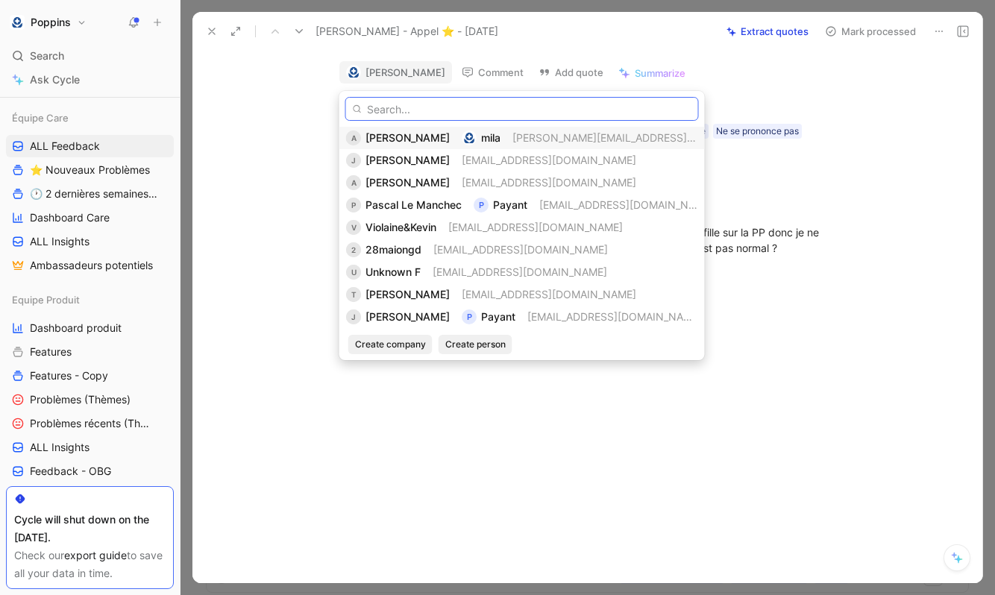
paste input "[EMAIL_ADDRESS][DOMAIN_NAME]"
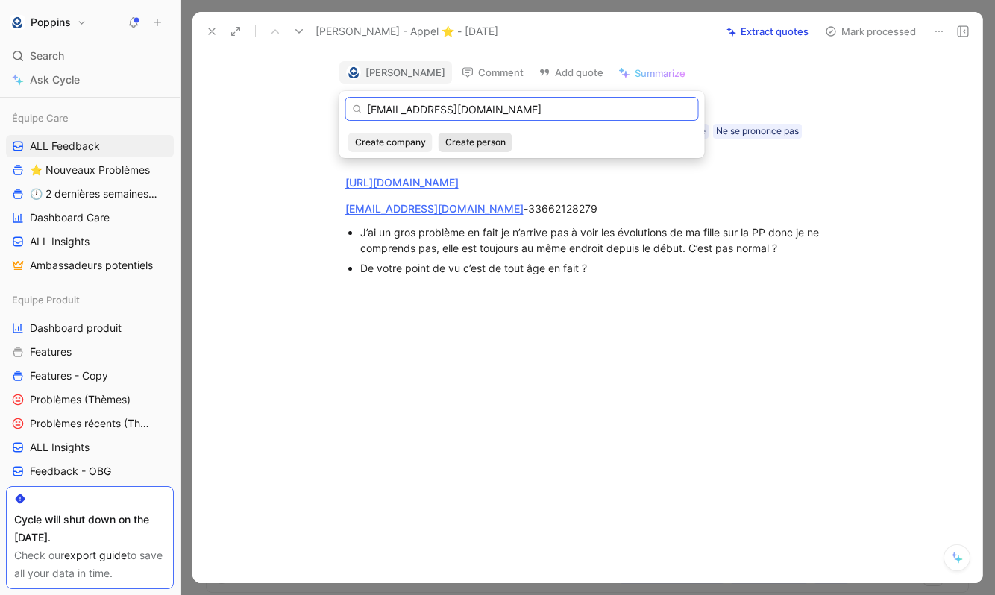
type input "[EMAIL_ADDRESS][DOMAIN_NAME]"
click at [466, 137] on span "Create person" at bounding box center [475, 142] width 60 height 15
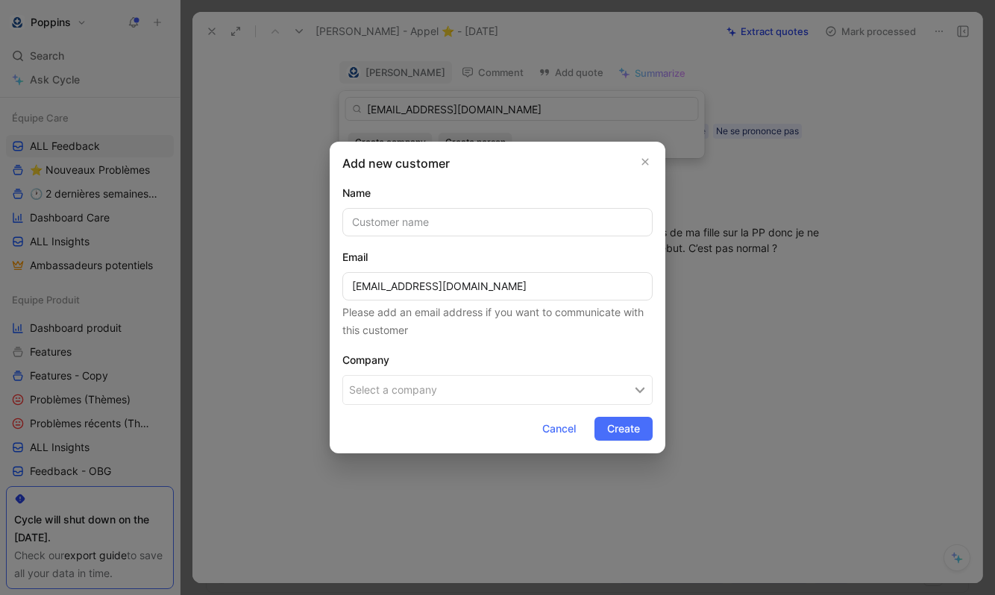
click at [494, 230] on input "text" at bounding box center [497, 222] width 310 height 28
paste input "[PERSON_NAME]"
type input "[PERSON_NAME]"
click at [461, 386] on button "Select a company" at bounding box center [497, 390] width 310 height 30
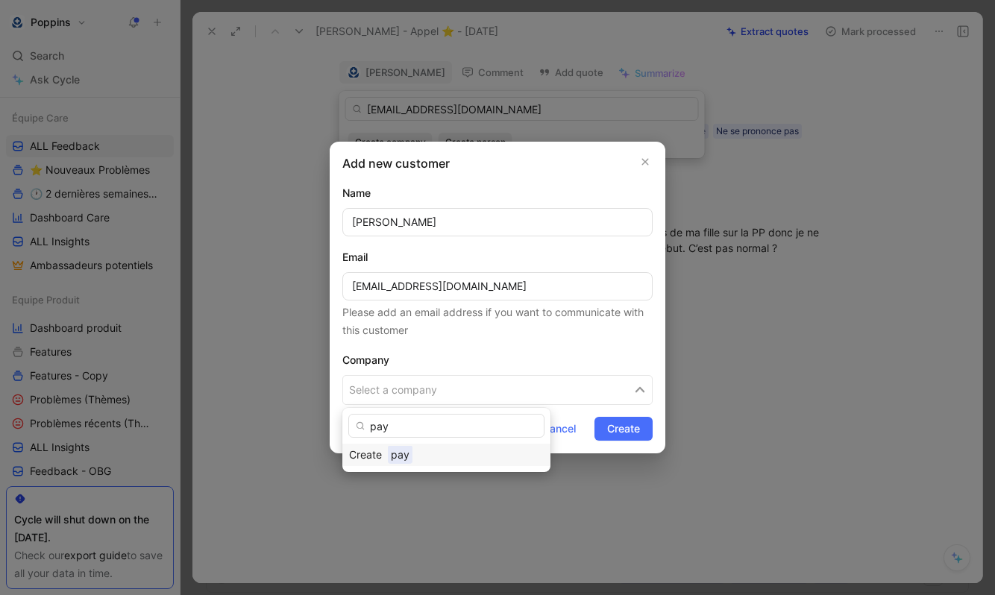
scroll to position [0, 0]
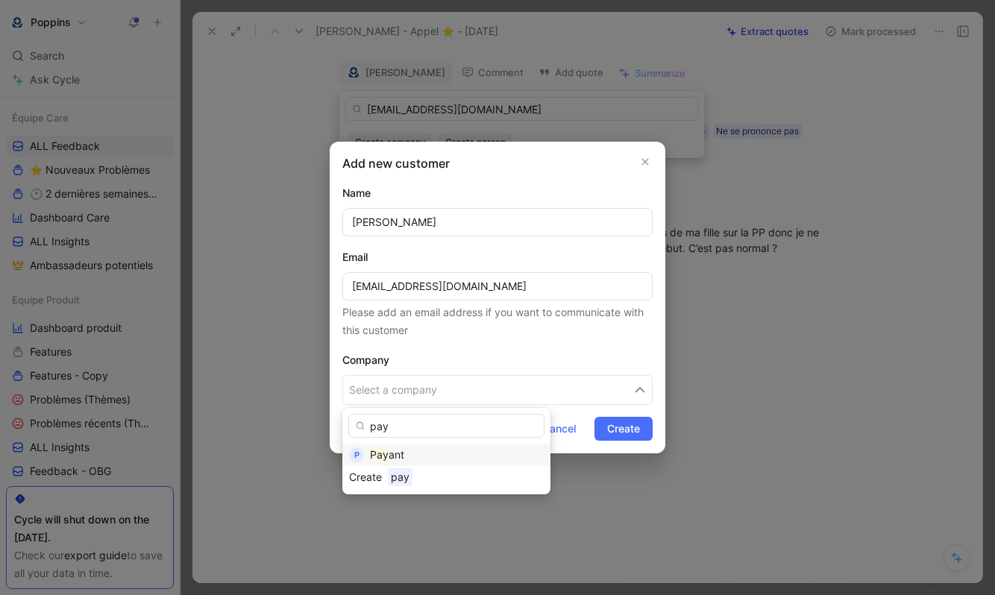
type input "pay"
click at [406, 451] on div "Pay ant" at bounding box center [457, 455] width 174 height 18
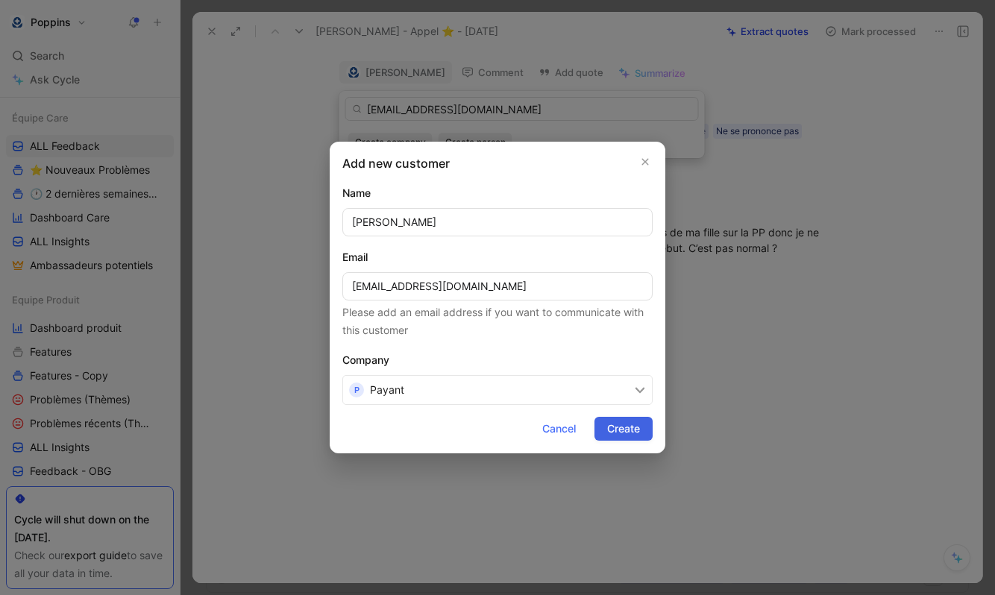
click at [618, 421] on span "Create" at bounding box center [623, 429] width 33 height 18
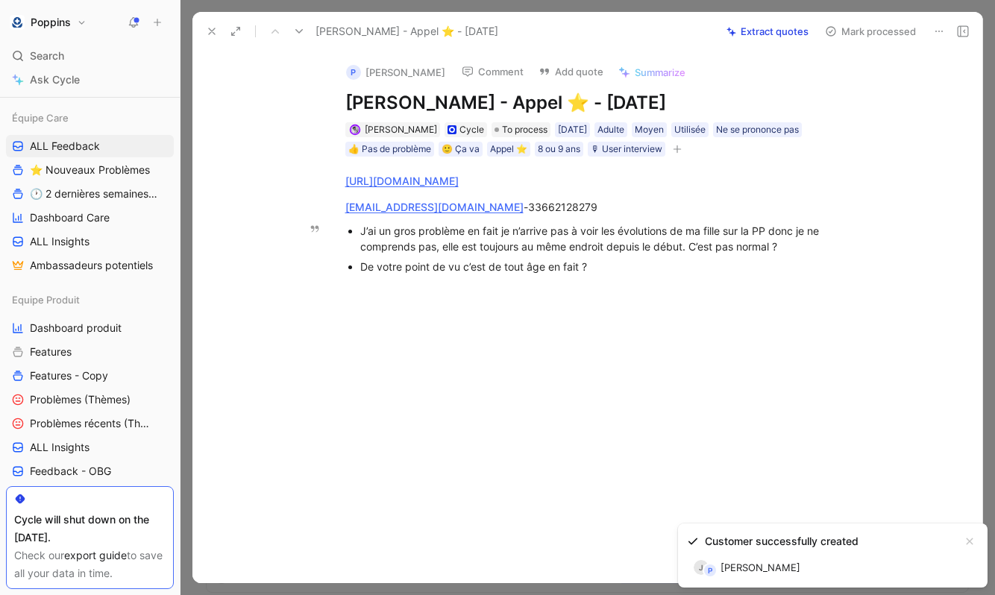
drag, startPoint x: 360, startPoint y: 228, endPoint x: 772, endPoint y: 253, distance: 412.6
click at [772, 253] on div "J’ai un gros problème en fait je n’arrive pas à voir les évolutions de ma fille…" at bounding box center [610, 238] width 501 height 31
click at [795, 253] on div "J’ai un gros problème en fait je n’arrive pas à voir les évolutions de ma fille…" at bounding box center [610, 238] width 501 height 31
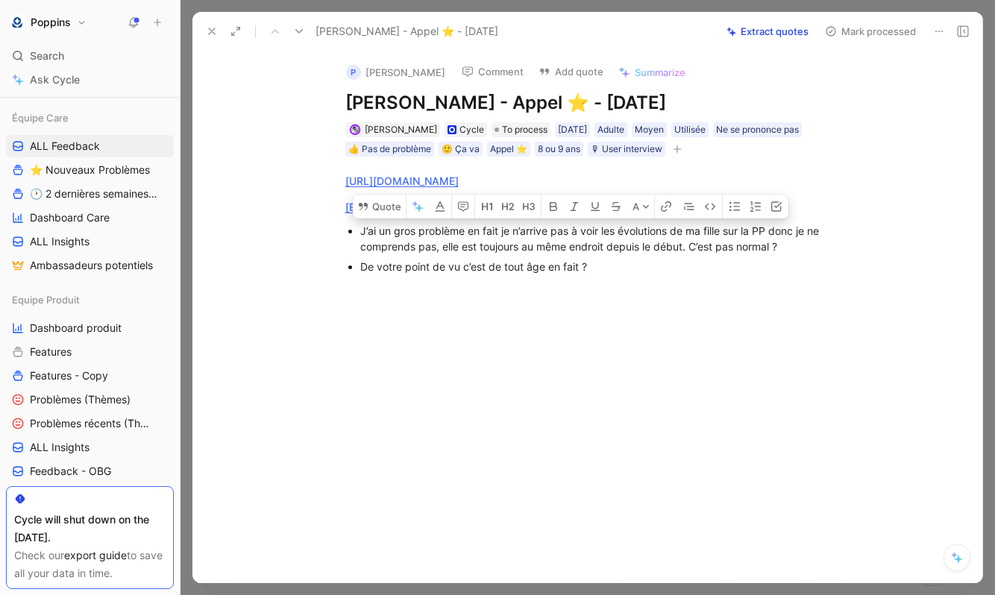
drag, startPoint x: 793, startPoint y: 245, endPoint x: 316, endPoint y: 238, distance: 477.5
click at [316, 238] on div "[URL][DOMAIN_NAME] [EMAIL_ADDRESS][DOMAIN_NAME] - 33662128279 J’ai un gros prob…" at bounding box center [603, 223] width 759 height 132
click at [385, 204] on button "Quote" at bounding box center [379, 207] width 53 height 24
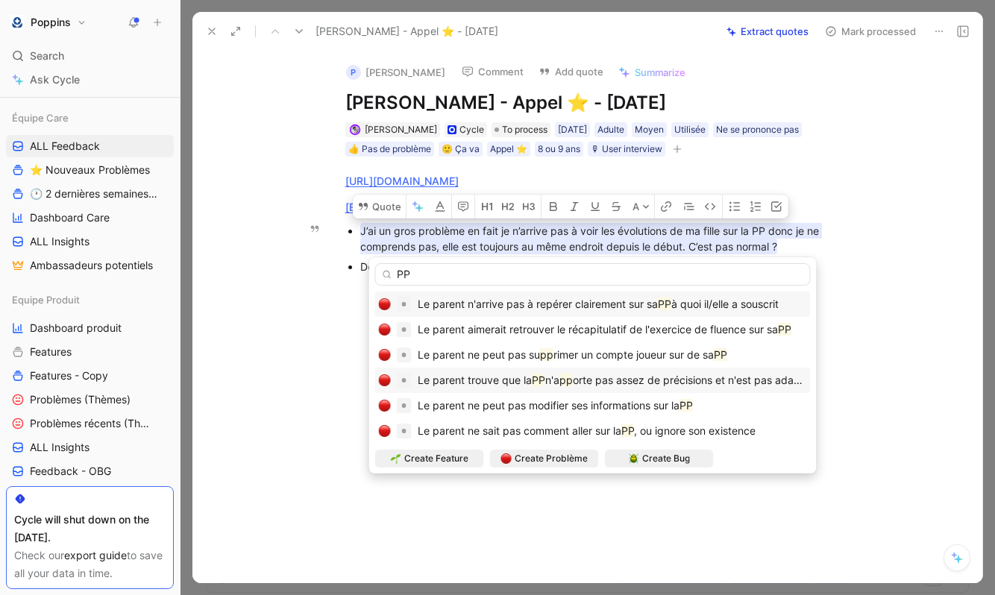
type input "PP"
click at [538, 375] on mark "PP" at bounding box center [538, 380] width 13 height 13
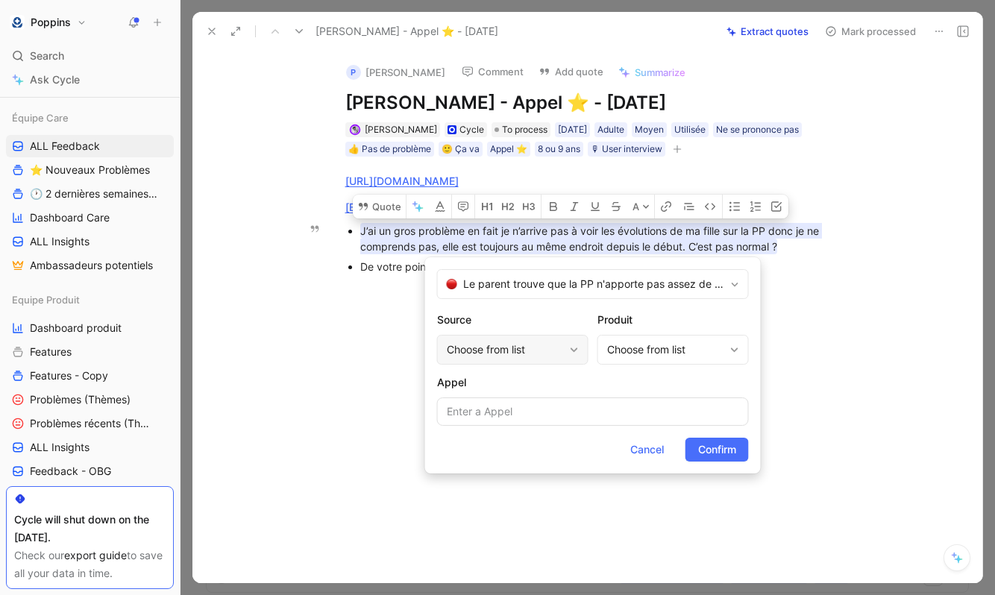
click at [515, 357] on div "Choose from list" at bounding box center [505, 350] width 117 height 18
click at [659, 359] on div "Choose from list" at bounding box center [673, 350] width 151 height 30
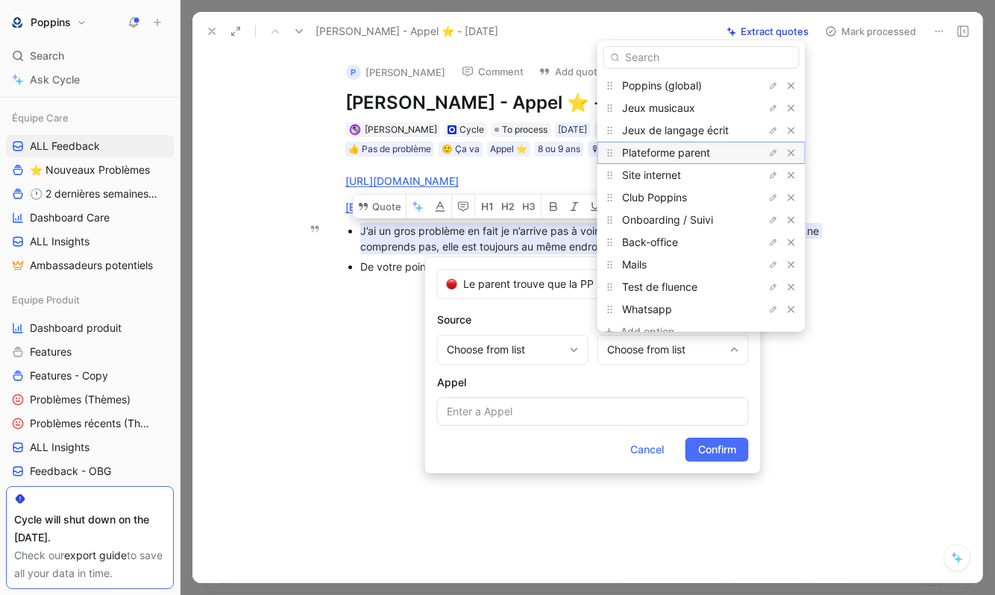
click at [692, 157] on span "Plateforme parent" at bounding box center [666, 152] width 88 height 13
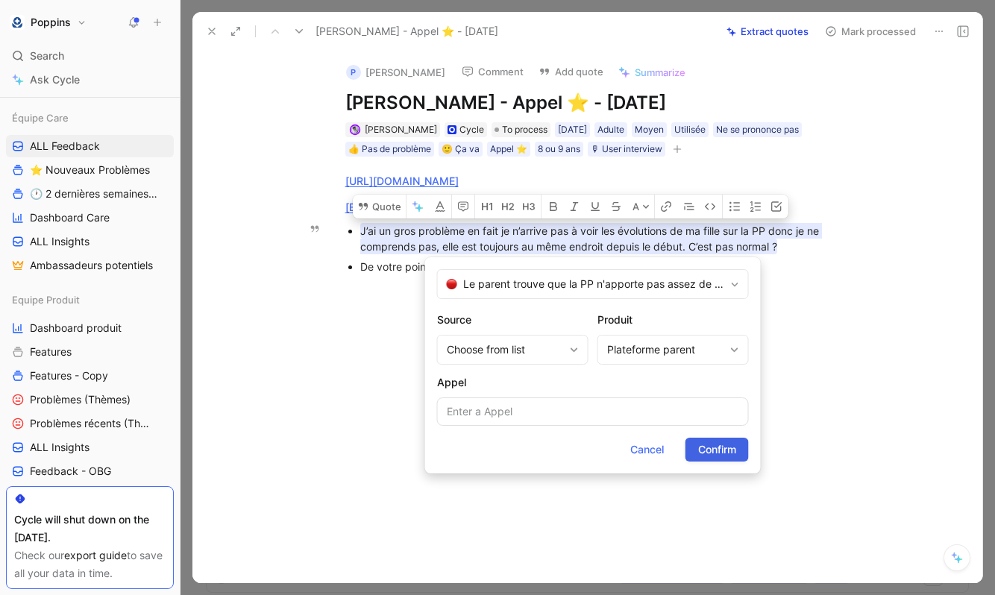
click at [712, 444] on span "Confirm" at bounding box center [717, 450] width 38 height 18
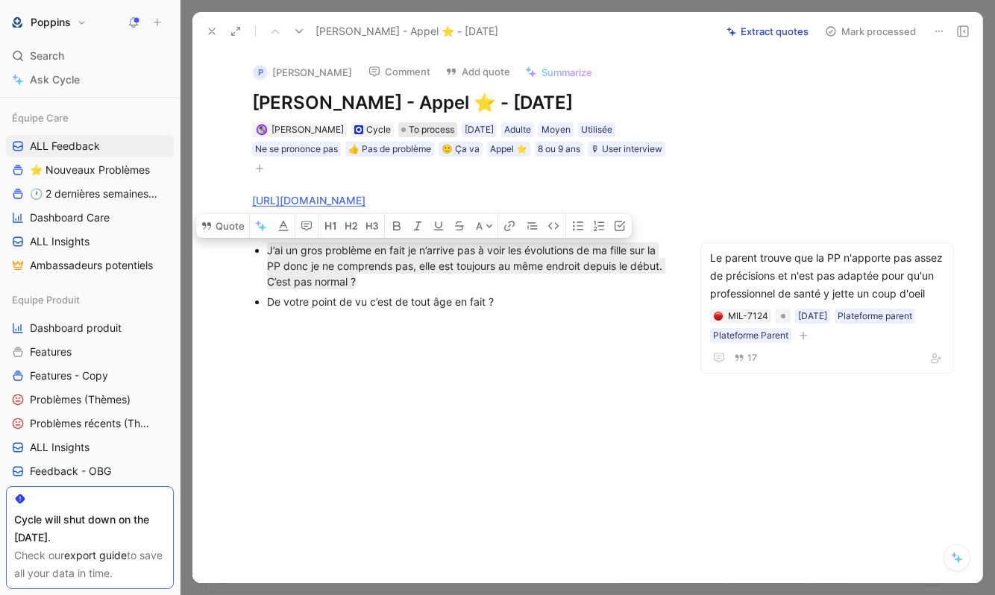
click at [414, 129] on span "To process" at bounding box center [432, 129] width 46 height 15
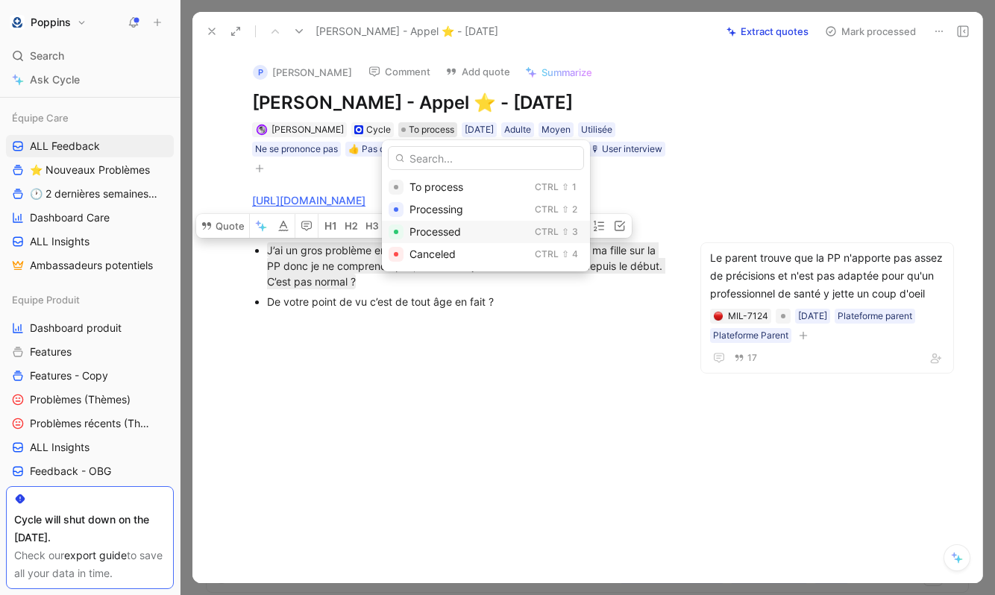
click at [462, 233] on div "Processed" at bounding box center [469, 232] width 119 height 18
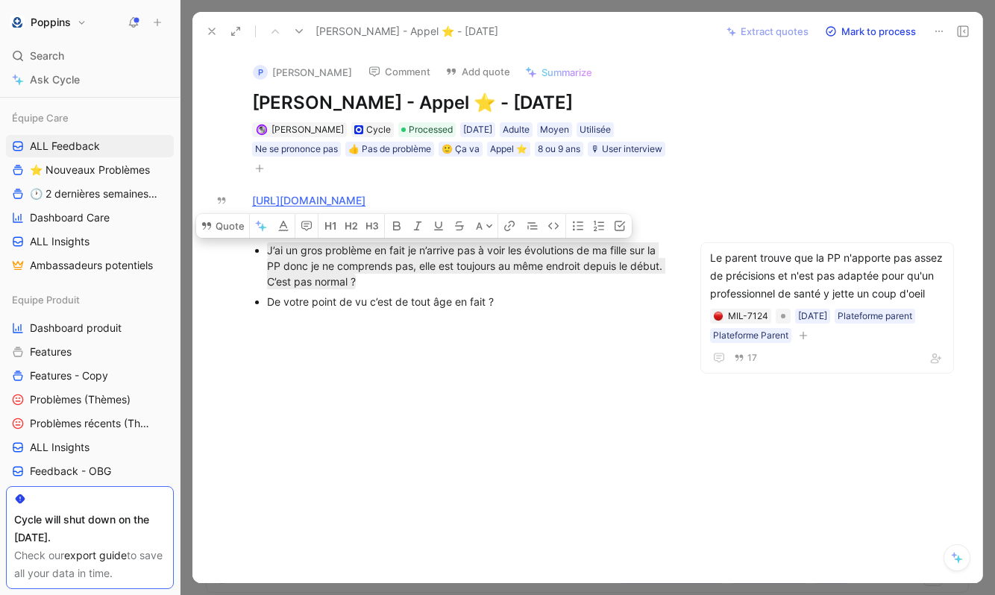
click at [216, 36] on icon at bounding box center [212, 31] width 12 height 12
